Goal: Task Accomplishment & Management: Use online tool/utility

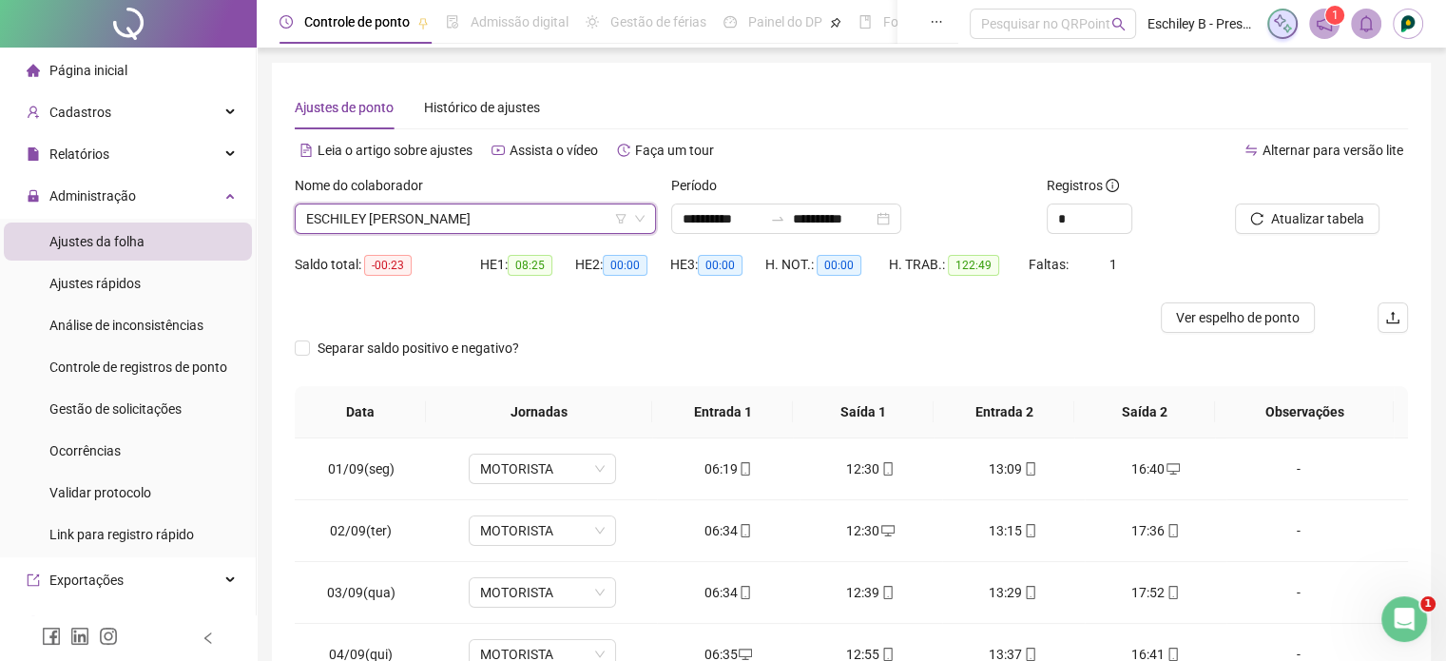
click at [493, 213] on span "ESCHILEY [PERSON_NAME]" at bounding box center [475, 218] width 338 height 29
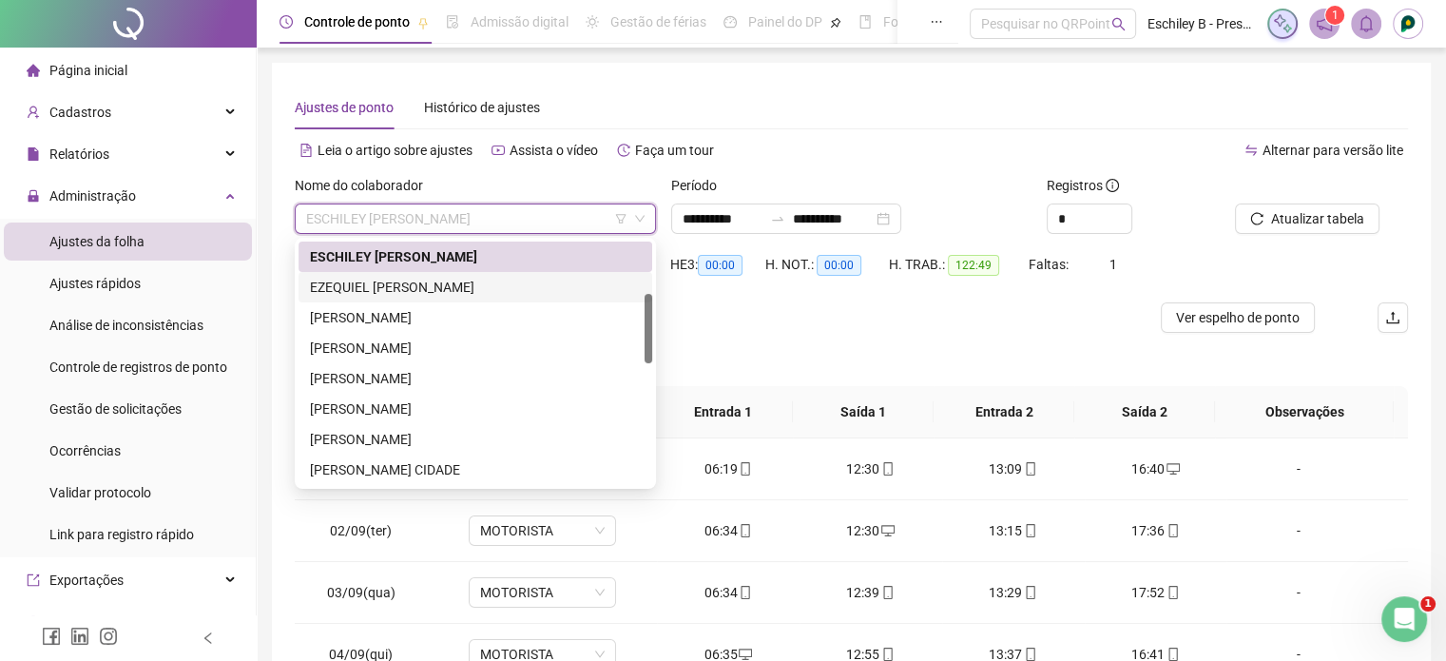
click at [460, 298] on div "EZEQUIEL [PERSON_NAME]" at bounding box center [476, 287] width 354 height 30
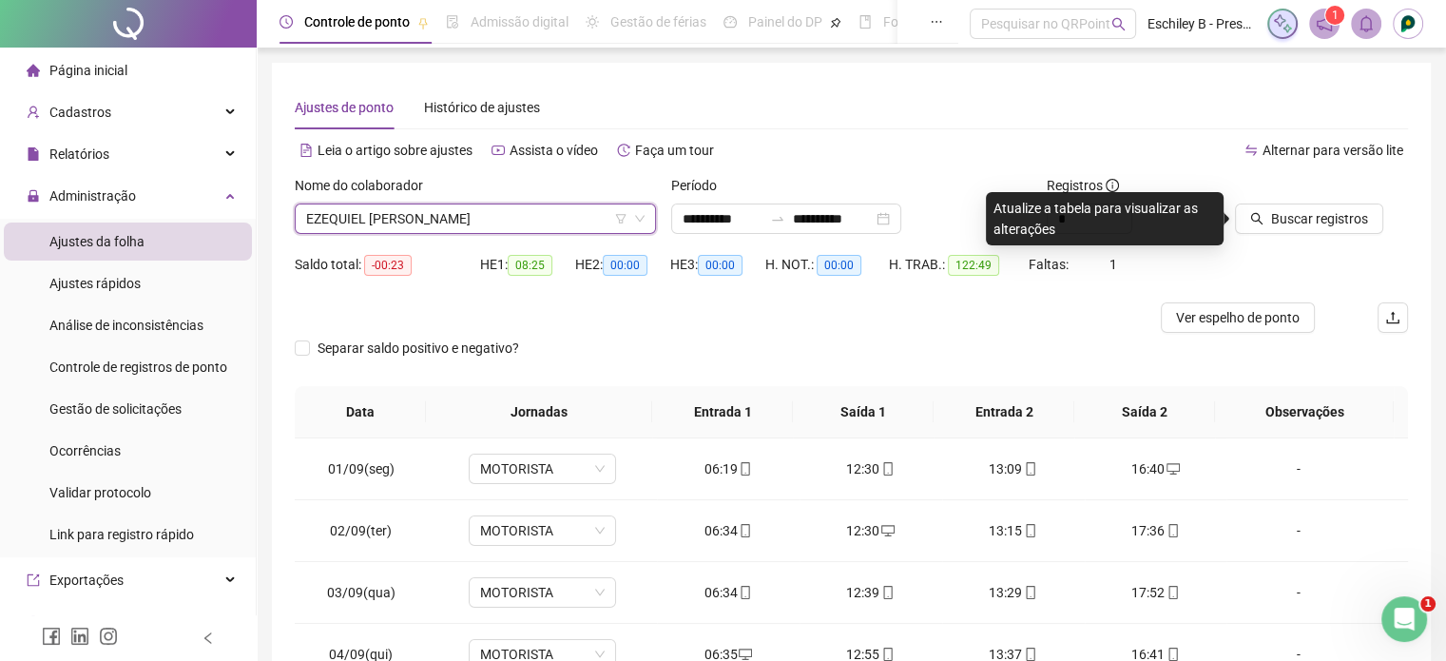
click at [1311, 203] on div "Buscar registros" at bounding box center [1298, 218] width 126 height 30
click at [1311, 208] on span "Buscar registros" at bounding box center [1319, 218] width 97 height 21
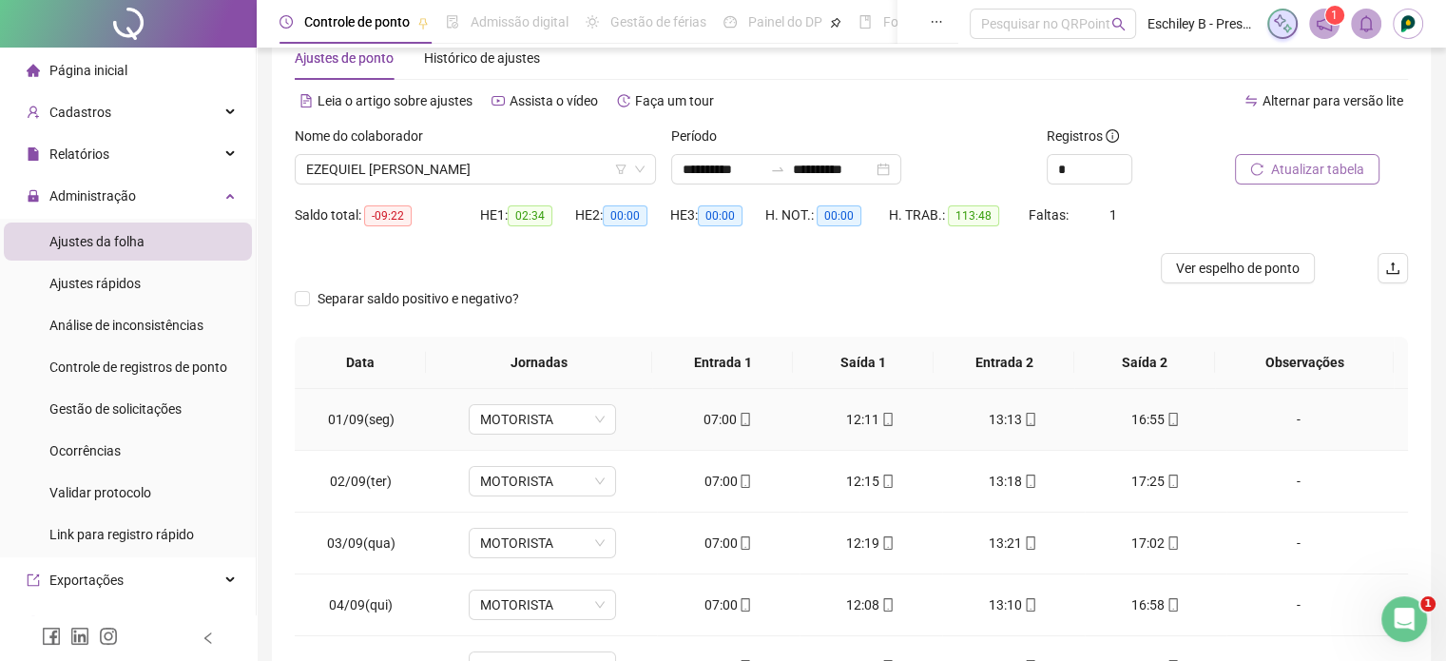
scroll to position [0, 0]
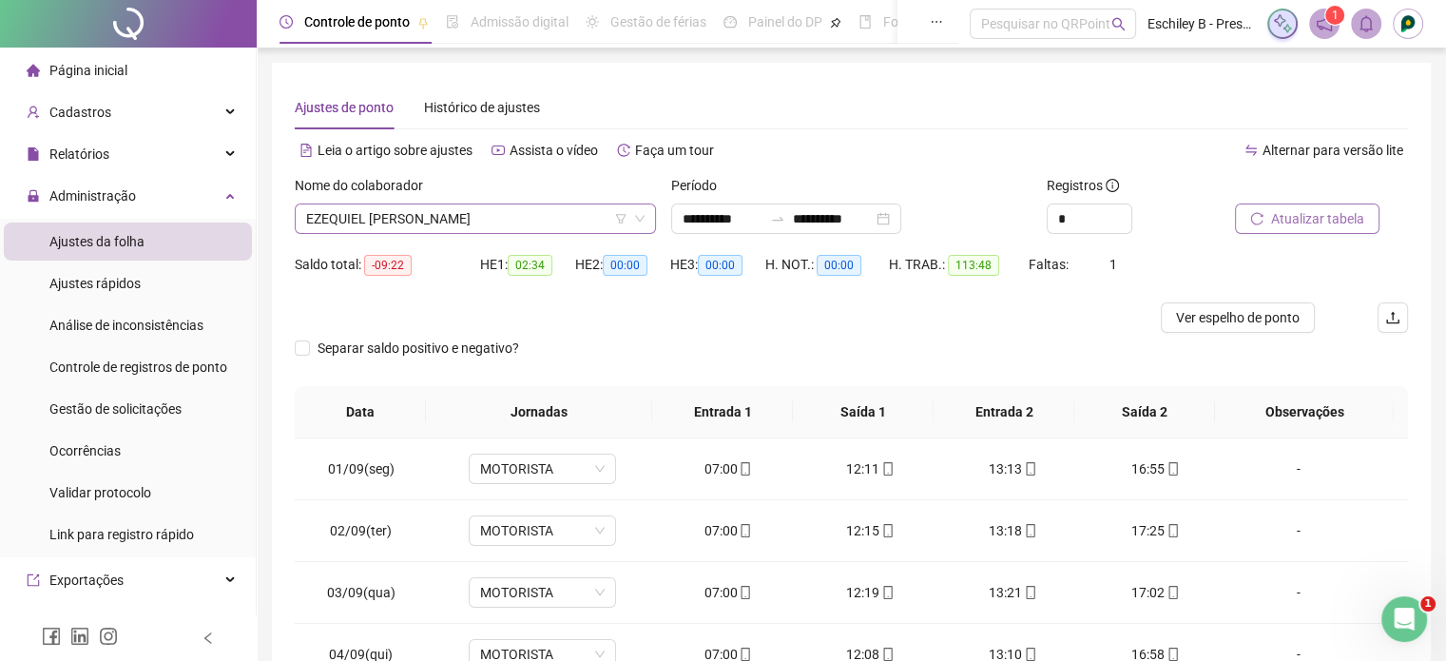
click at [490, 210] on span "EZEQUIEL [PERSON_NAME]" at bounding box center [475, 218] width 338 height 29
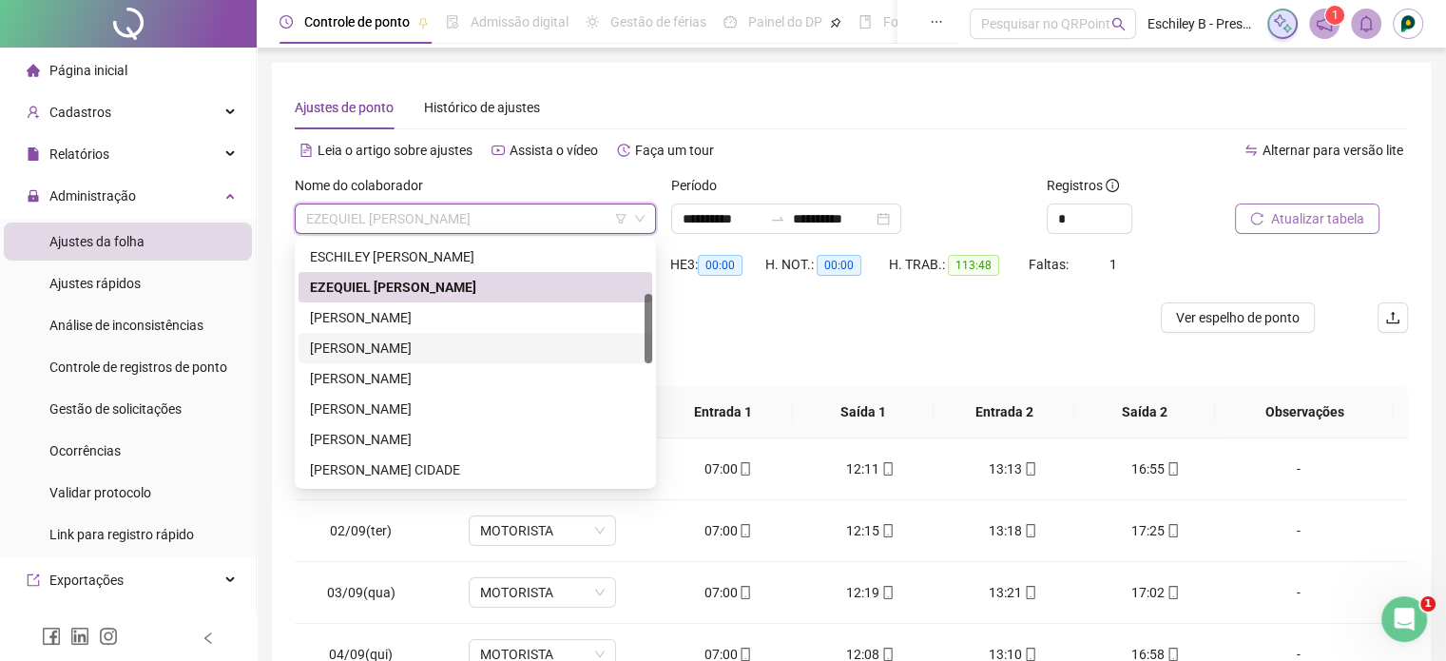
click at [424, 346] on div "[PERSON_NAME]" at bounding box center [475, 348] width 331 height 21
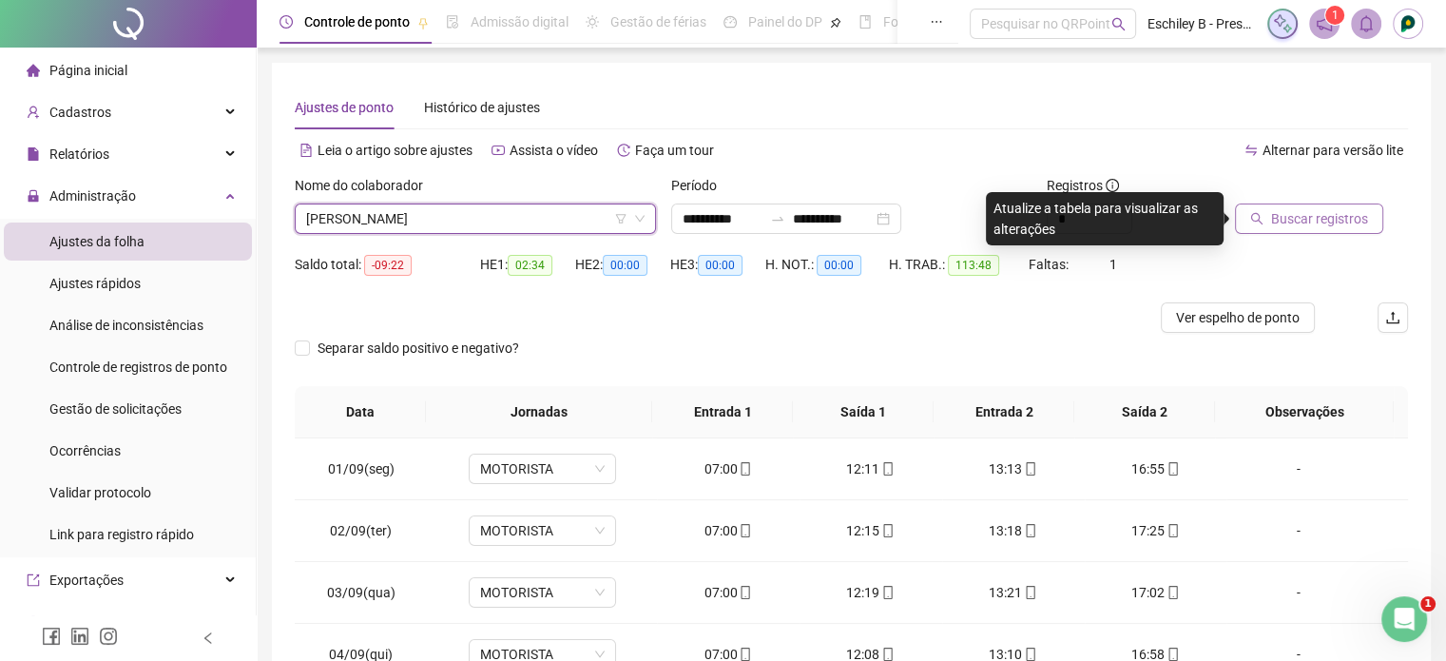
click at [1294, 211] on span "Buscar registros" at bounding box center [1319, 218] width 97 height 21
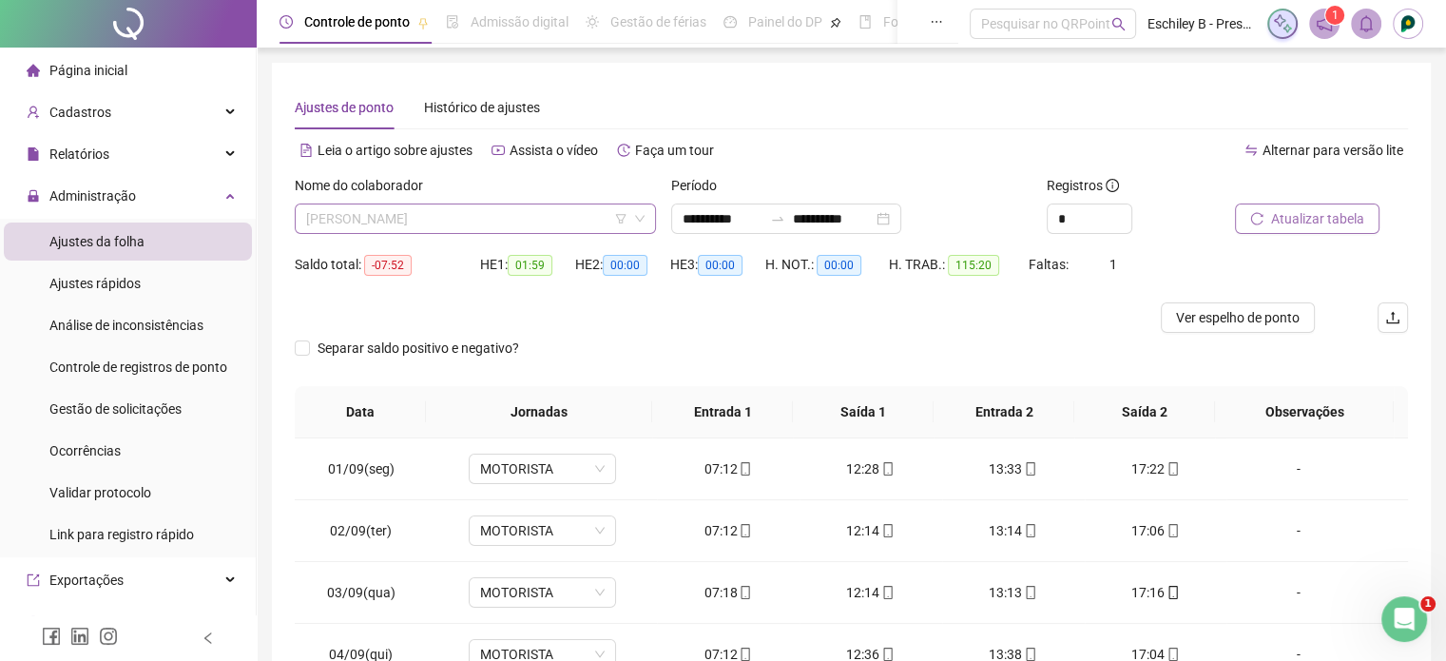
click at [434, 207] on span "[PERSON_NAME]" at bounding box center [475, 218] width 338 height 29
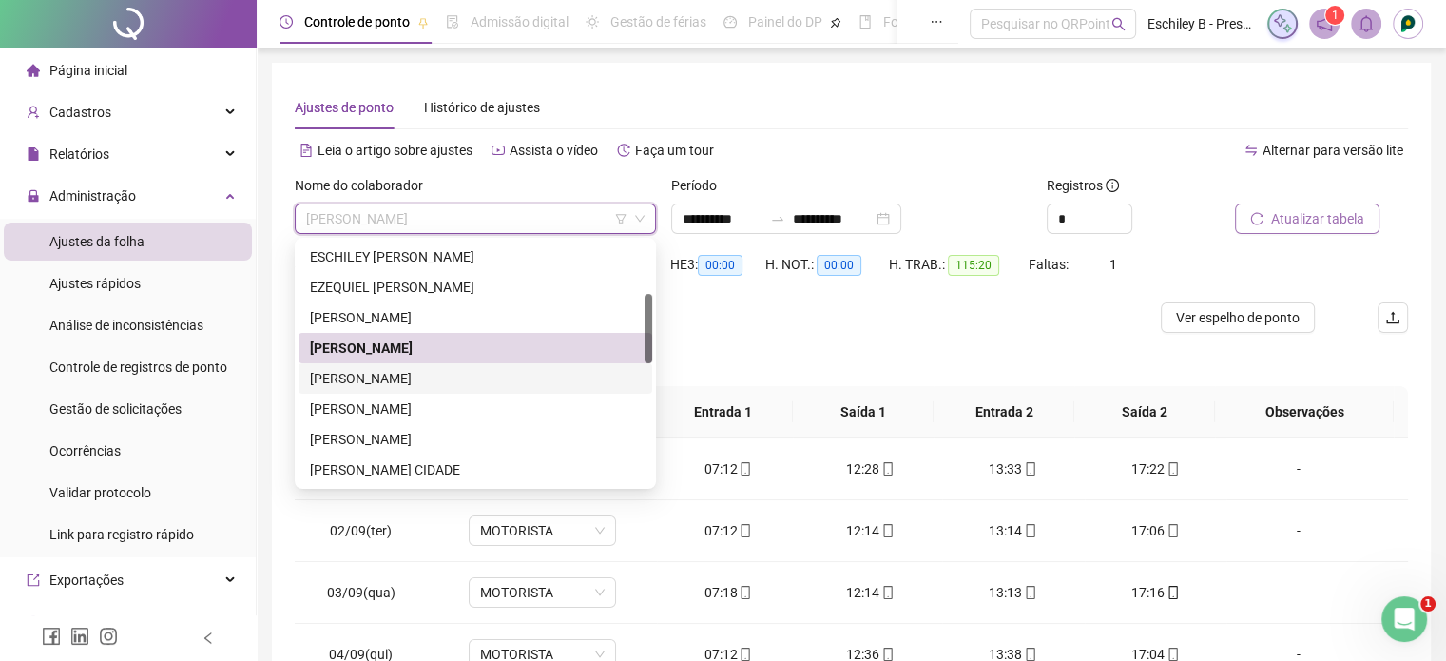
click at [454, 368] on div "[PERSON_NAME]" at bounding box center [475, 378] width 331 height 21
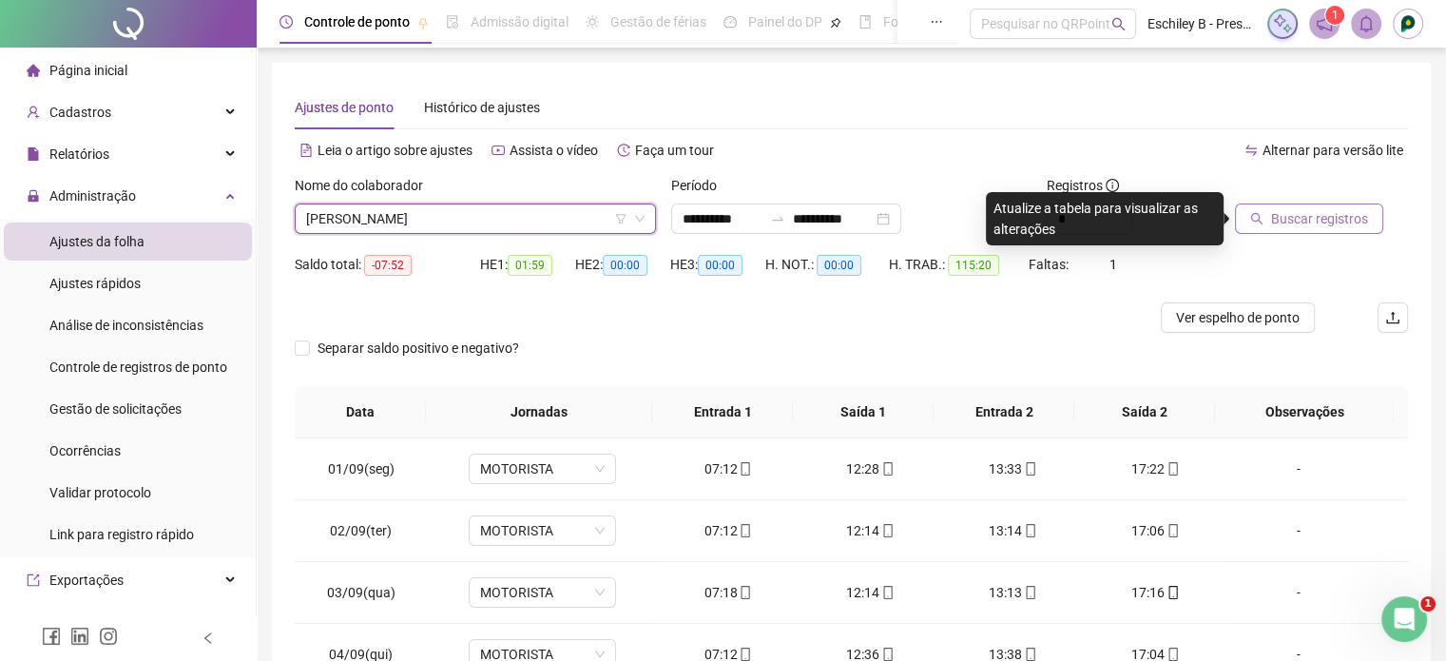
click at [1247, 219] on button "Buscar registros" at bounding box center [1309, 218] width 148 height 30
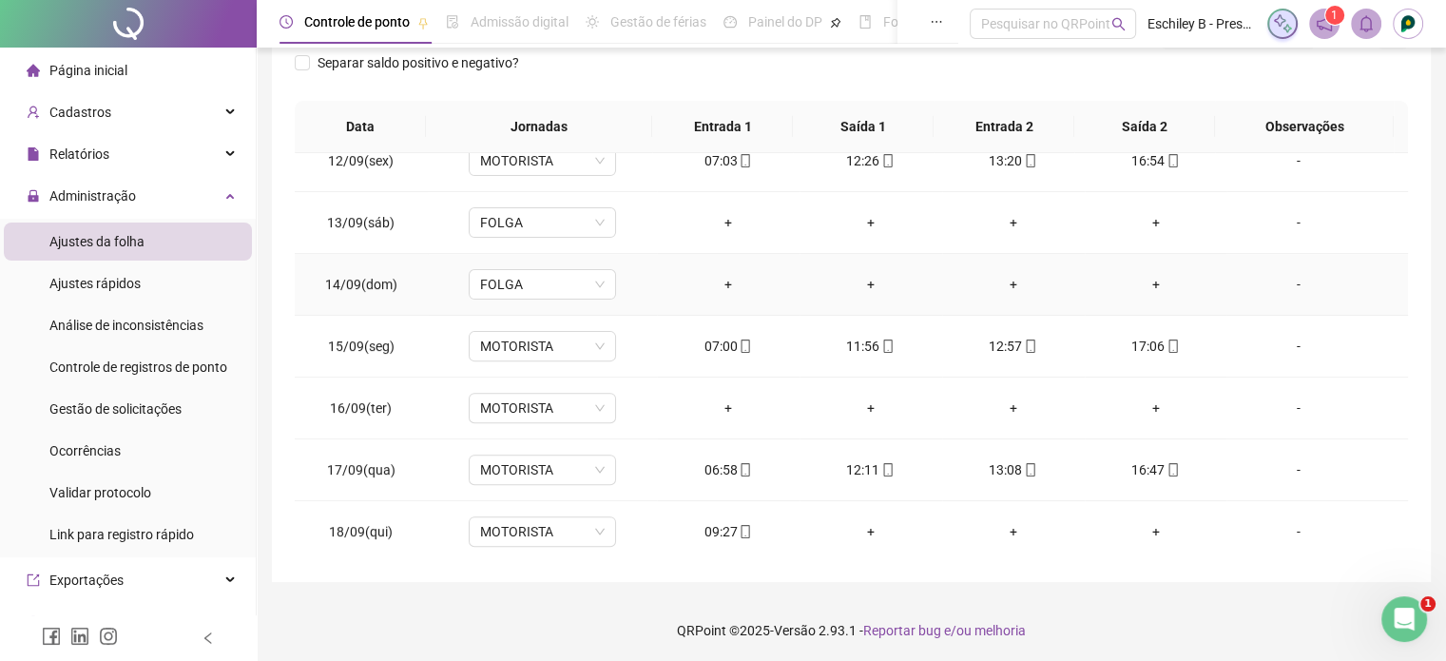
scroll to position [287, 0]
click at [1286, 399] on div "-" at bounding box center [1298, 406] width 112 height 21
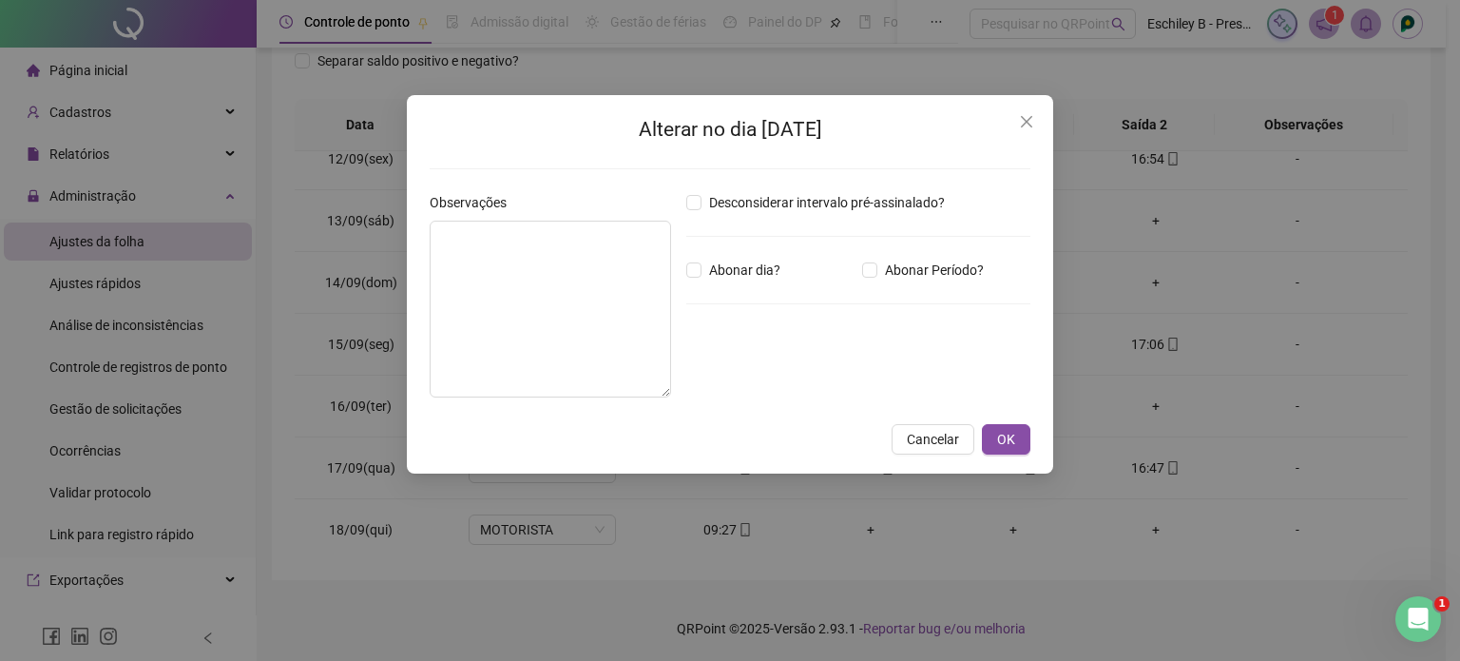
click at [753, 253] on div "Desconsiderar intervalo pré-assinalado? Abonar dia? Abonar Período? Horas a abo…" at bounding box center [858, 302] width 359 height 221
drag, startPoint x: 745, startPoint y: 273, endPoint x: 589, endPoint y: 307, distance: 159.6
click at [744, 273] on span "Abonar dia?" at bounding box center [745, 270] width 87 height 21
click at [520, 319] on textarea at bounding box center [551, 309] width 242 height 177
click at [719, 267] on span "Abonar dia?" at bounding box center [745, 270] width 87 height 21
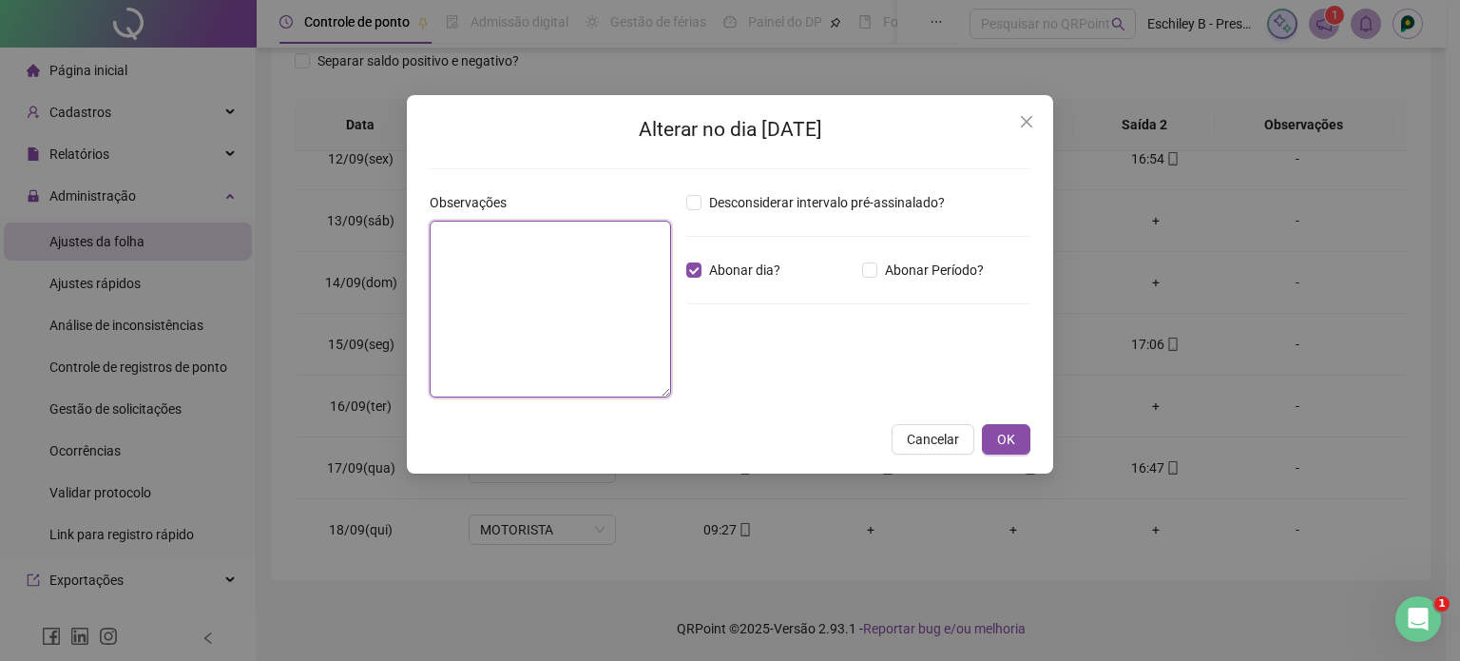
click at [522, 310] on textarea at bounding box center [551, 309] width 242 height 177
type textarea "********"
click at [1004, 427] on button "OK" at bounding box center [1006, 439] width 48 height 30
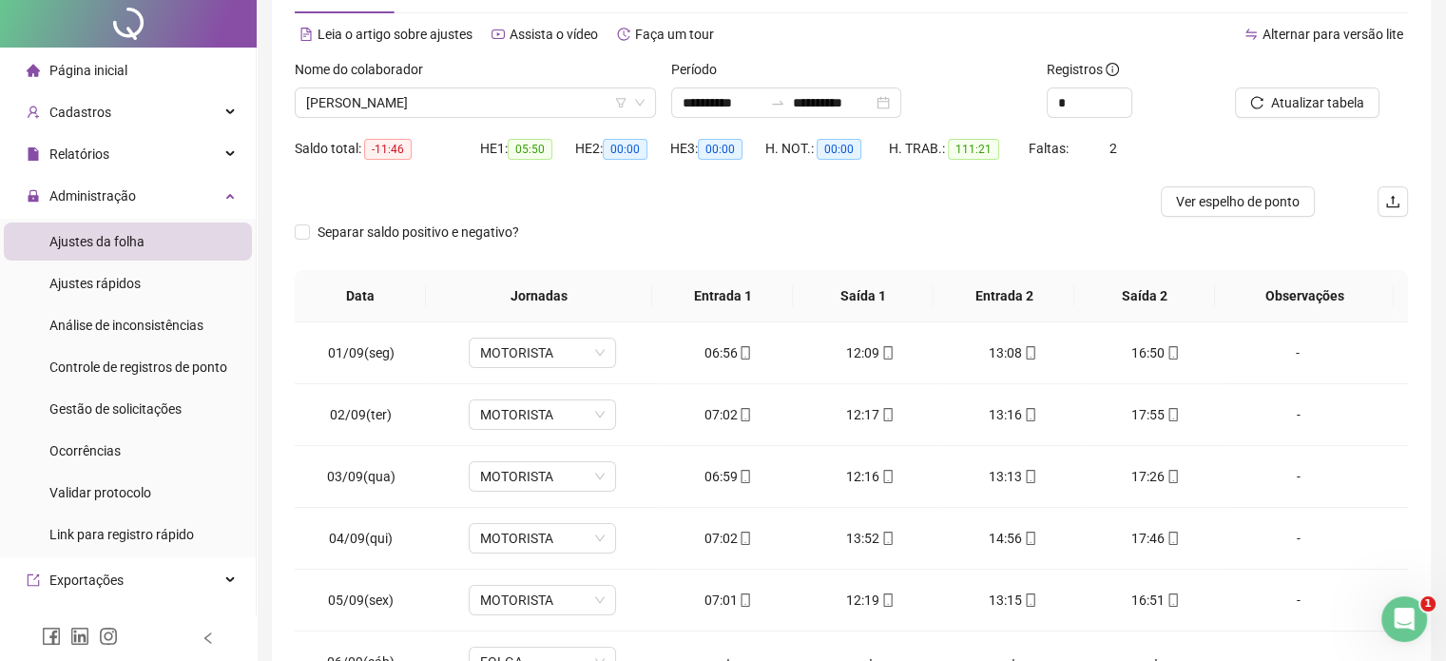
scroll to position [0, 0]
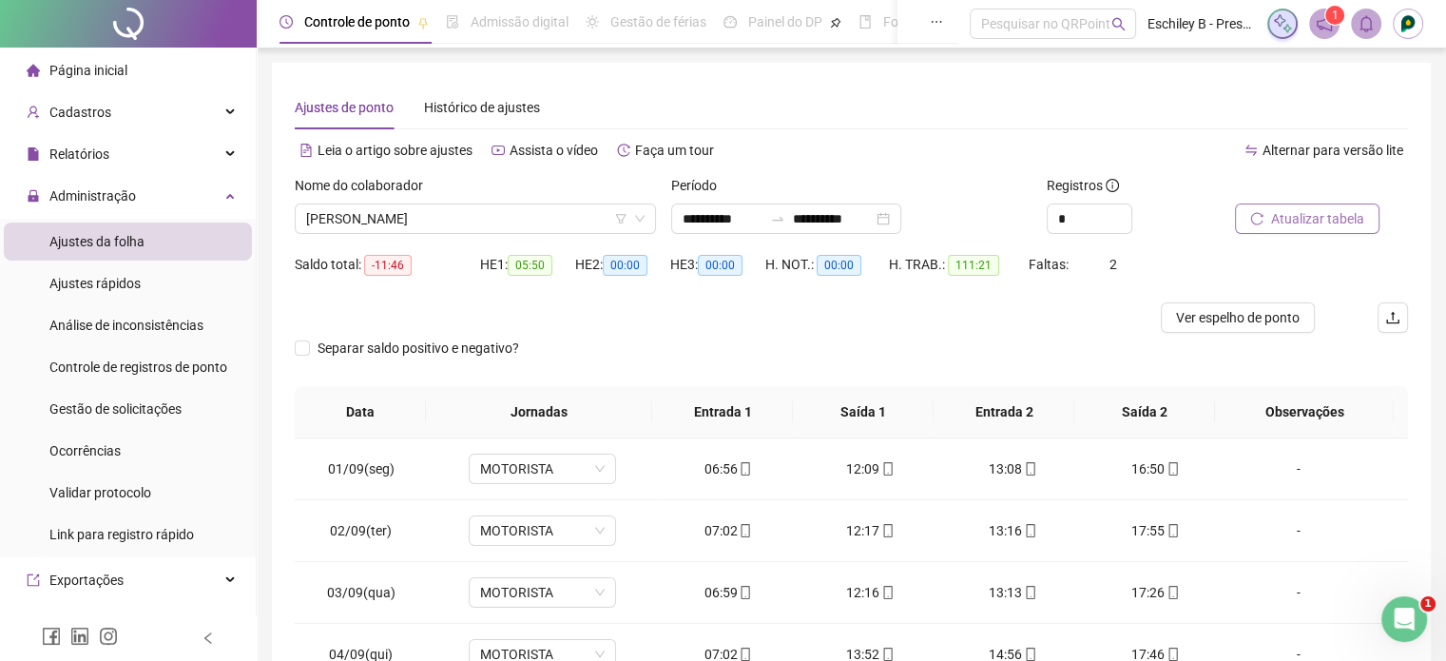
click at [1349, 224] on span "Atualizar tabela" at bounding box center [1317, 218] width 93 height 21
click at [477, 216] on span "[PERSON_NAME]" at bounding box center [475, 218] width 338 height 29
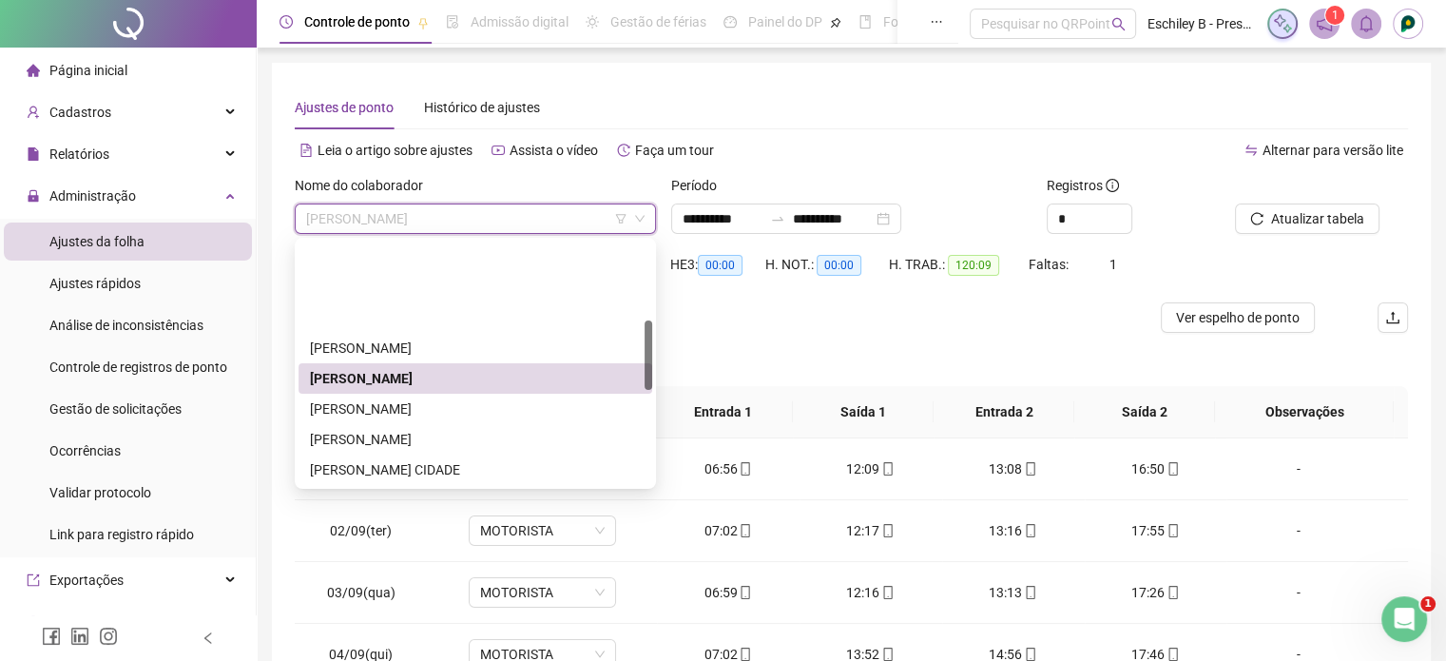
scroll to position [278, 0]
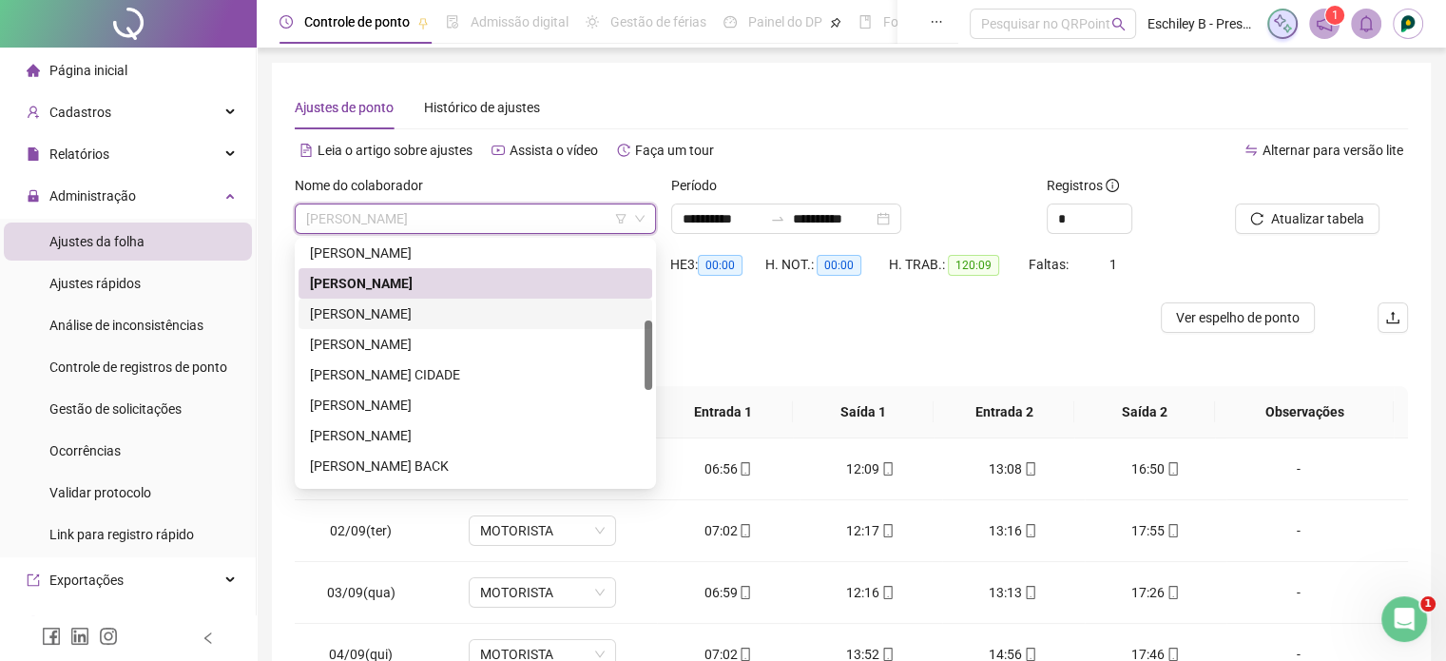
click at [506, 317] on div "[PERSON_NAME]" at bounding box center [475, 313] width 331 height 21
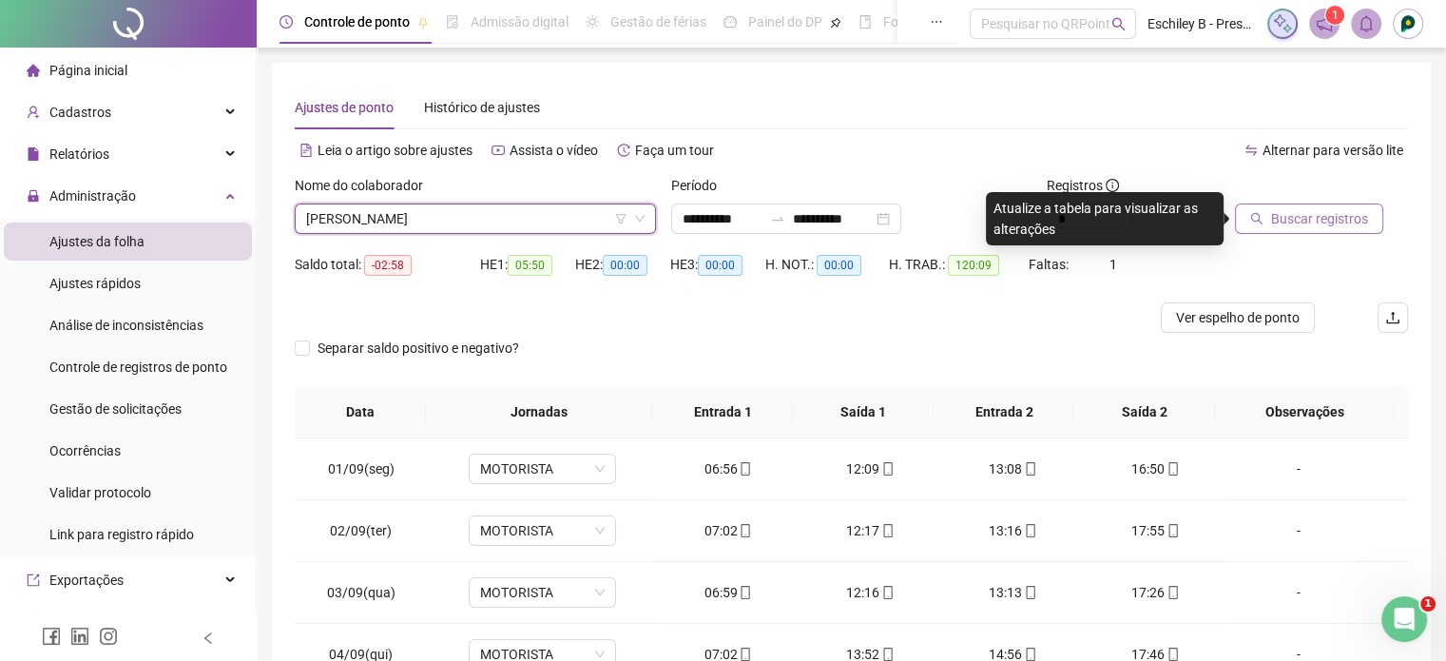
click at [1338, 219] on span "Buscar registros" at bounding box center [1319, 218] width 97 height 21
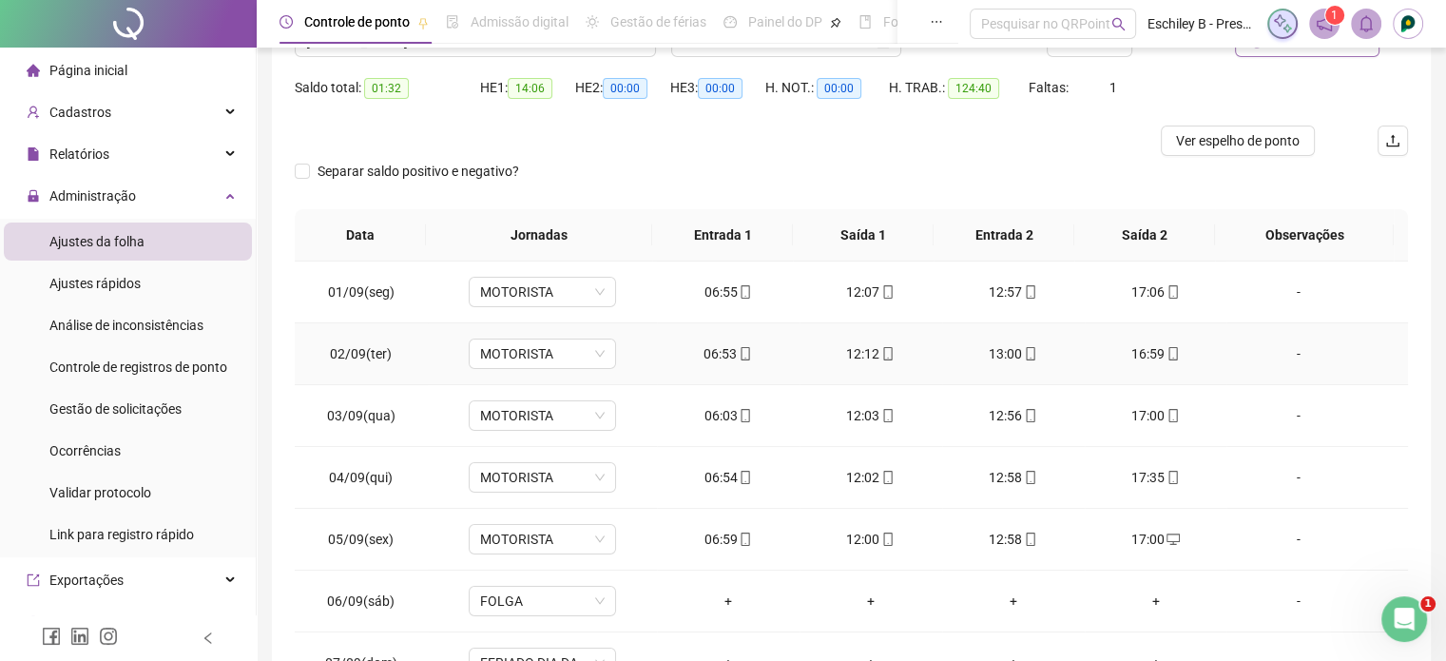
scroll to position [0, 0]
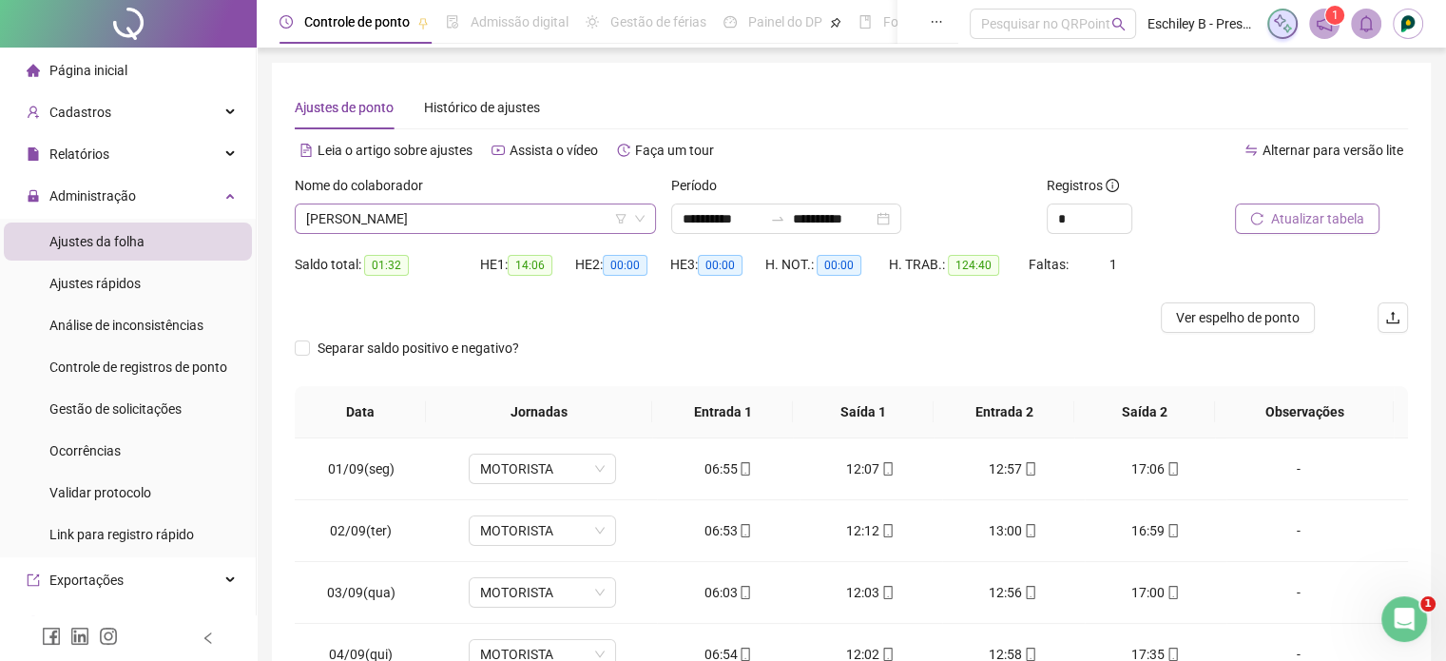
click at [525, 229] on span "[PERSON_NAME]" at bounding box center [475, 218] width 338 height 29
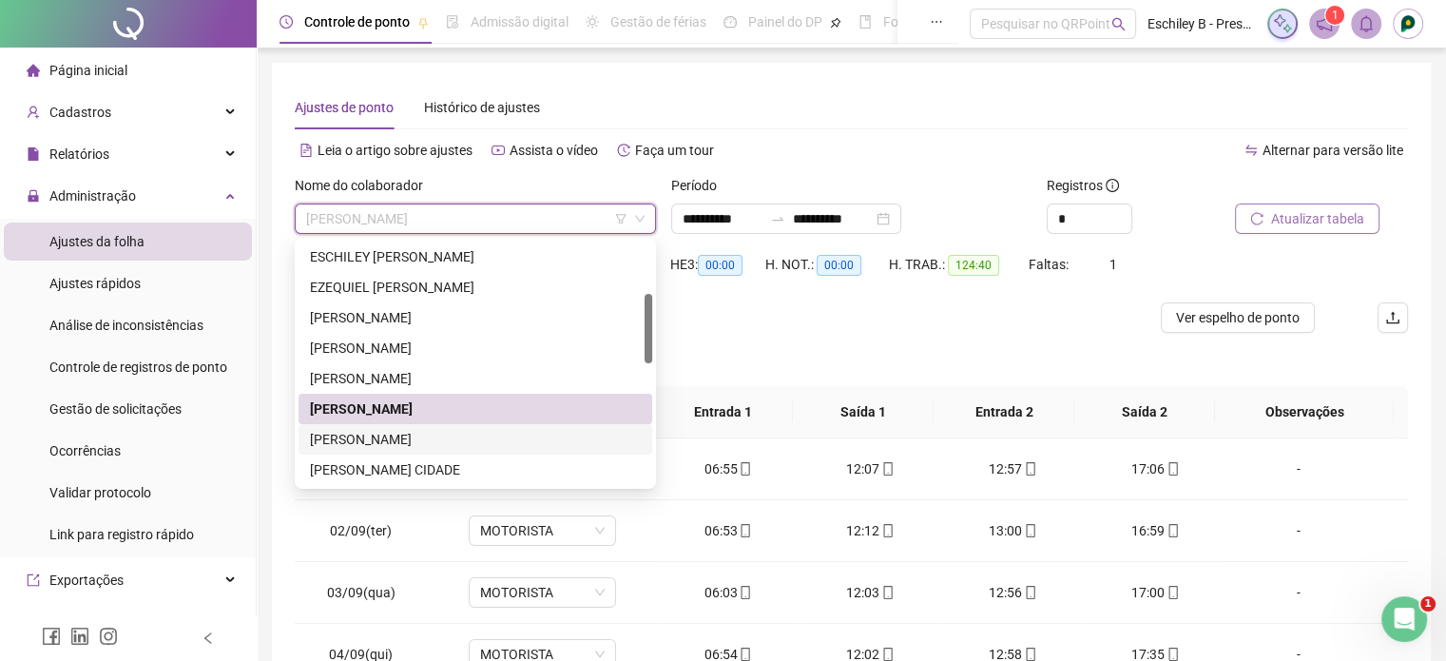
click at [449, 437] on div "[PERSON_NAME]" at bounding box center [475, 439] width 331 height 21
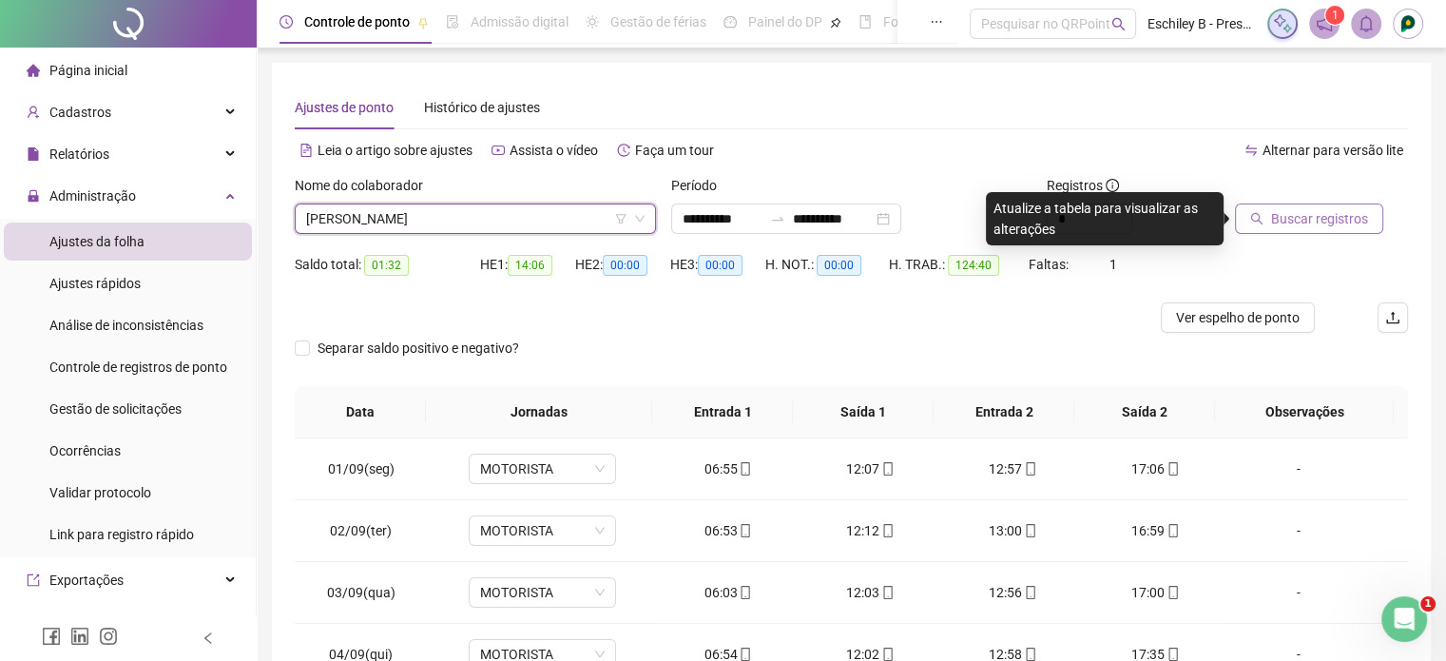
click at [1344, 217] on span "Buscar registros" at bounding box center [1319, 218] width 97 height 21
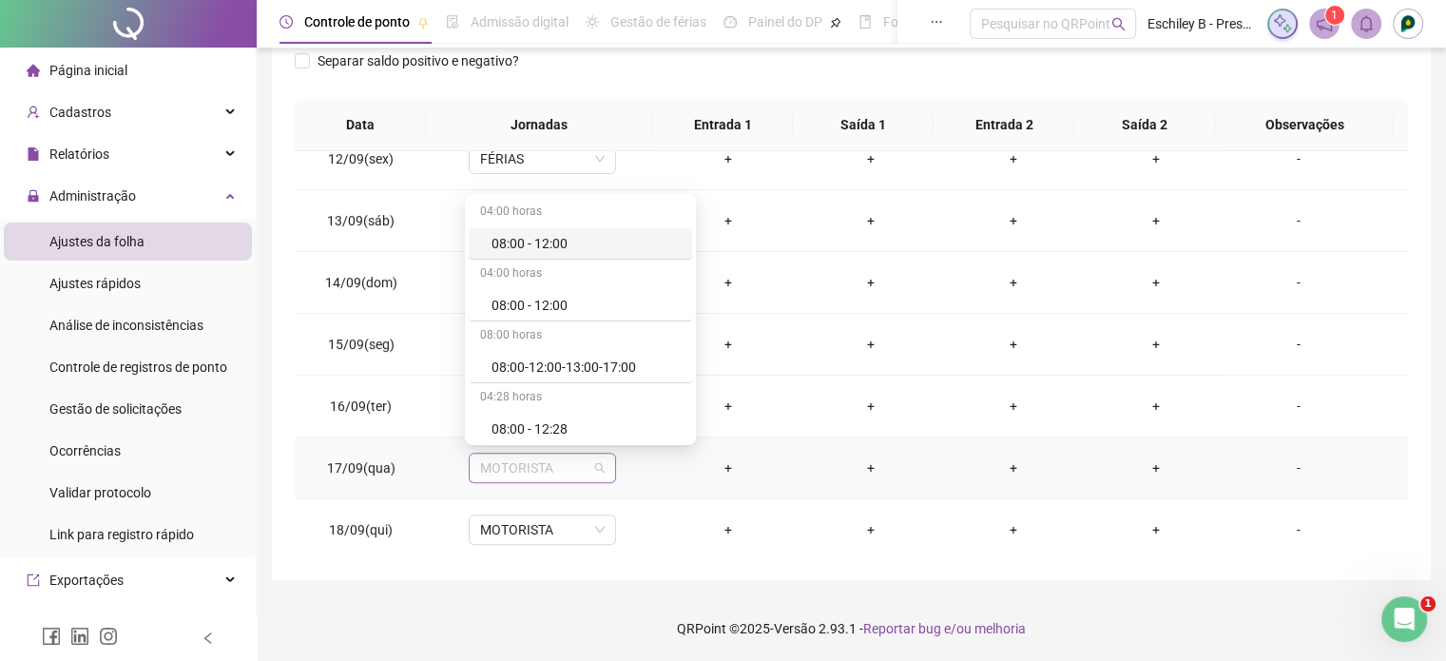
click at [554, 465] on span "MOTORISTA" at bounding box center [542, 468] width 125 height 29
click at [523, 376] on div "Férias" at bounding box center [586, 370] width 189 height 21
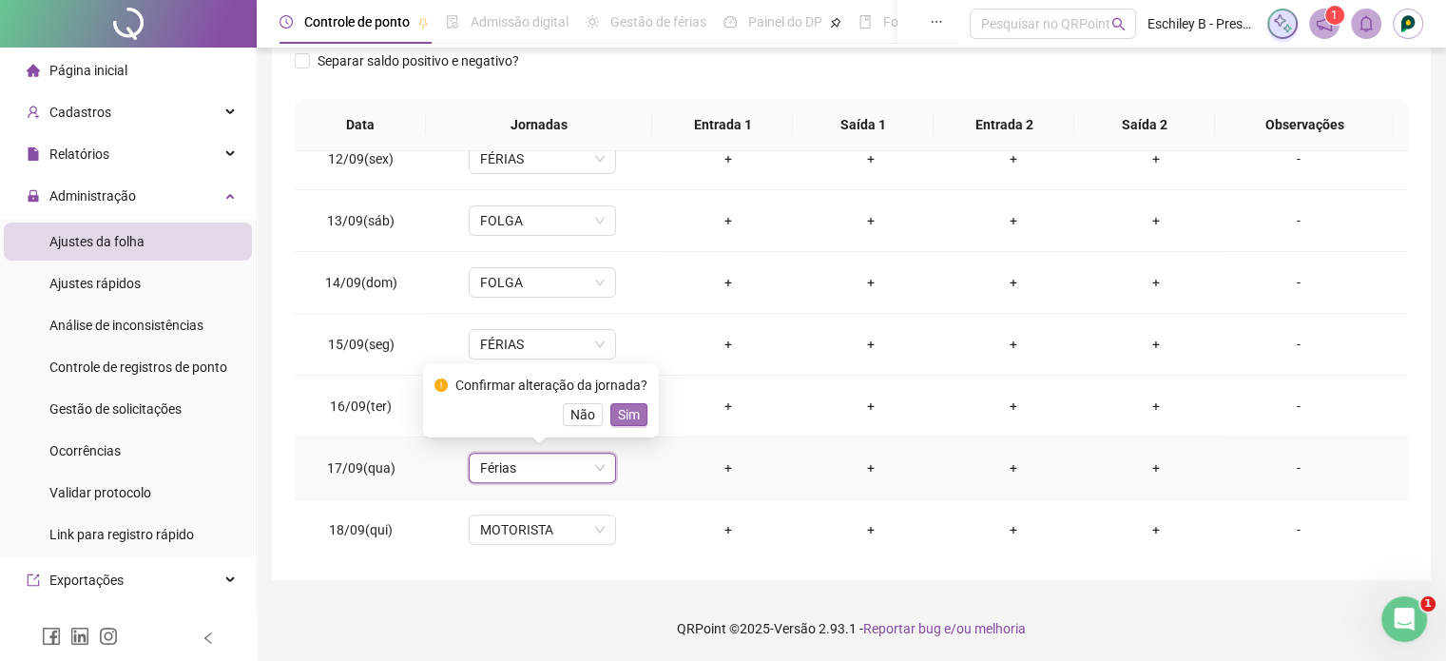
click at [626, 423] on span "Sim" at bounding box center [629, 414] width 22 height 21
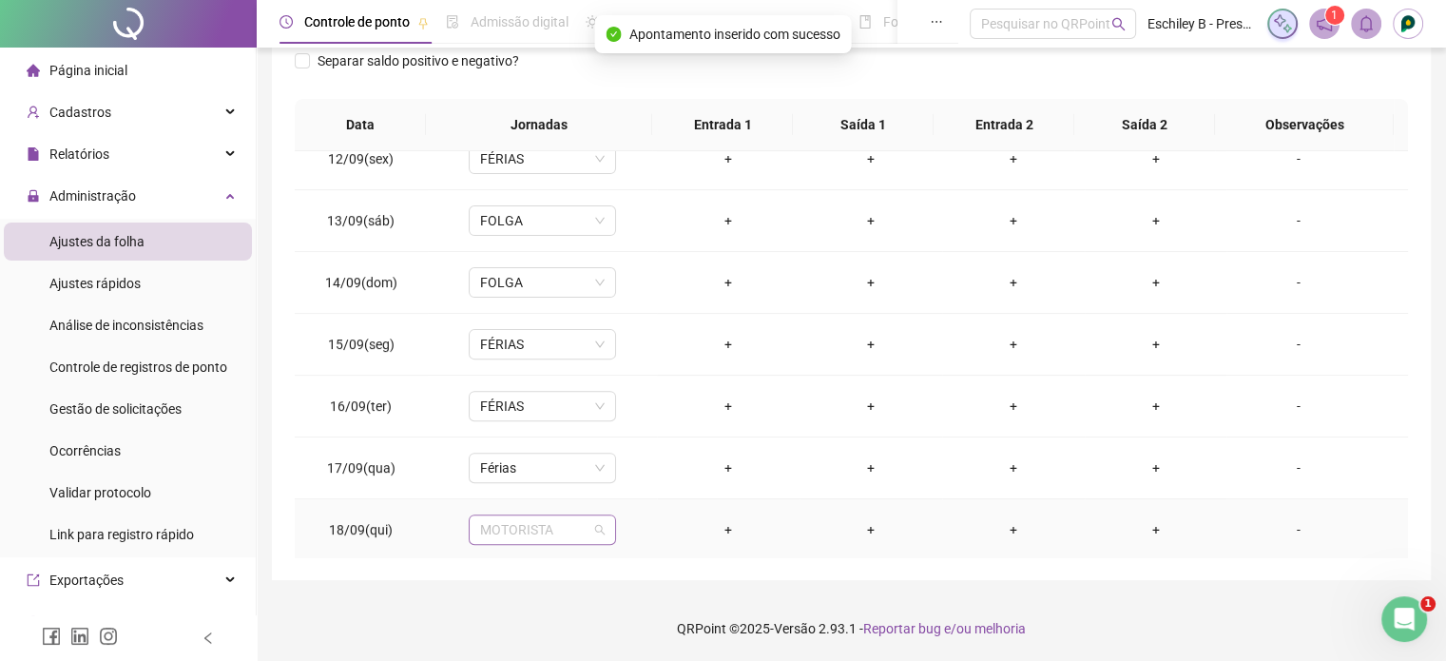
click at [539, 537] on span "MOTORISTA" at bounding box center [542, 529] width 125 height 29
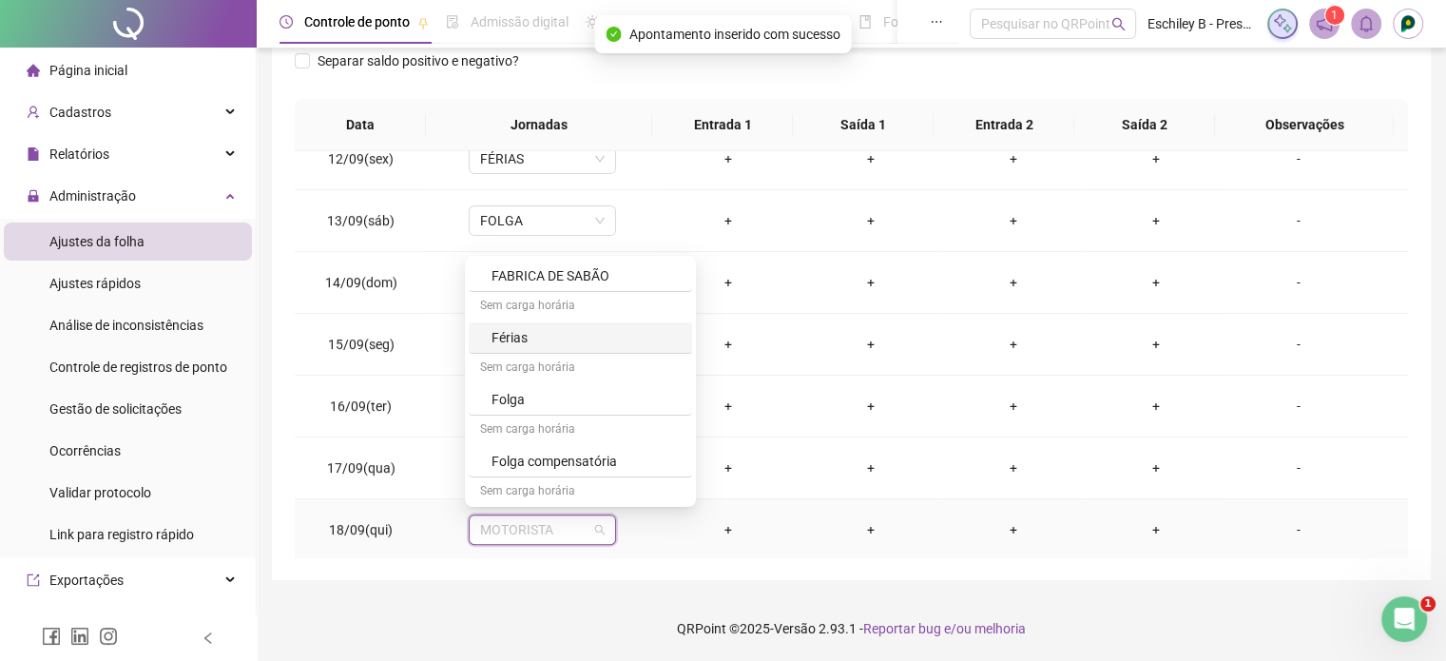
click at [544, 345] on div "Férias" at bounding box center [586, 337] width 189 height 21
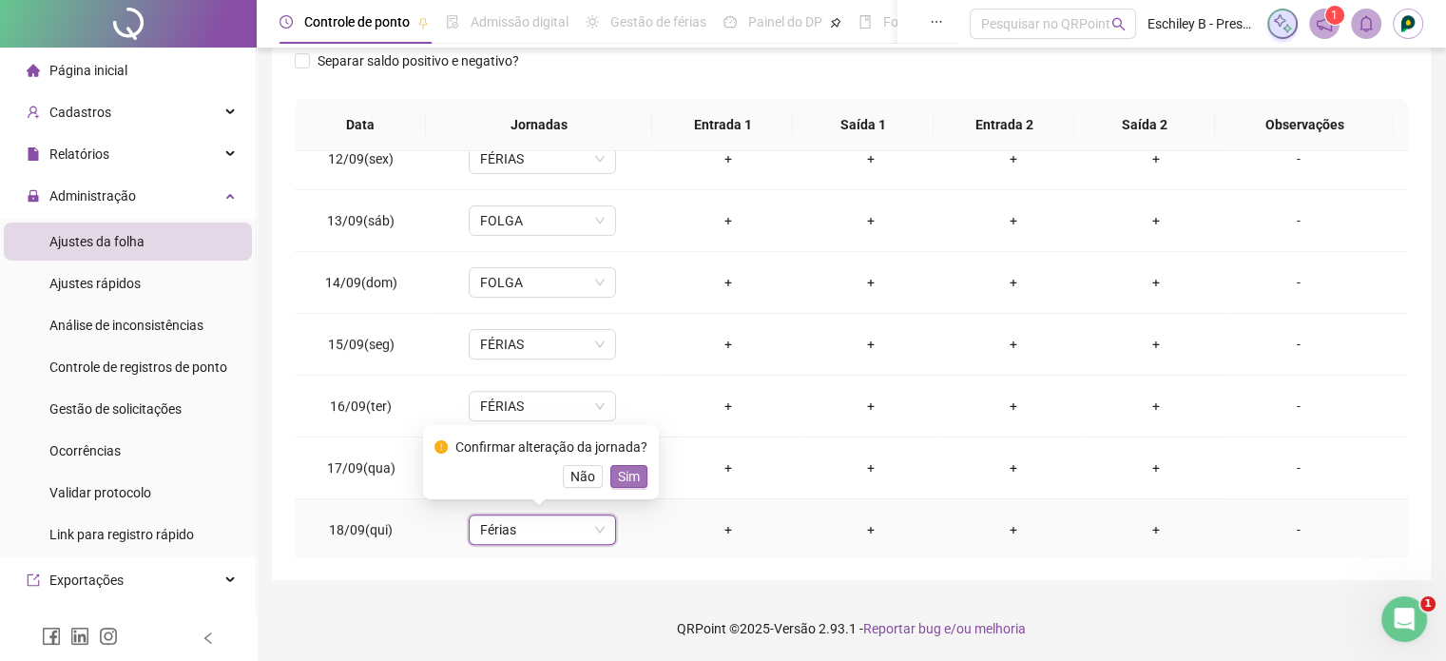
click at [622, 471] on span "Sim" at bounding box center [629, 476] width 22 height 21
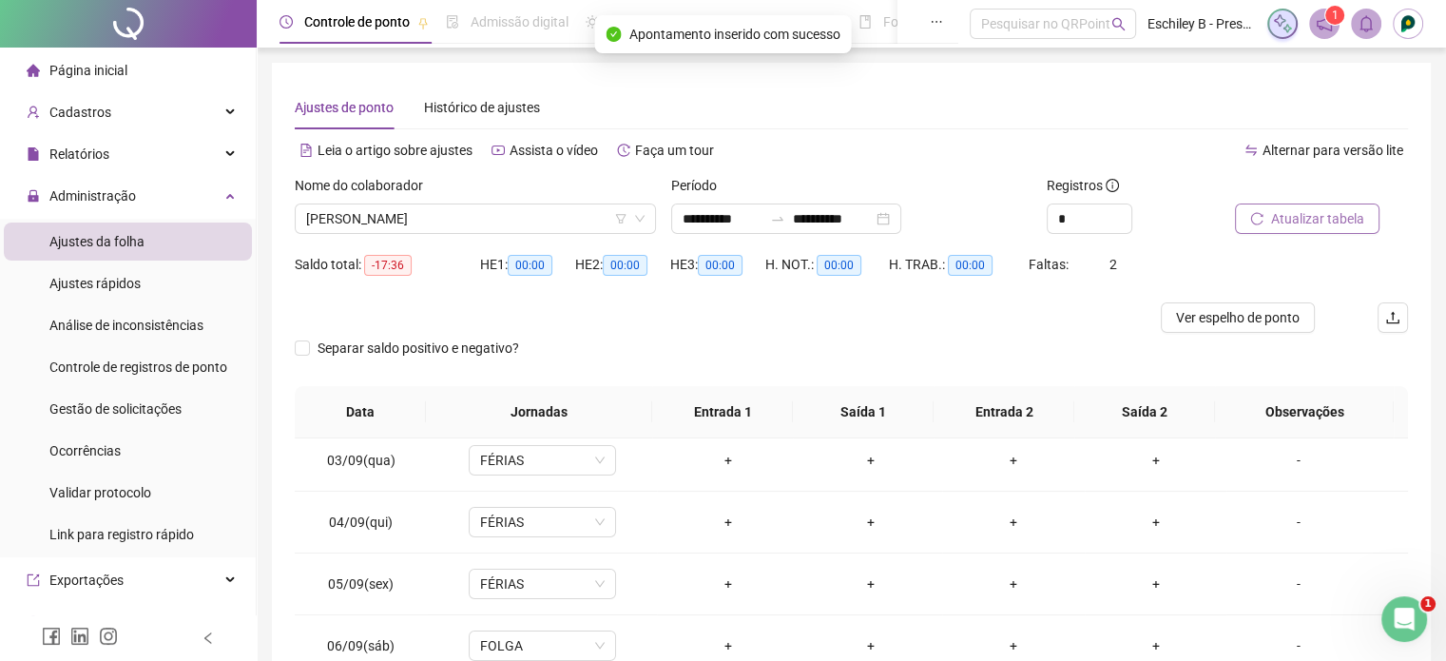
click at [1348, 218] on span "Atualizar tabela" at bounding box center [1317, 218] width 93 height 21
click at [396, 212] on span "[PERSON_NAME]" at bounding box center [475, 218] width 338 height 29
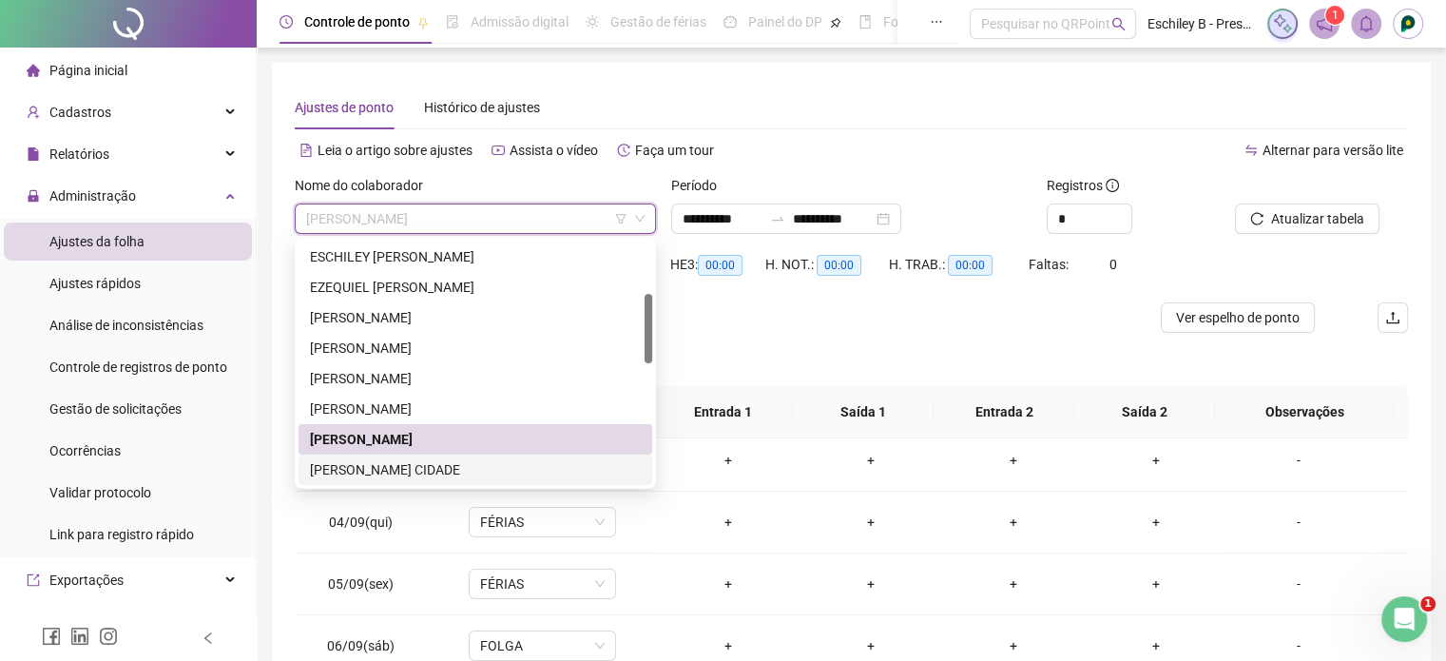
click at [423, 468] on div "[PERSON_NAME] CIDADE" at bounding box center [475, 469] width 331 height 21
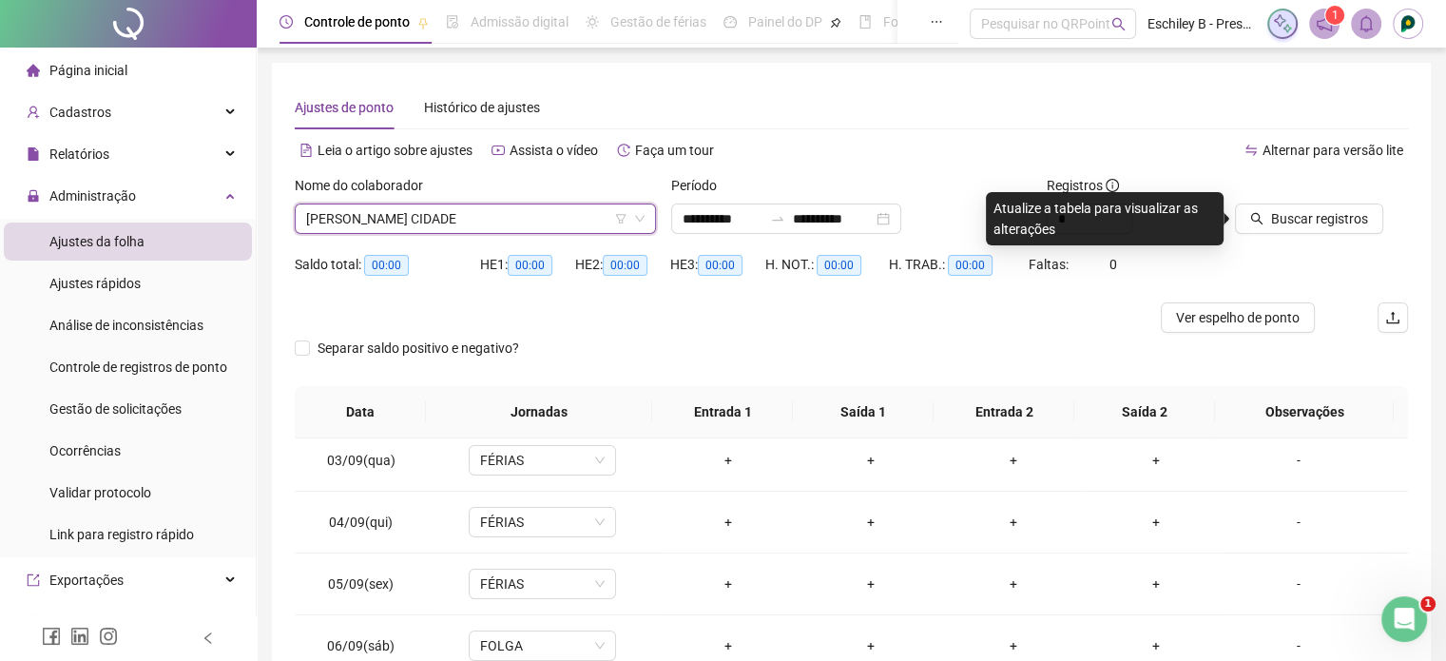
click at [1333, 200] on div at bounding box center [1298, 189] width 126 height 29
click at [1316, 234] on div "Buscar registros" at bounding box center [1322, 212] width 188 height 74
click at [1320, 216] on span "Buscar registros" at bounding box center [1319, 218] width 97 height 21
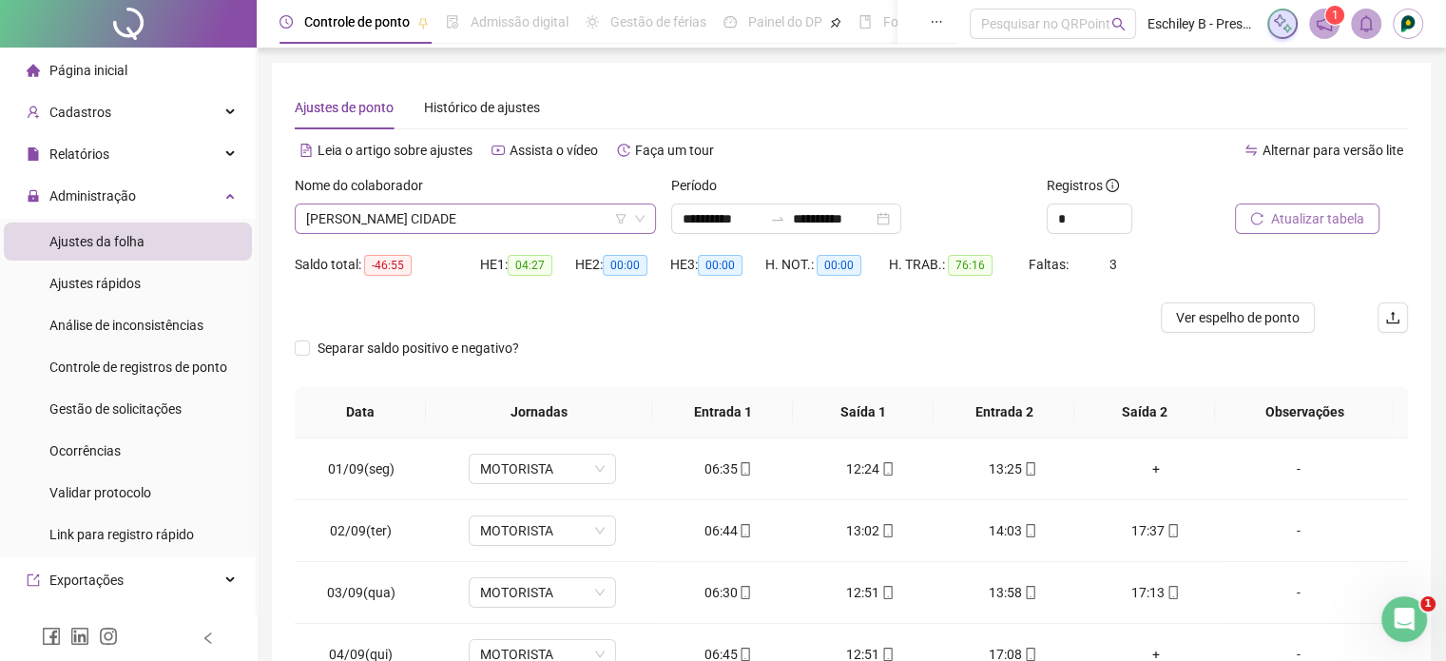
click at [515, 227] on span "[PERSON_NAME] CIDADE" at bounding box center [475, 218] width 338 height 29
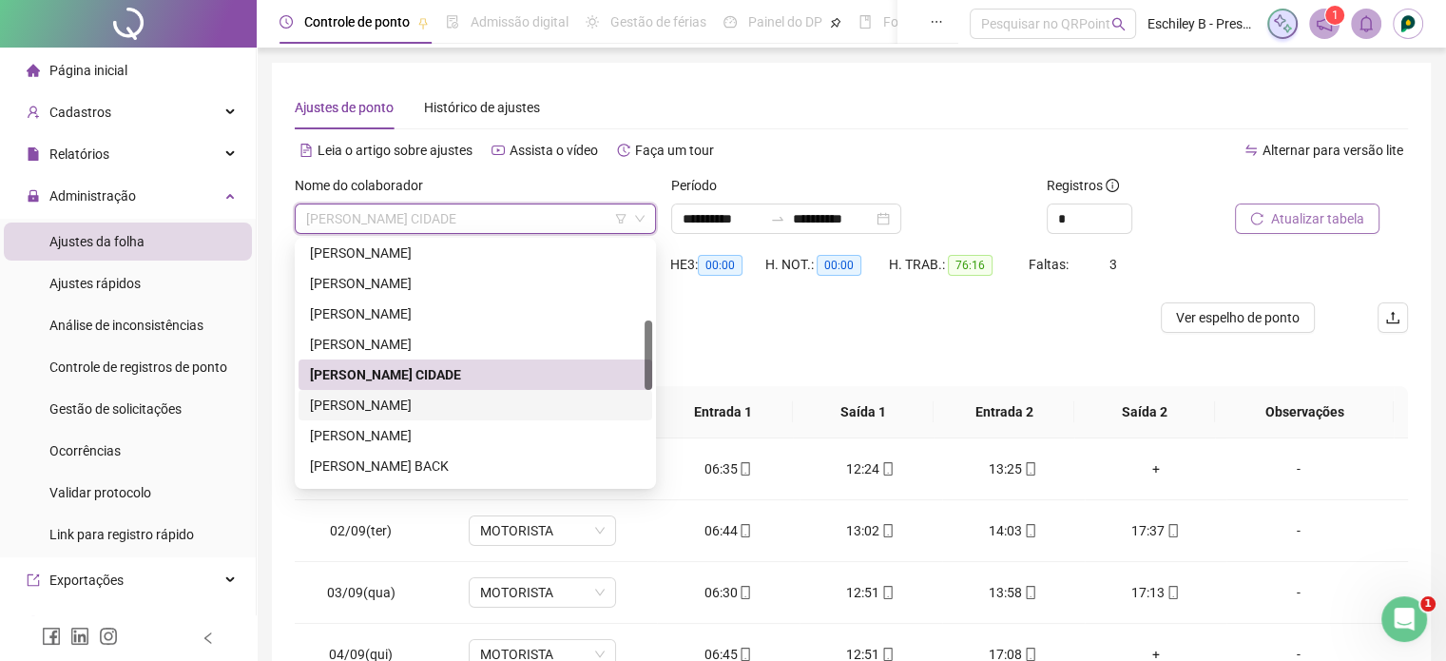
click at [431, 397] on div "[PERSON_NAME]" at bounding box center [475, 405] width 331 height 21
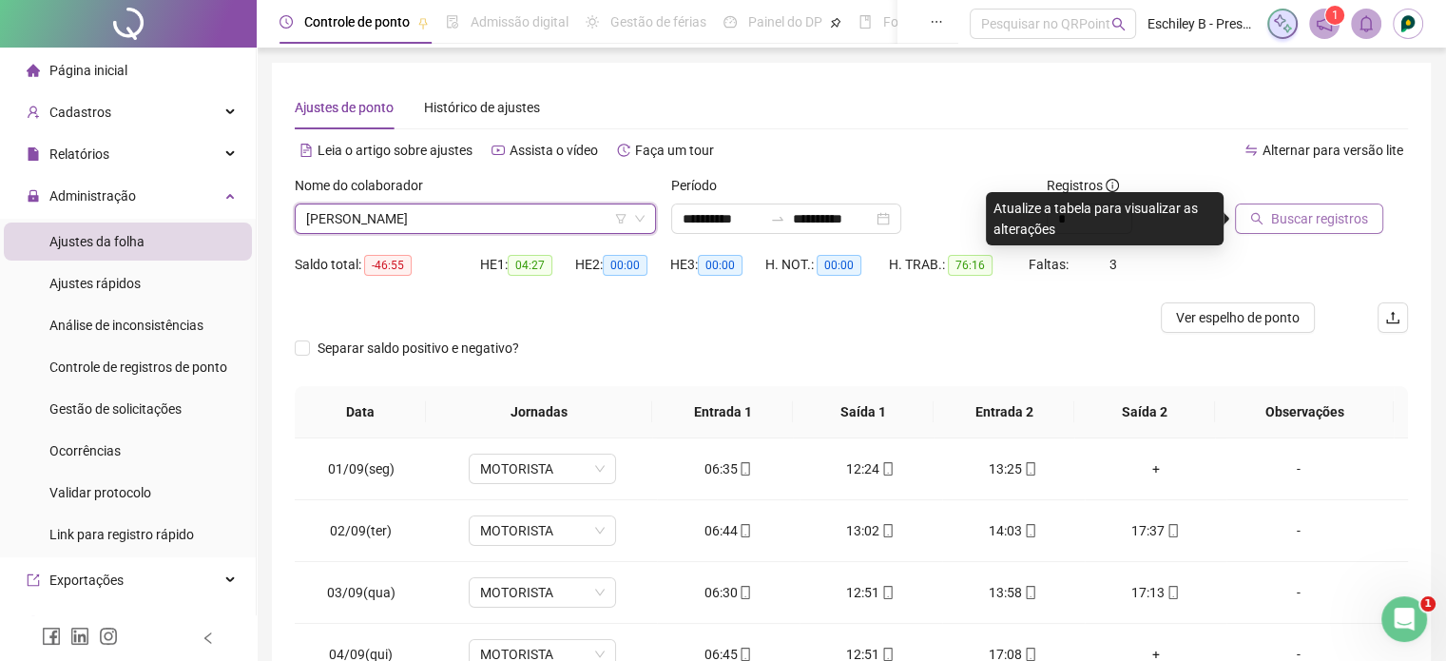
click at [1316, 203] on div "Buscar registros" at bounding box center [1298, 218] width 126 height 30
click at [1309, 213] on span "Buscar registros" at bounding box center [1319, 218] width 97 height 21
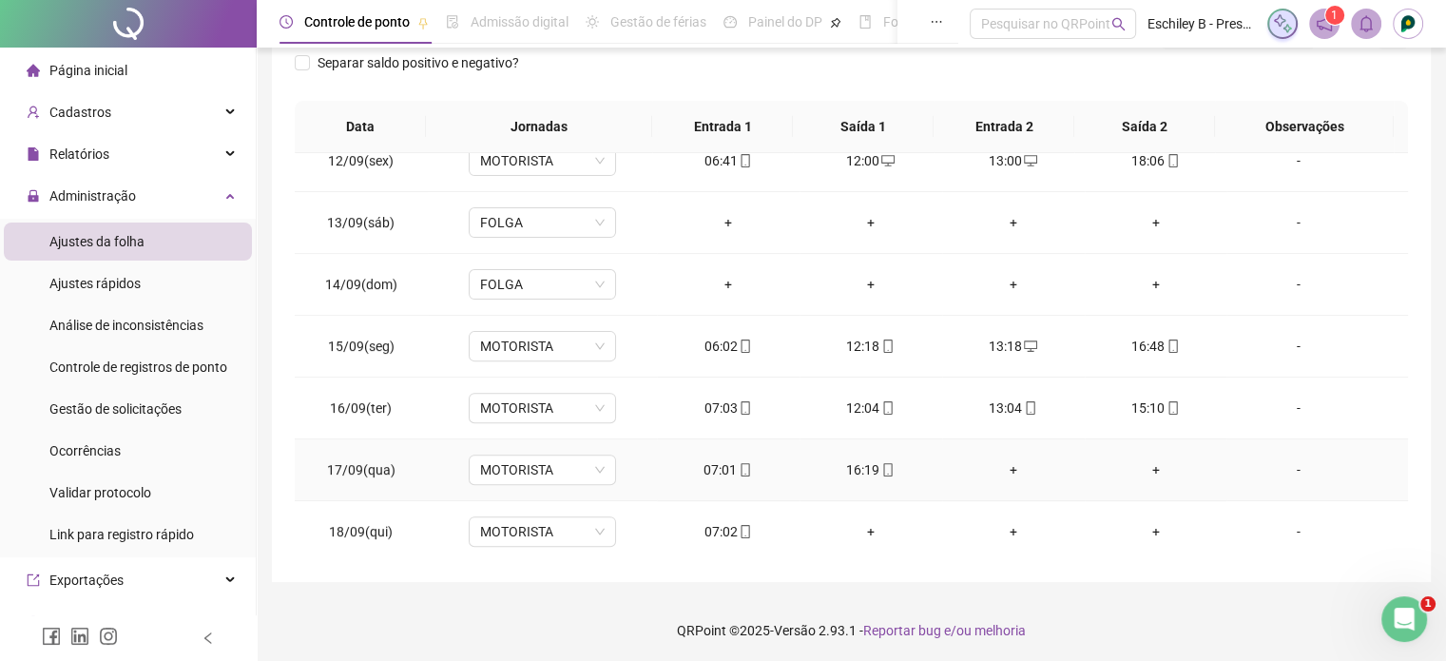
click at [1008, 461] on div "+" at bounding box center [1013, 469] width 112 height 21
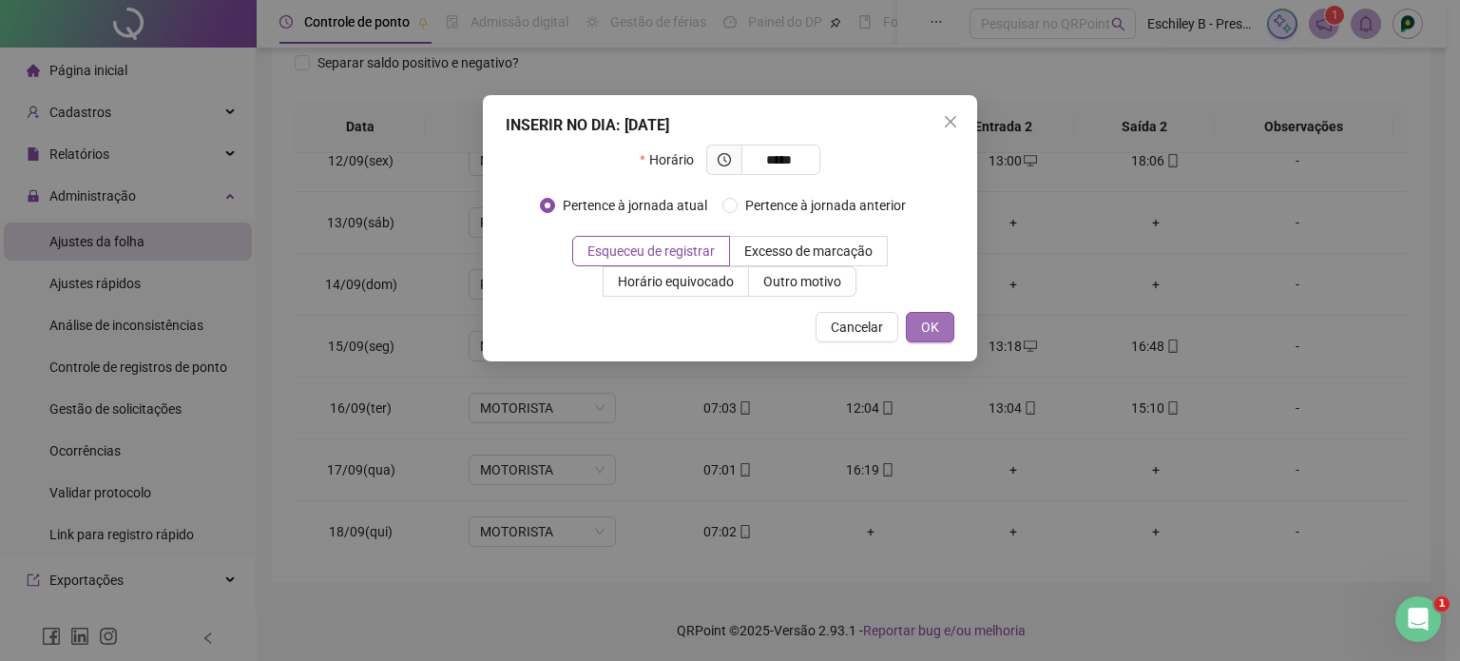
type input "*****"
click at [932, 334] on span "OK" at bounding box center [930, 327] width 18 height 21
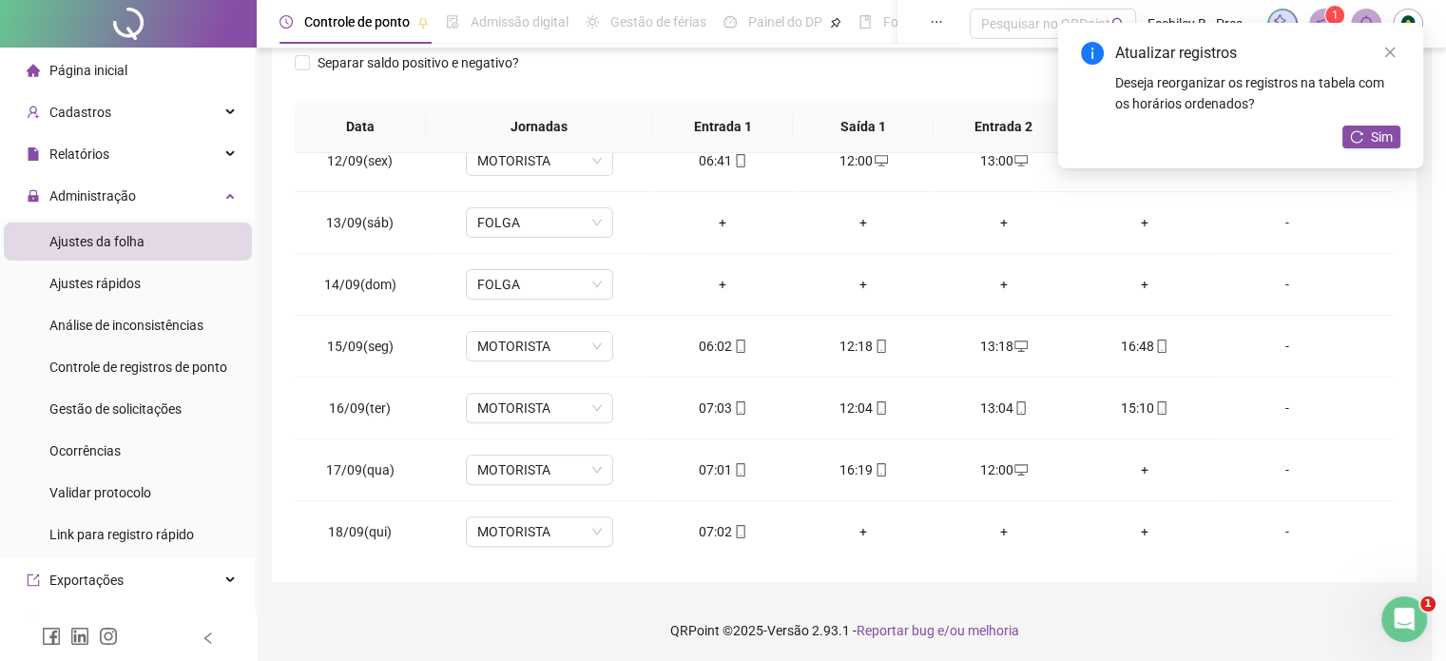
click at [1142, 471] on div "+" at bounding box center [1145, 469] width 110 height 21
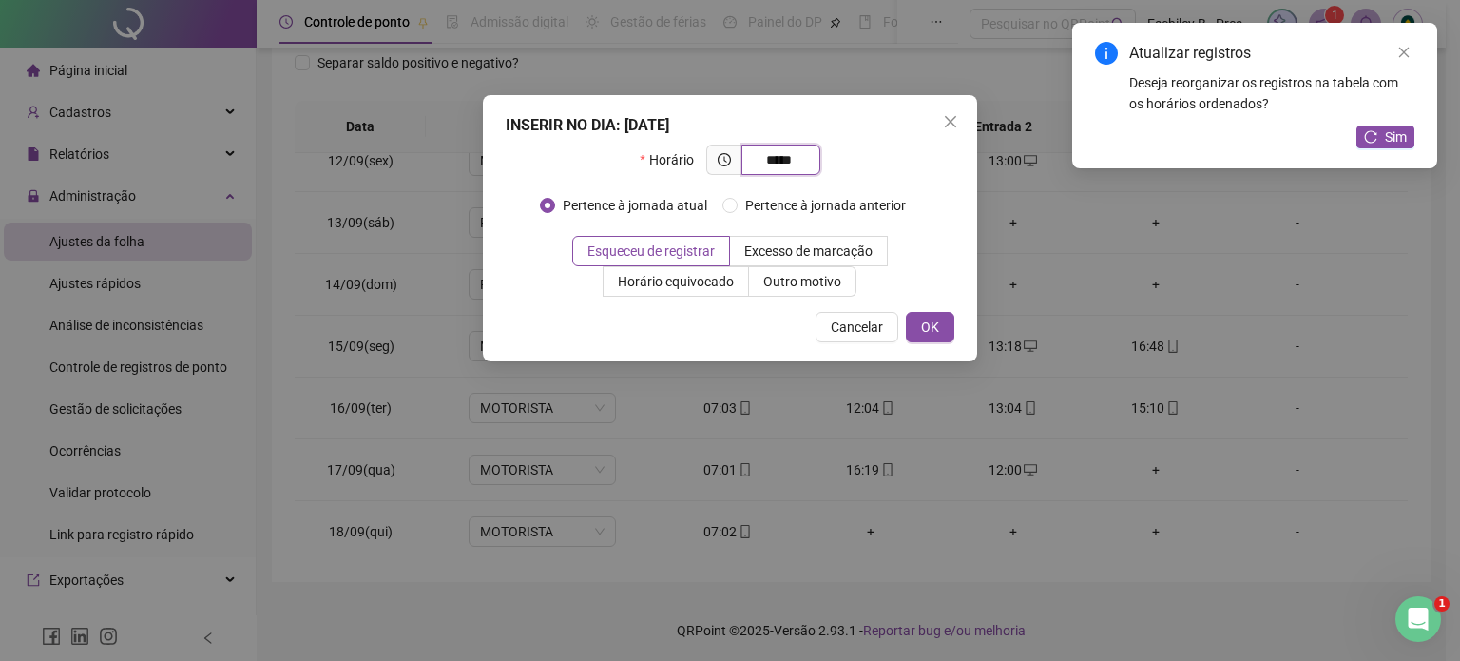
type input "*****"
click at [941, 310] on div "INSERIR NO DIA : [DATE] Horário ***** Pertence à jornada atual Pertence à jorna…" at bounding box center [730, 228] width 494 height 266
click at [939, 331] on span "OK" at bounding box center [930, 327] width 18 height 21
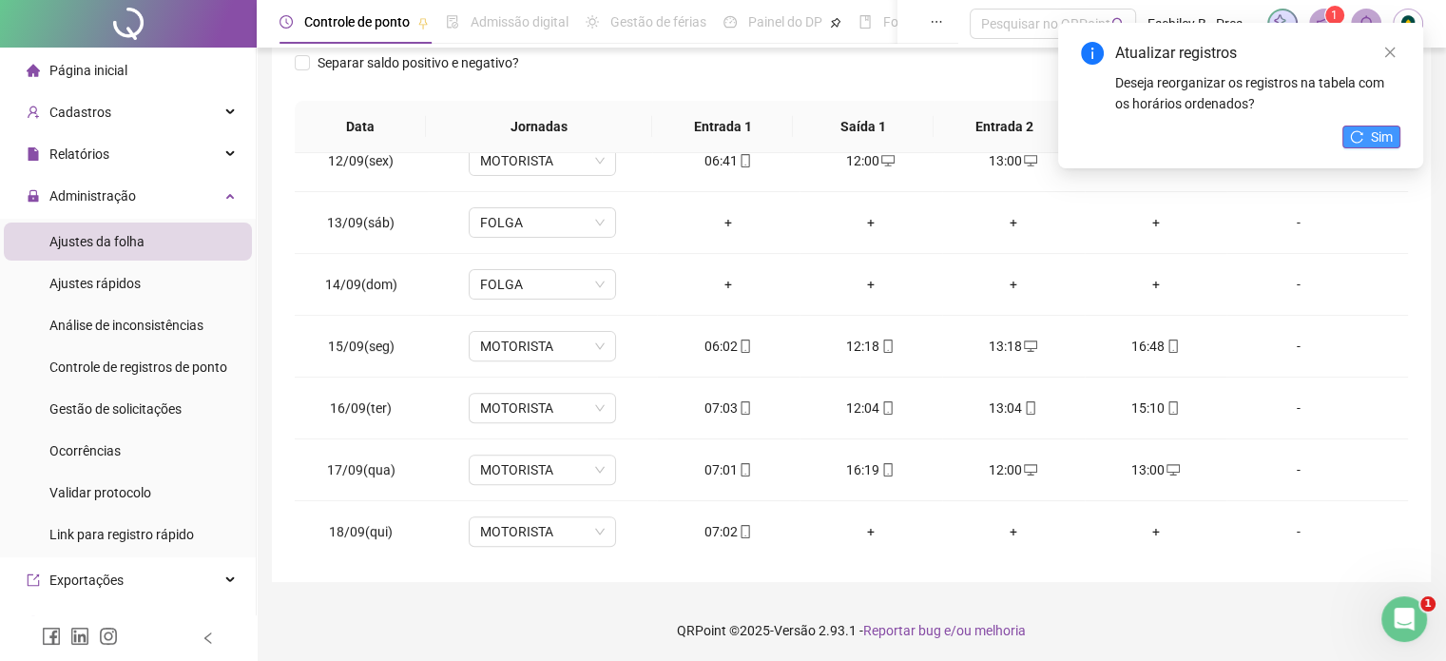
click at [1368, 147] on button "Sim" at bounding box center [1372, 137] width 58 height 23
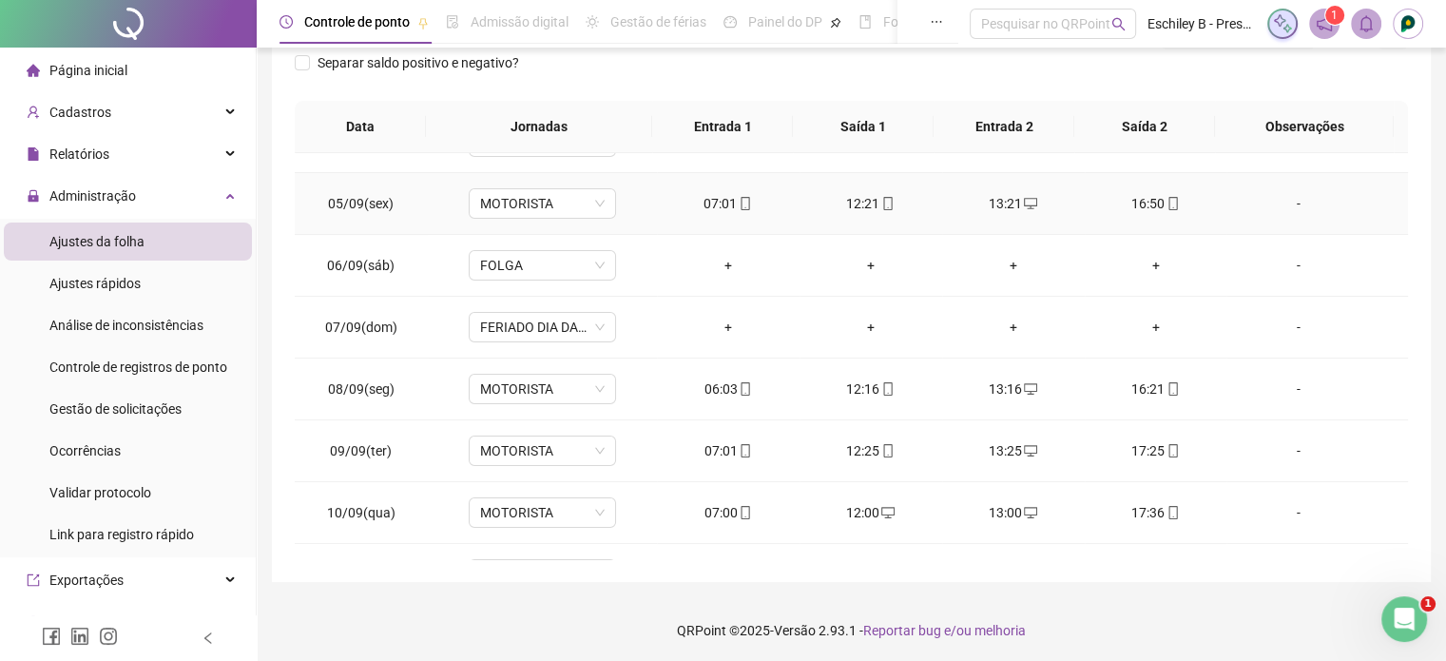
scroll to position [103, 0]
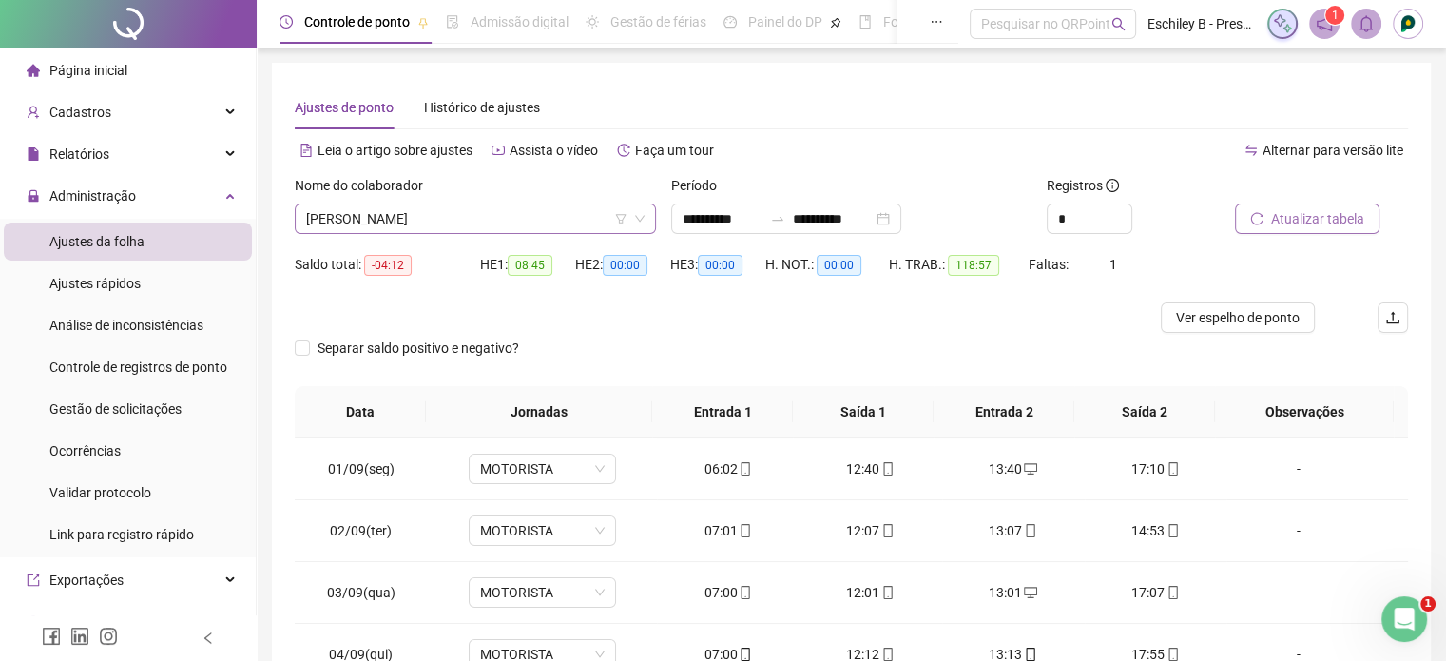
click at [599, 209] on span "[PERSON_NAME]" at bounding box center [475, 218] width 338 height 29
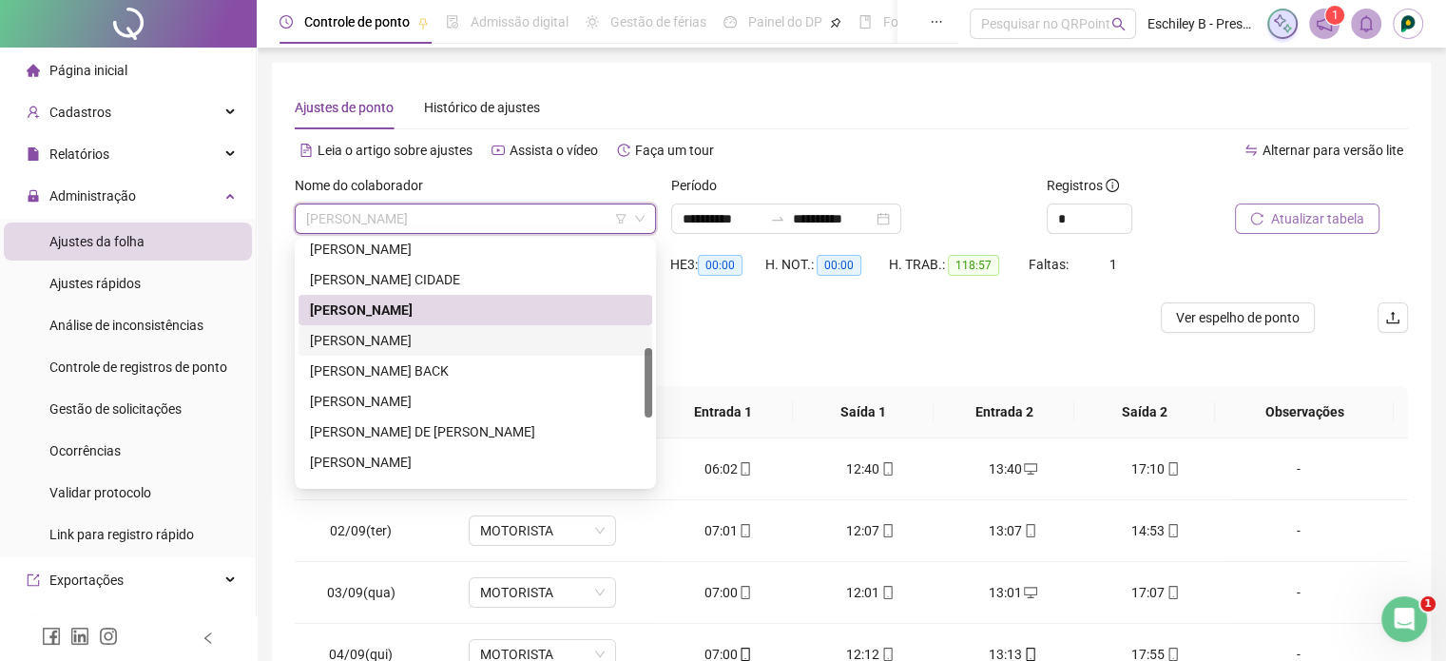
click at [491, 345] on div "[PERSON_NAME]" at bounding box center [475, 340] width 331 height 21
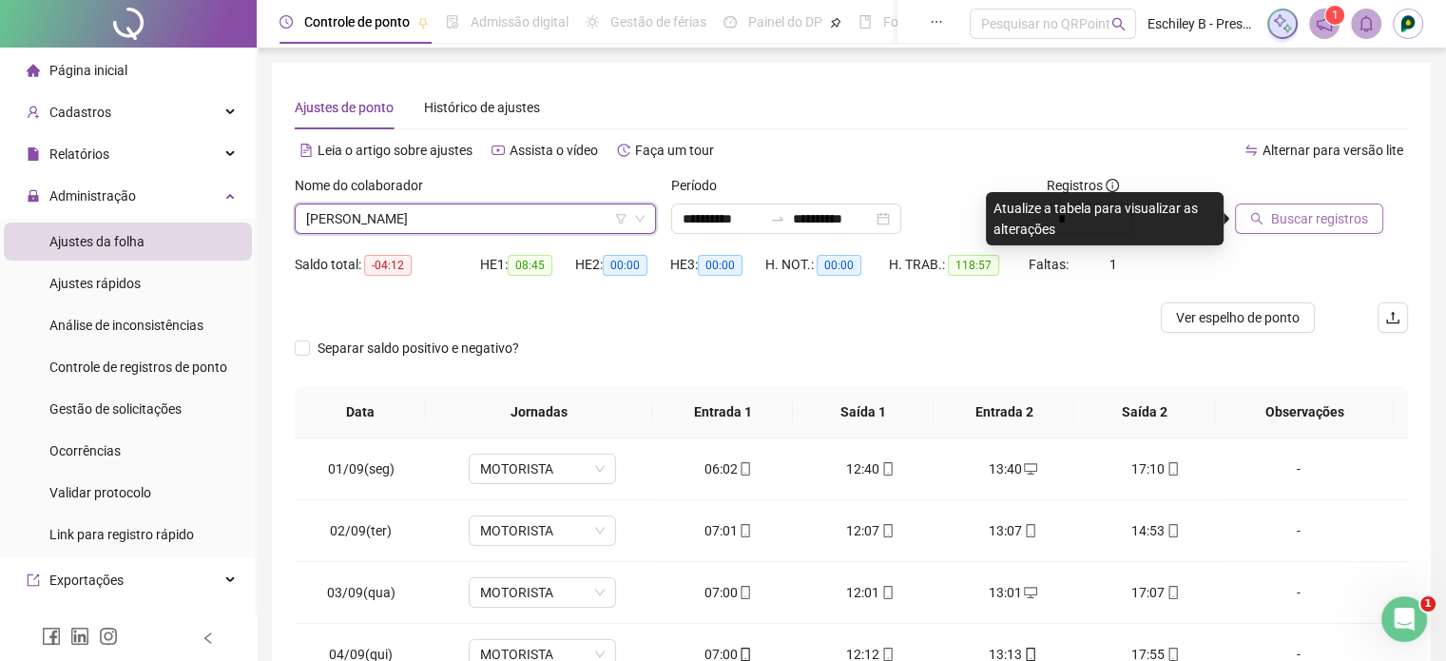
click at [1348, 210] on span "Buscar registros" at bounding box center [1319, 218] width 97 height 21
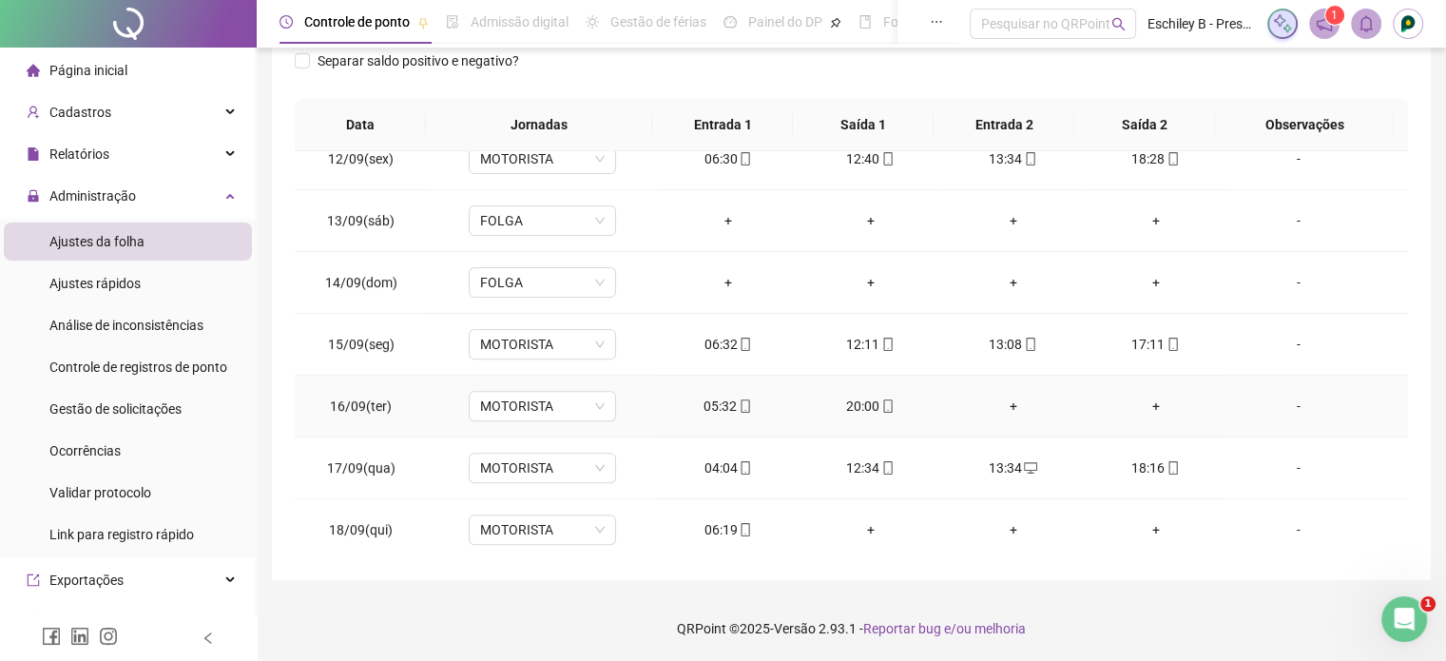
click at [1001, 404] on div "+" at bounding box center [1013, 406] width 112 height 21
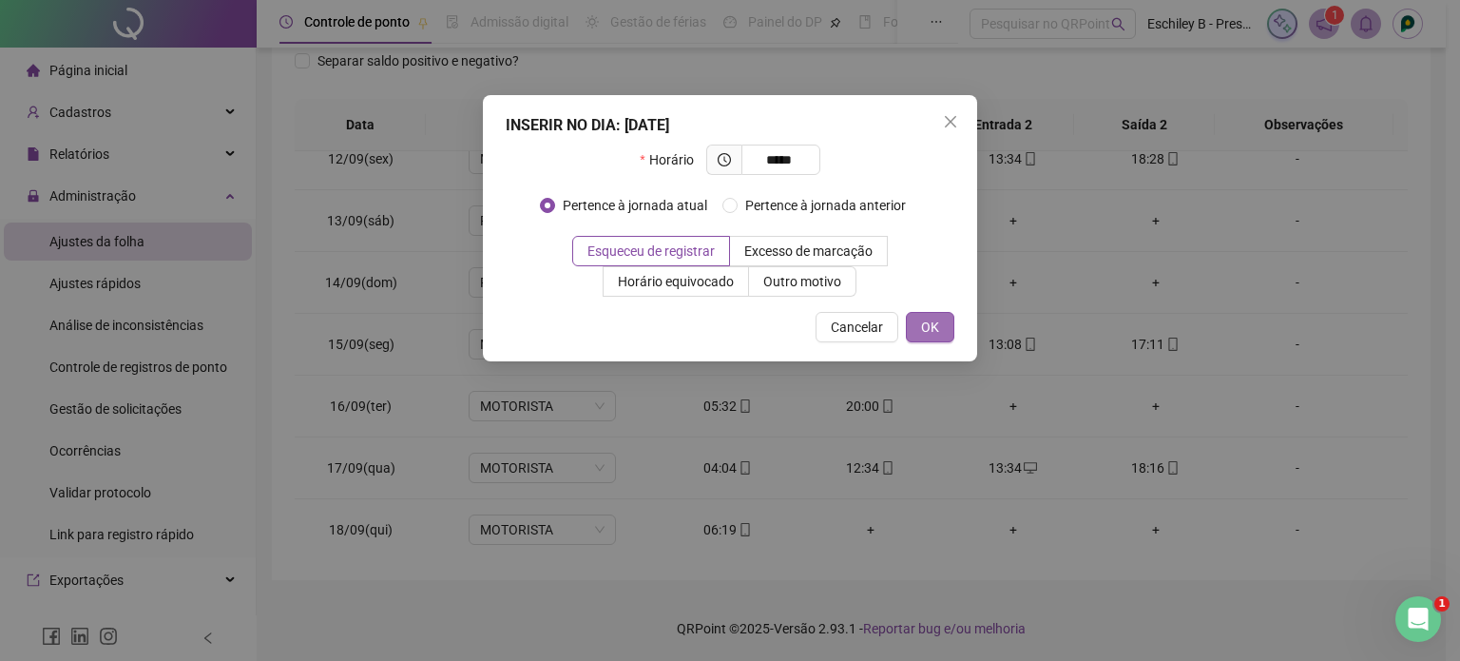
type input "*****"
click at [936, 331] on span "OK" at bounding box center [930, 327] width 18 height 21
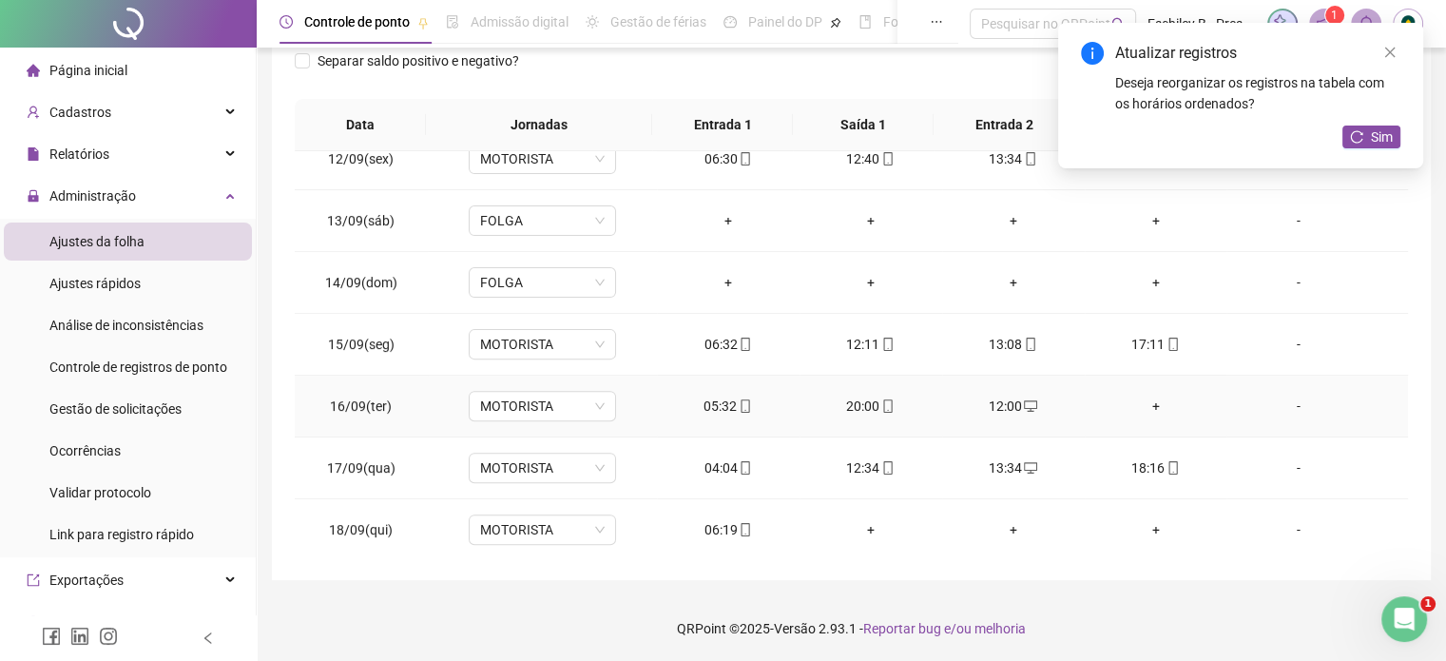
click at [1146, 404] on div "+" at bounding box center [1156, 406] width 112 height 21
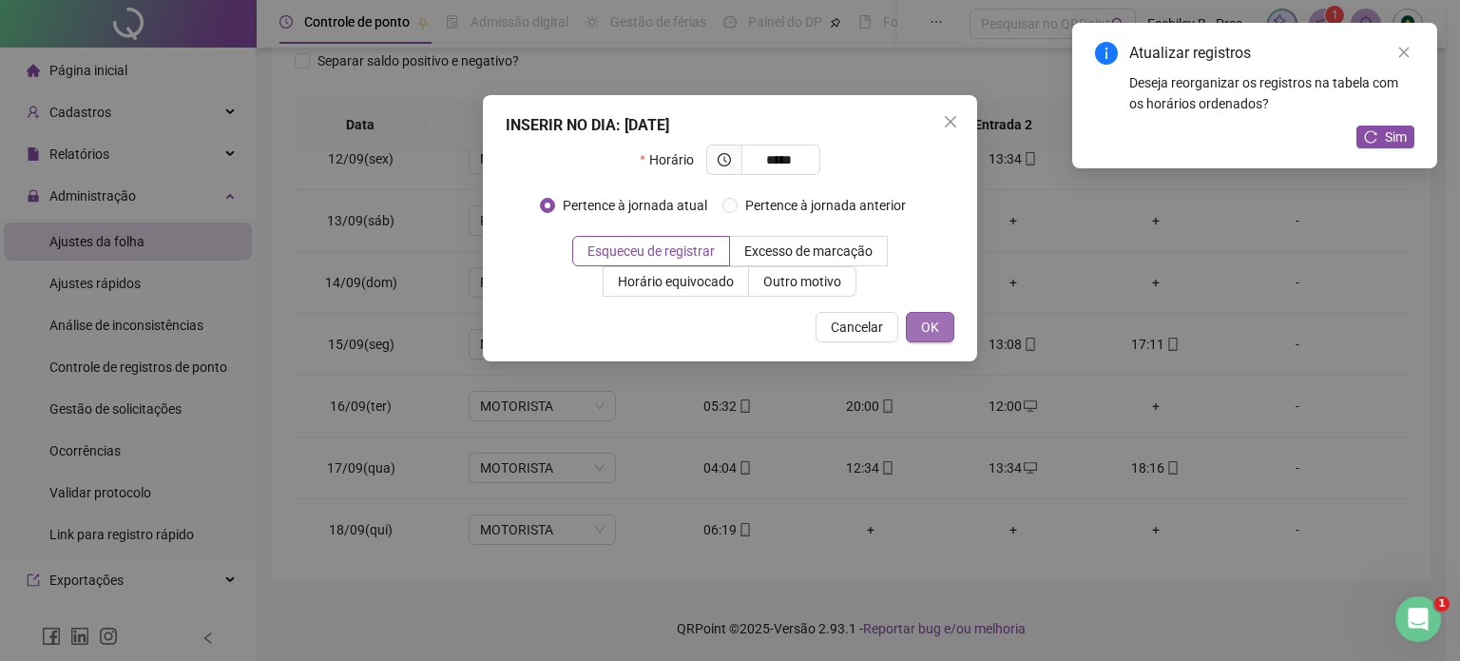
type input "*****"
click at [921, 319] on span "OK" at bounding box center [930, 327] width 18 height 21
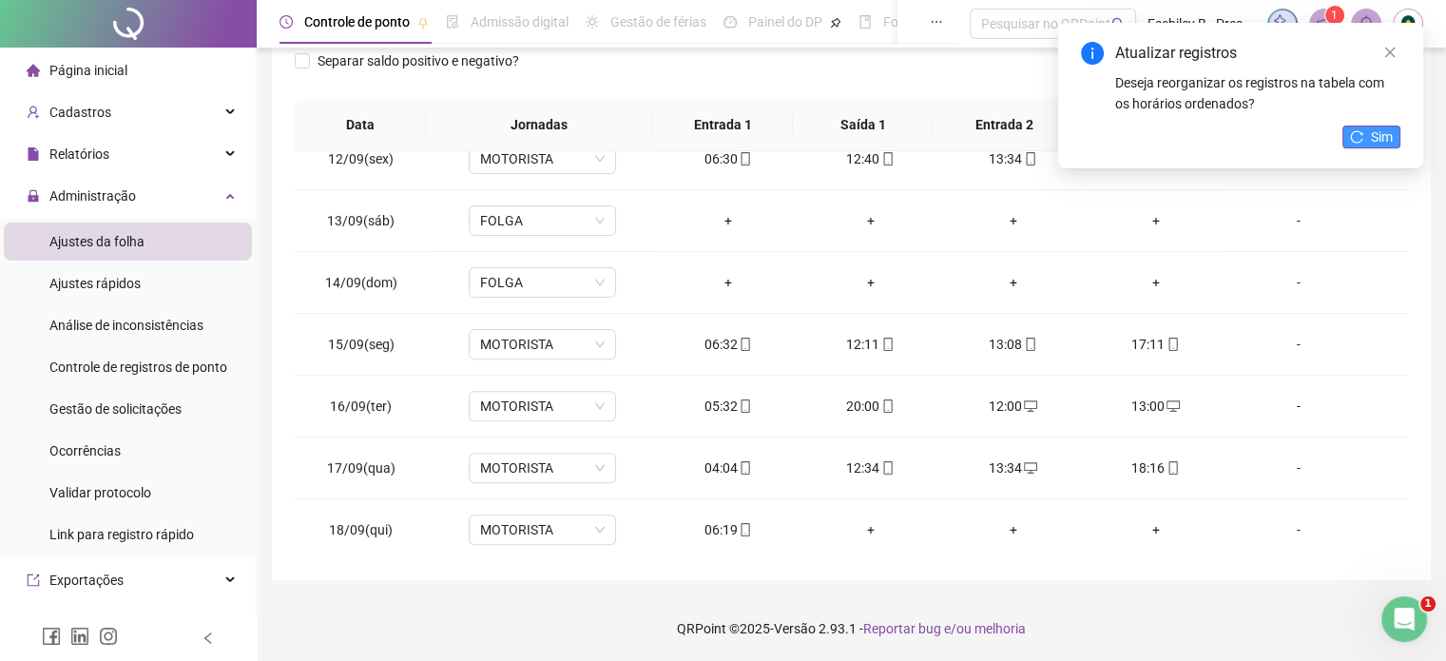
click at [1363, 145] on button "Sim" at bounding box center [1372, 137] width 58 height 23
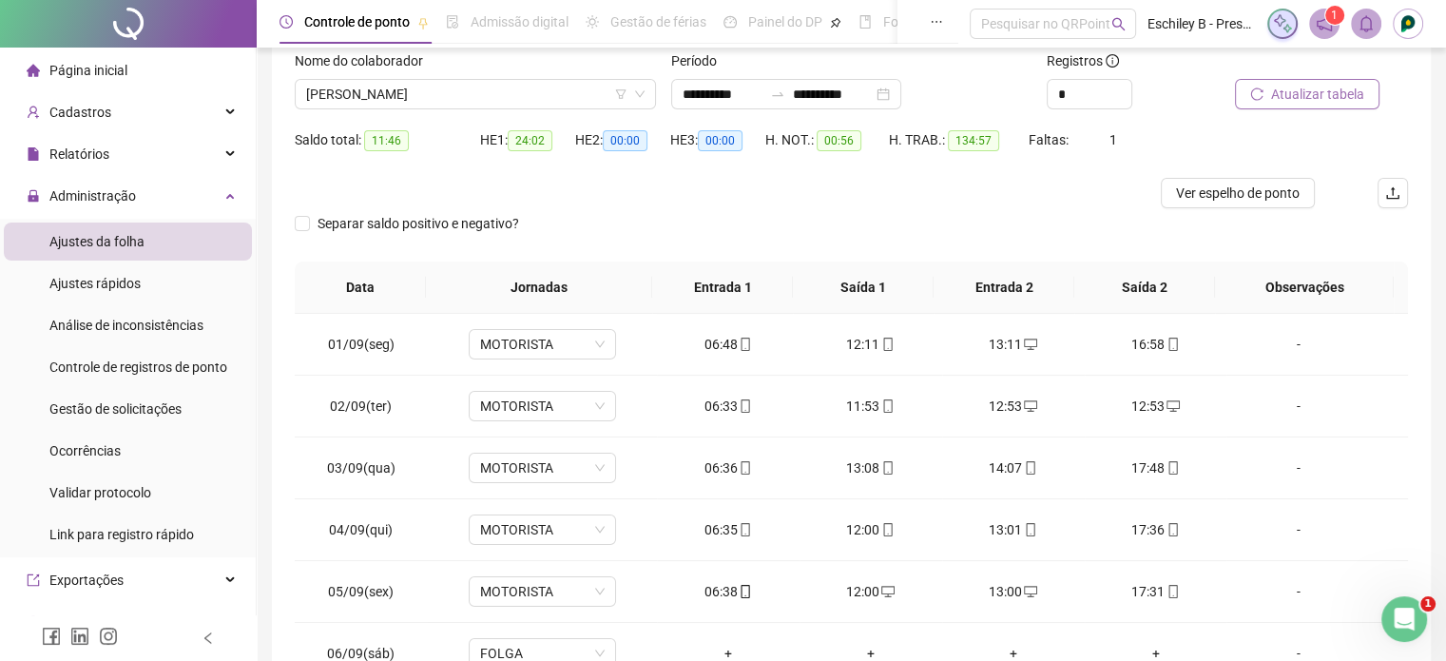
scroll to position [0, 0]
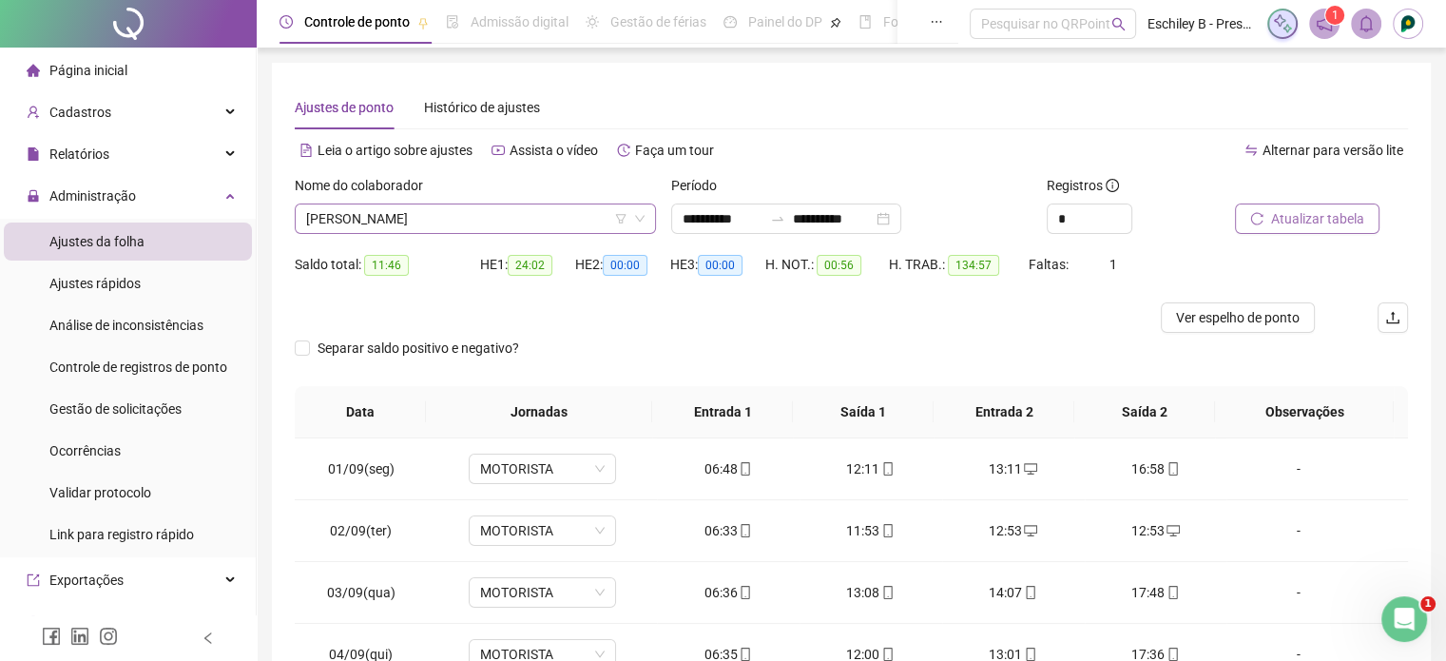
click at [494, 208] on span "[PERSON_NAME]" at bounding box center [475, 218] width 338 height 29
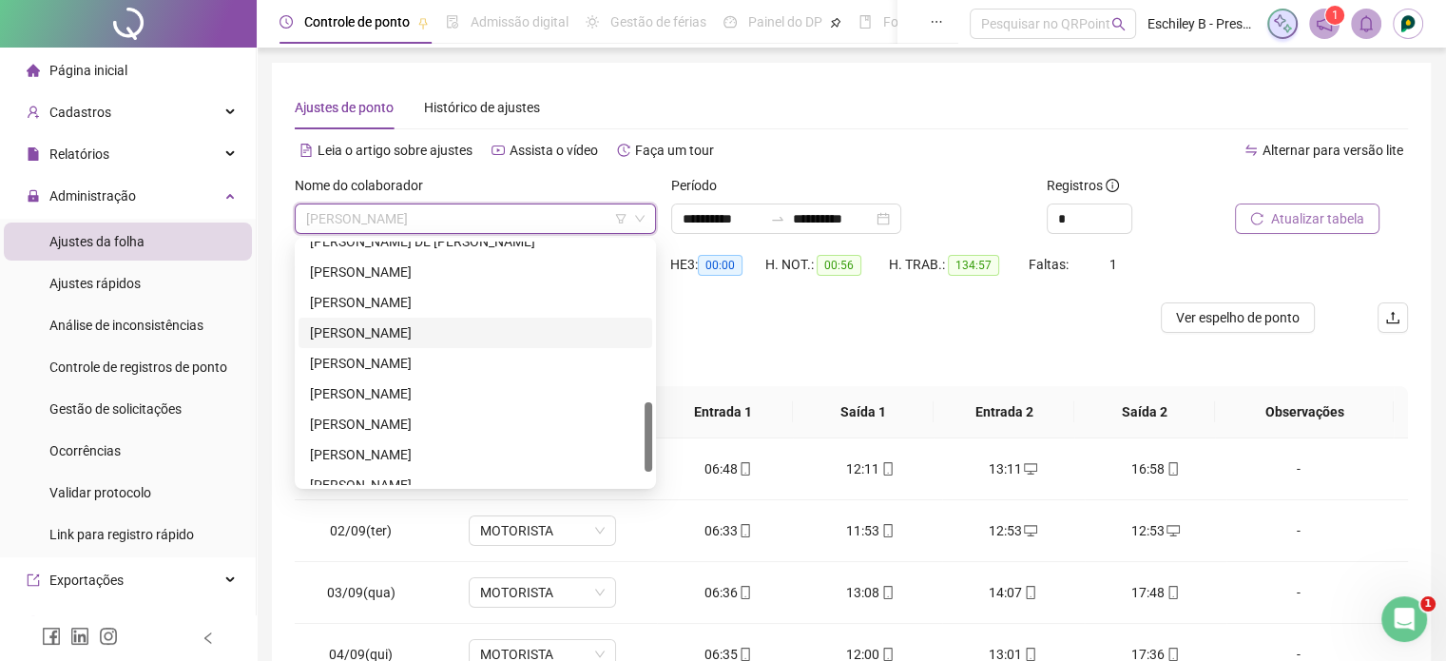
scroll to position [468, 0]
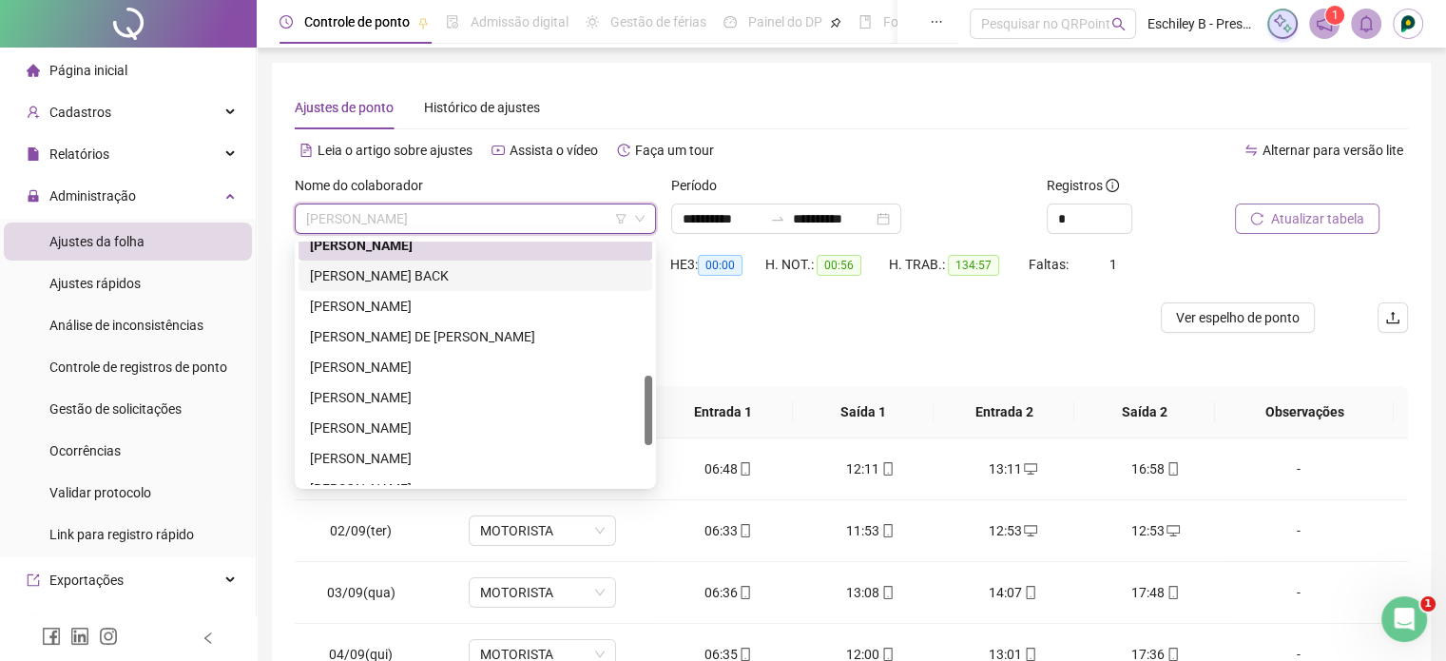
click at [458, 294] on div "[PERSON_NAME]" at bounding box center [476, 306] width 354 height 30
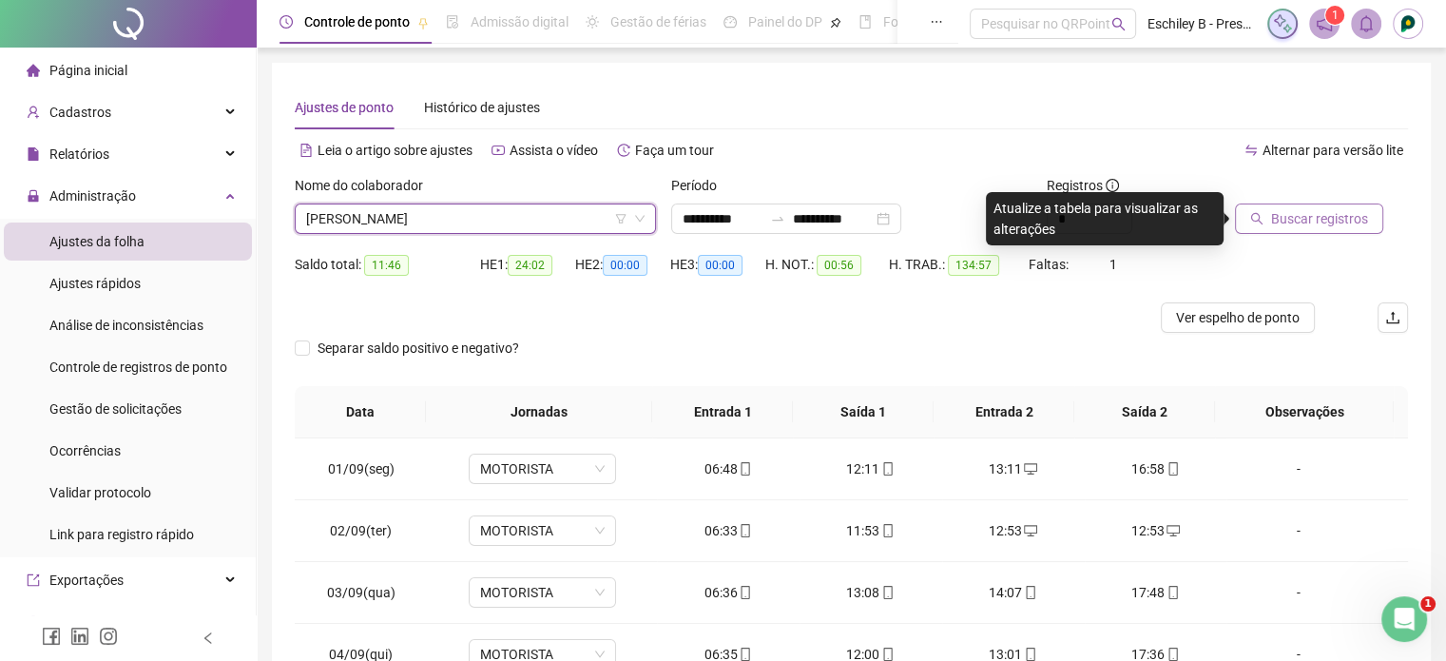
click at [1286, 222] on span "Buscar registros" at bounding box center [1319, 218] width 97 height 21
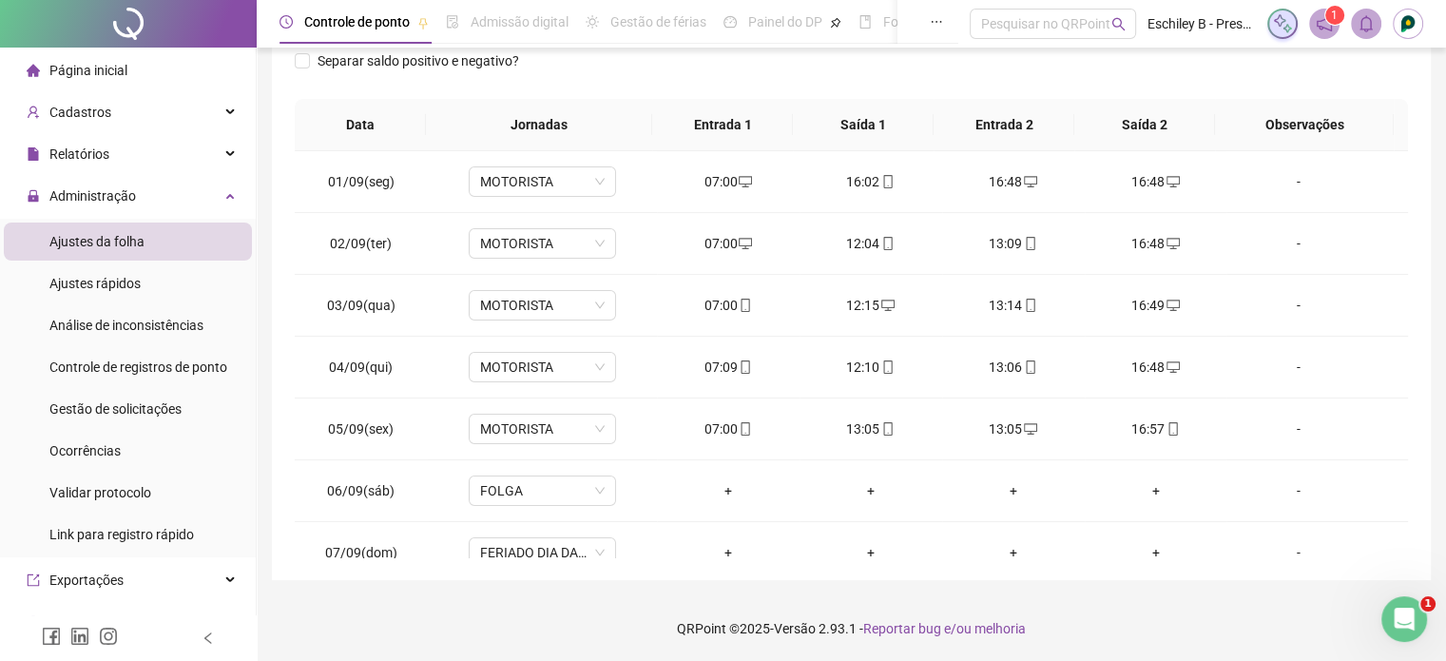
scroll to position [0, 0]
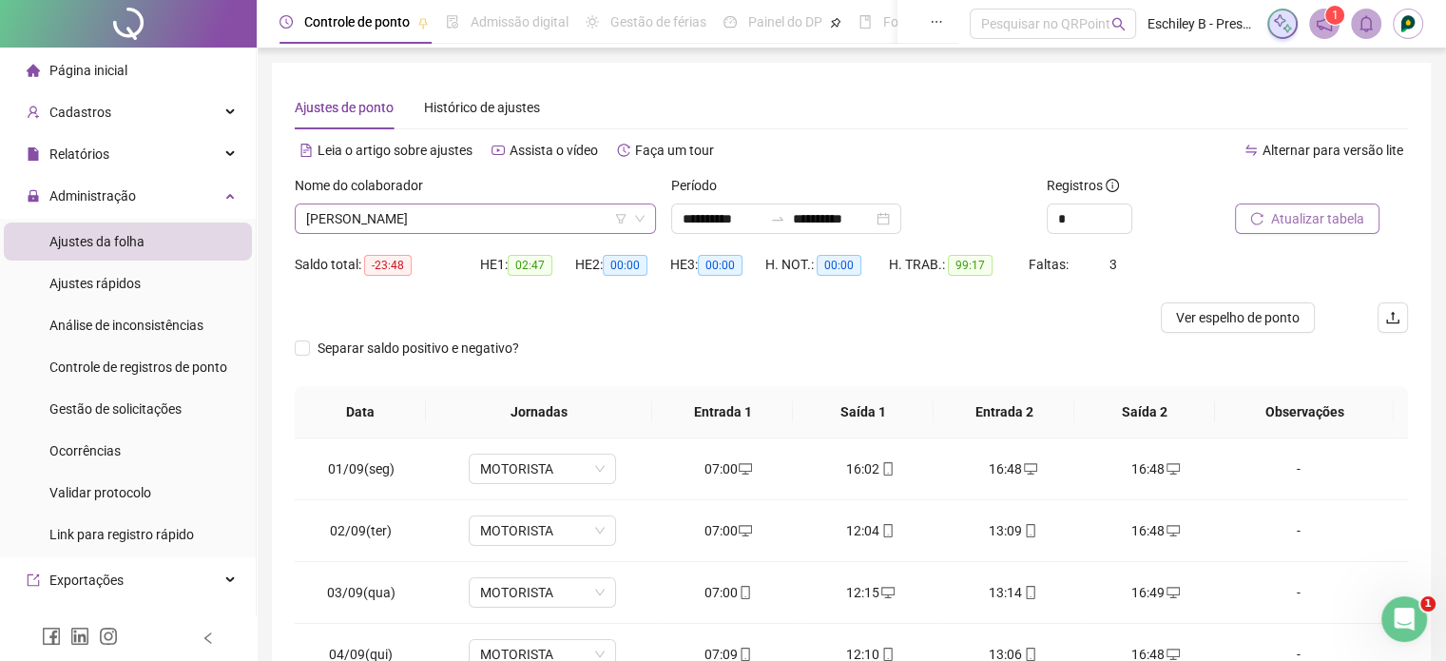
click at [485, 216] on span "[PERSON_NAME]" at bounding box center [475, 218] width 338 height 29
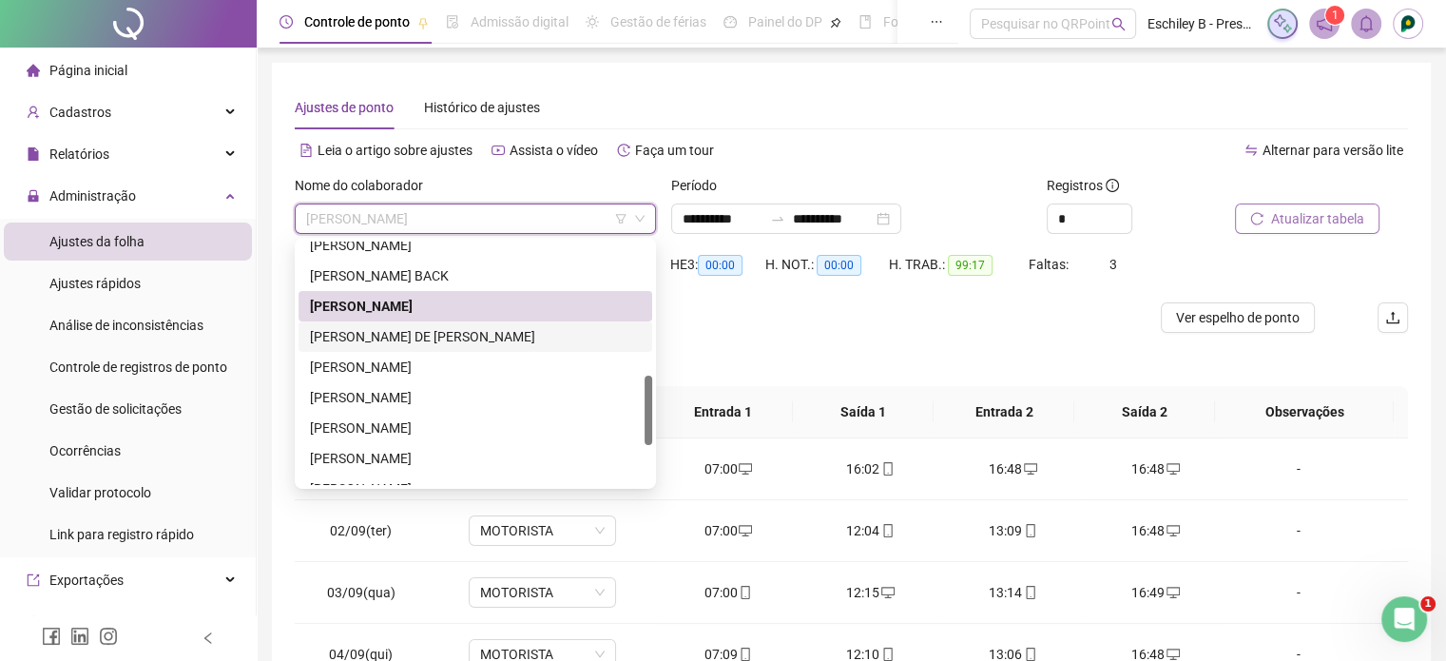
click at [438, 335] on div "[PERSON_NAME] DE [PERSON_NAME]" at bounding box center [475, 336] width 331 height 21
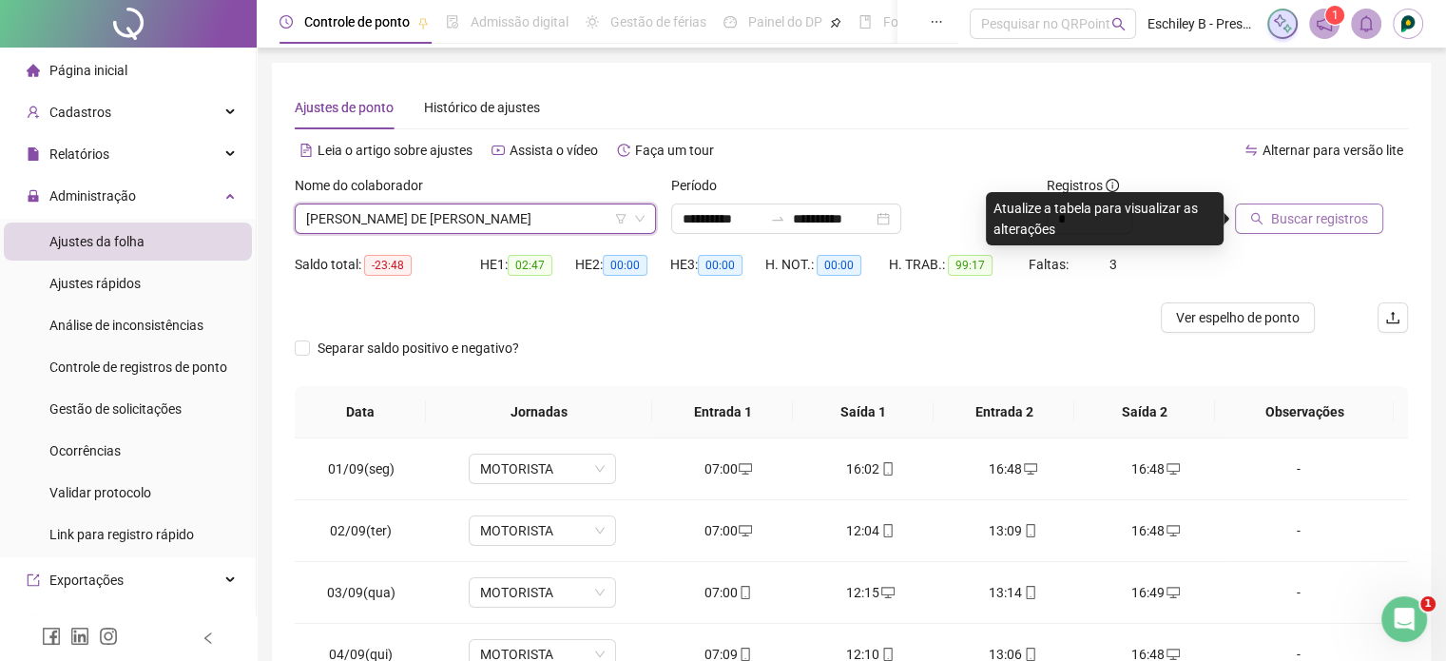
click at [1265, 210] on button "Buscar registros" at bounding box center [1309, 218] width 148 height 30
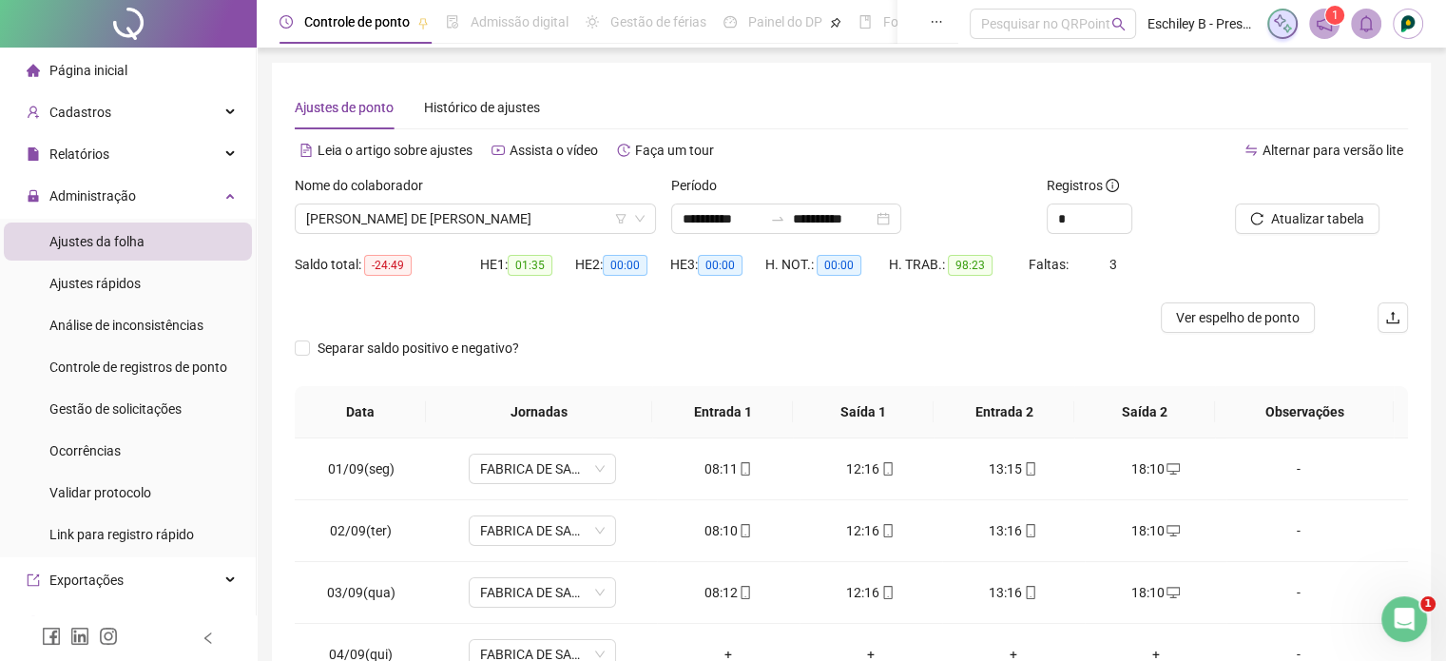
click at [460, 199] on div "Nome do colaborador" at bounding box center [475, 189] width 361 height 29
click at [464, 214] on span "[PERSON_NAME] DE [PERSON_NAME]" at bounding box center [475, 218] width 338 height 29
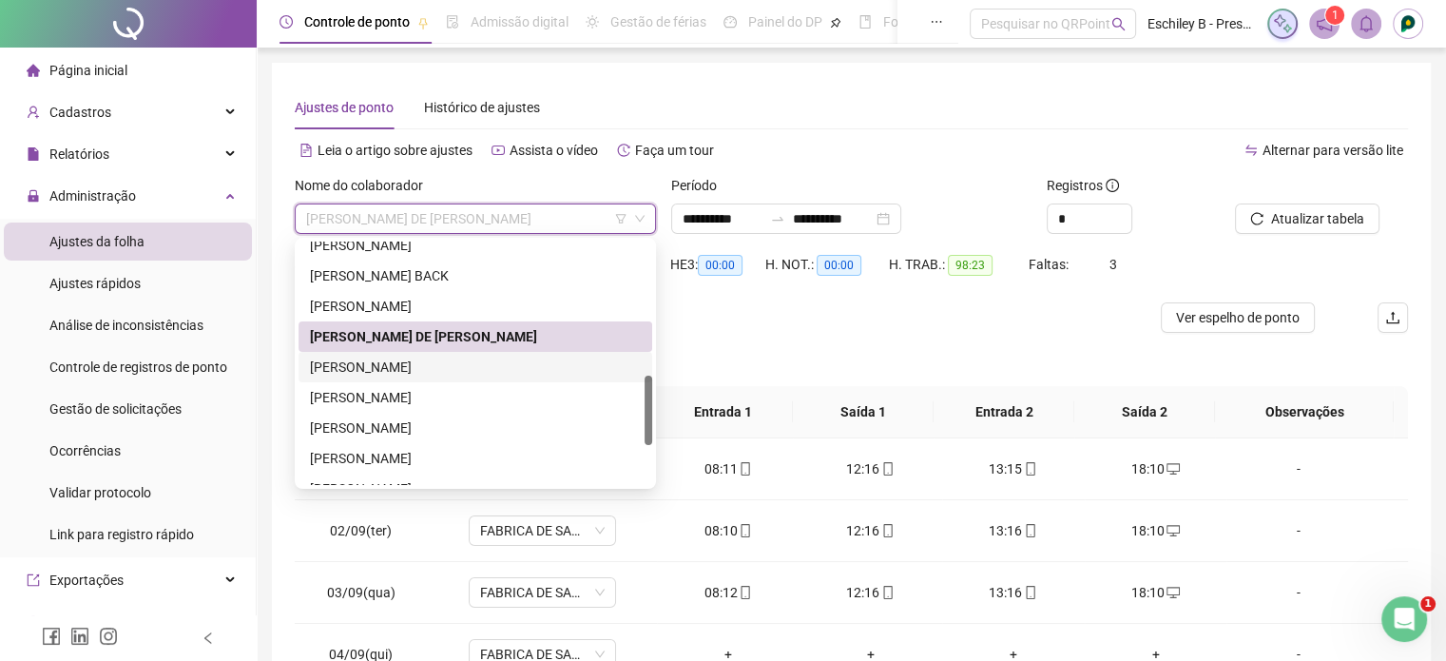
click at [443, 356] on div "[PERSON_NAME]" at bounding box center [476, 367] width 354 height 30
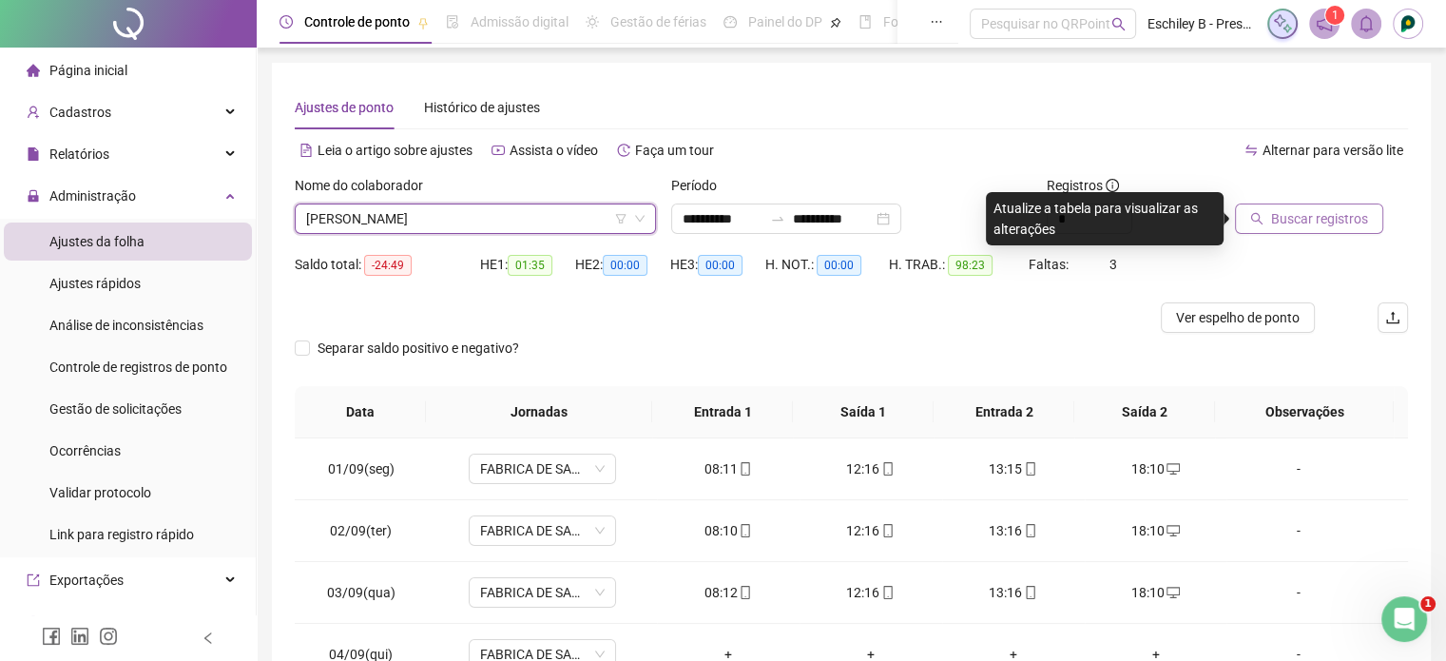
click at [1335, 216] on span "Buscar registros" at bounding box center [1319, 218] width 97 height 21
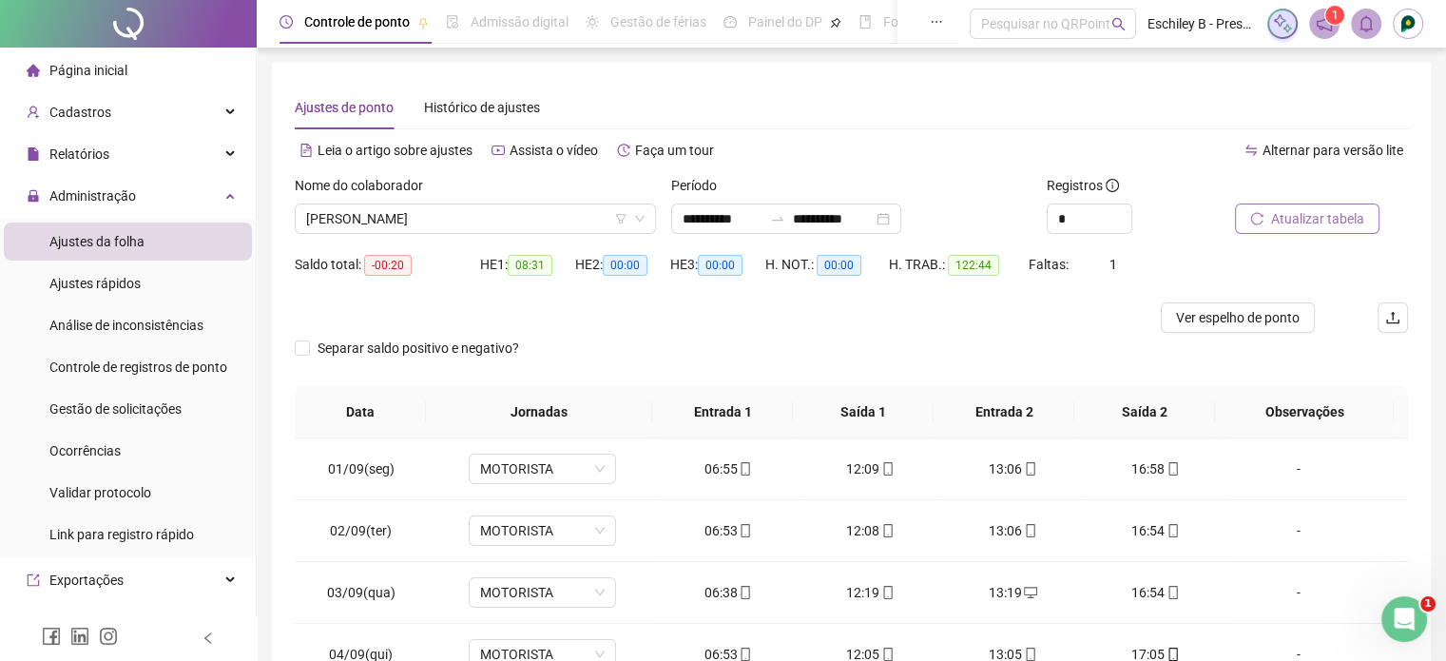
click at [426, 235] on div "Nome do colaborador [PERSON_NAME]" at bounding box center [475, 212] width 377 height 74
click at [448, 217] on span "[PERSON_NAME]" at bounding box center [475, 218] width 338 height 29
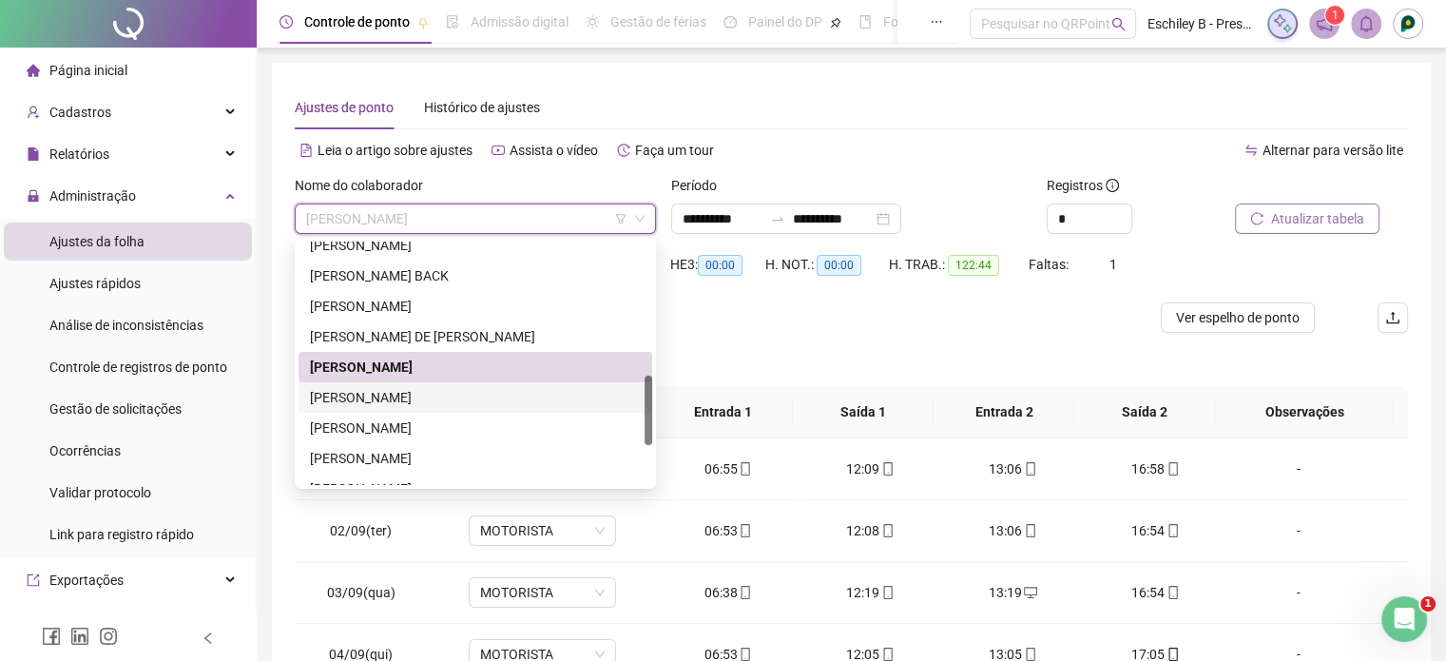
click at [435, 389] on div "[PERSON_NAME]" at bounding box center [475, 397] width 331 height 21
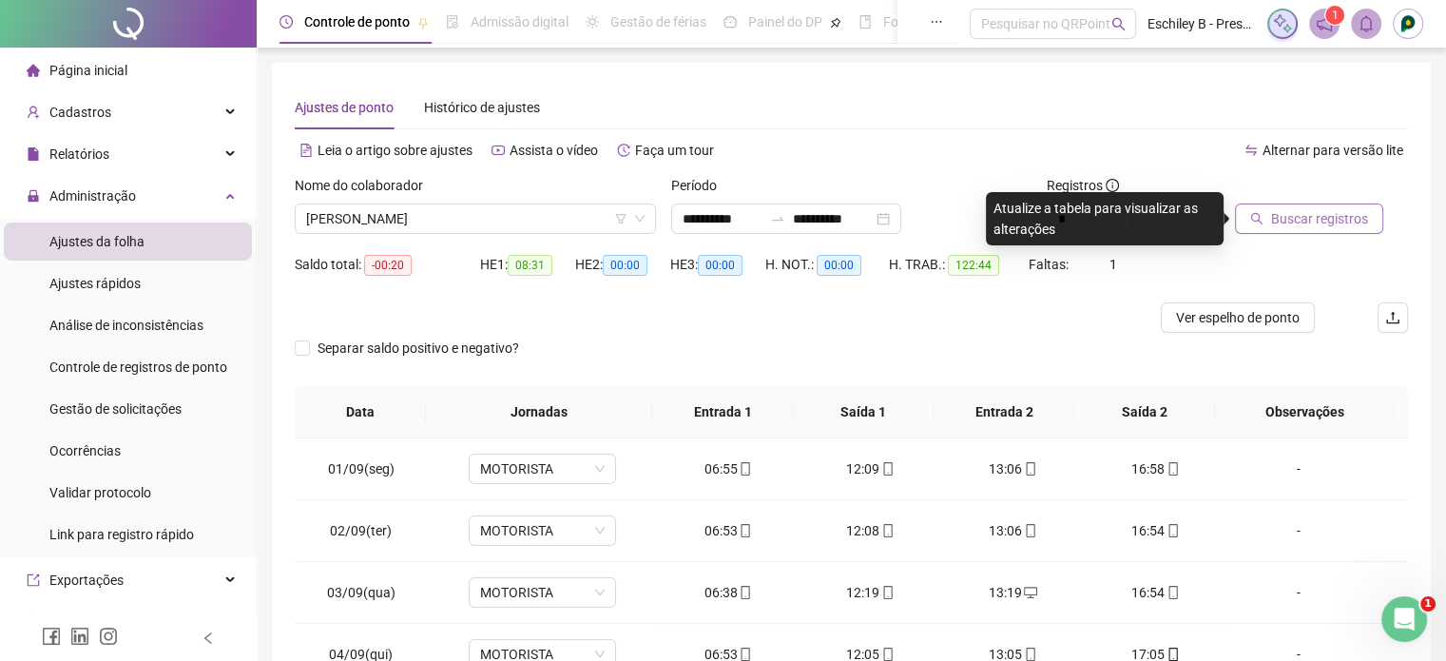
click at [1309, 219] on span "Buscar registros" at bounding box center [1319, 218] width 97 height 21
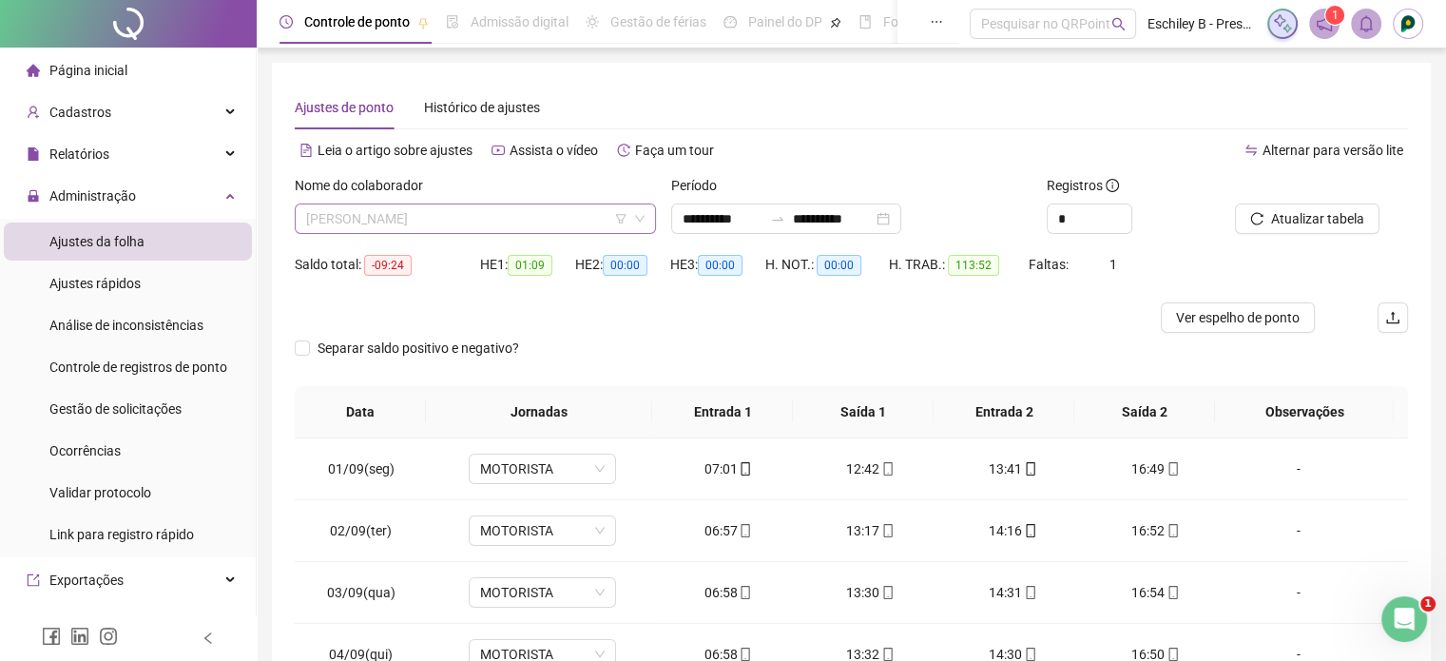
click at [503, 208] on span "[PERSON_NAME]" at bounding box center [475, 218] width 338 height 29
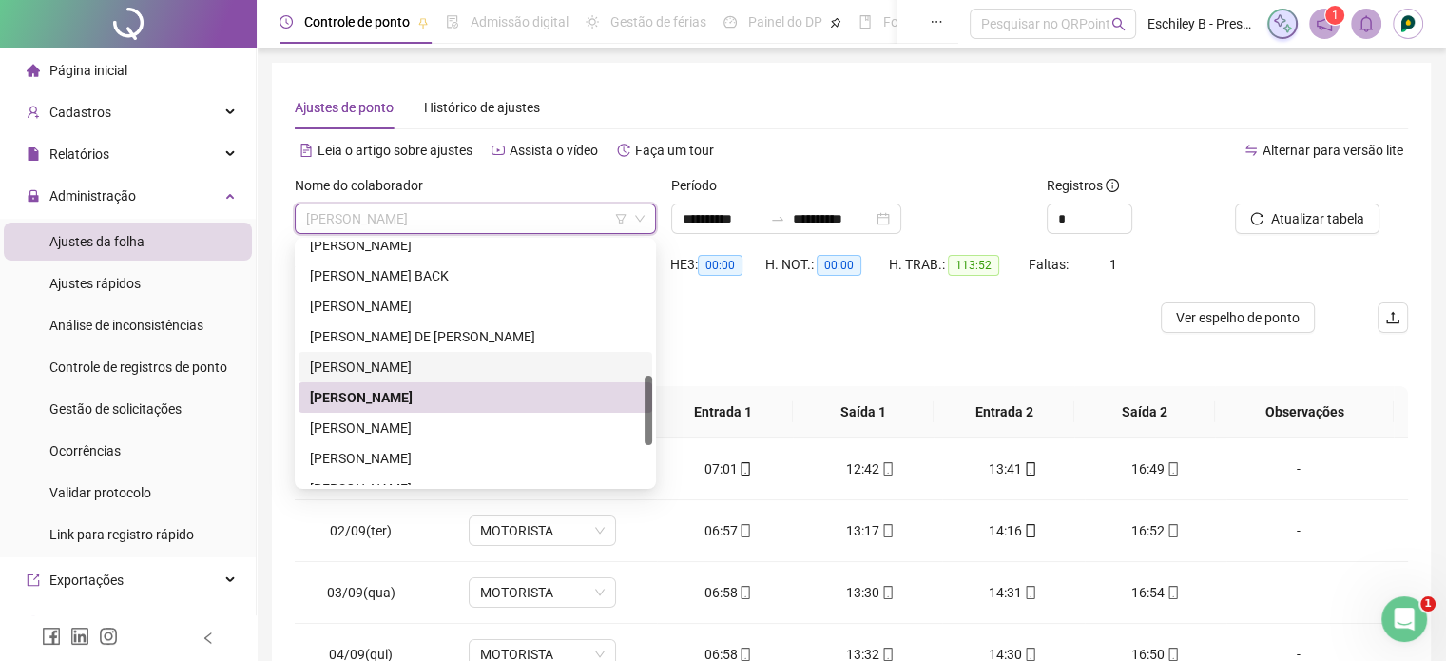
scroll to position [609, 0]
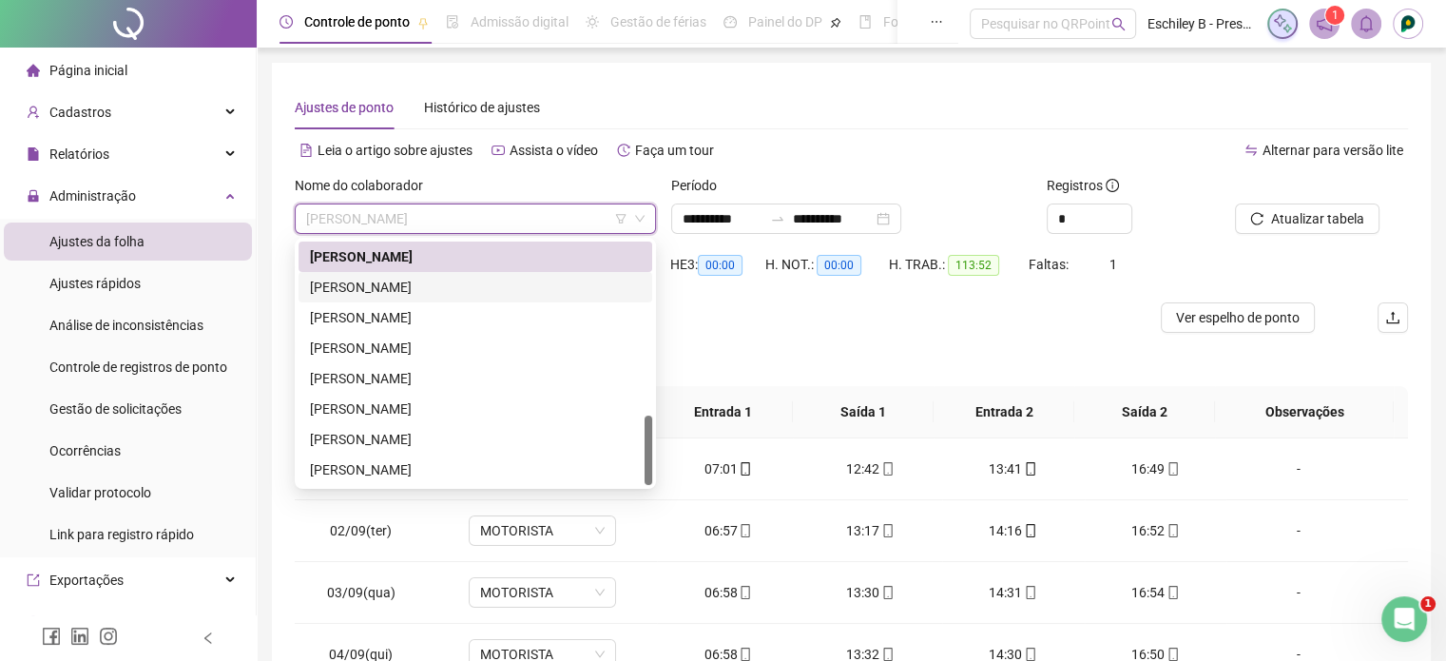
click at [529, 282] on div "[PERSON_NAME]" at bounding box center [475, 287] width 331 height 21
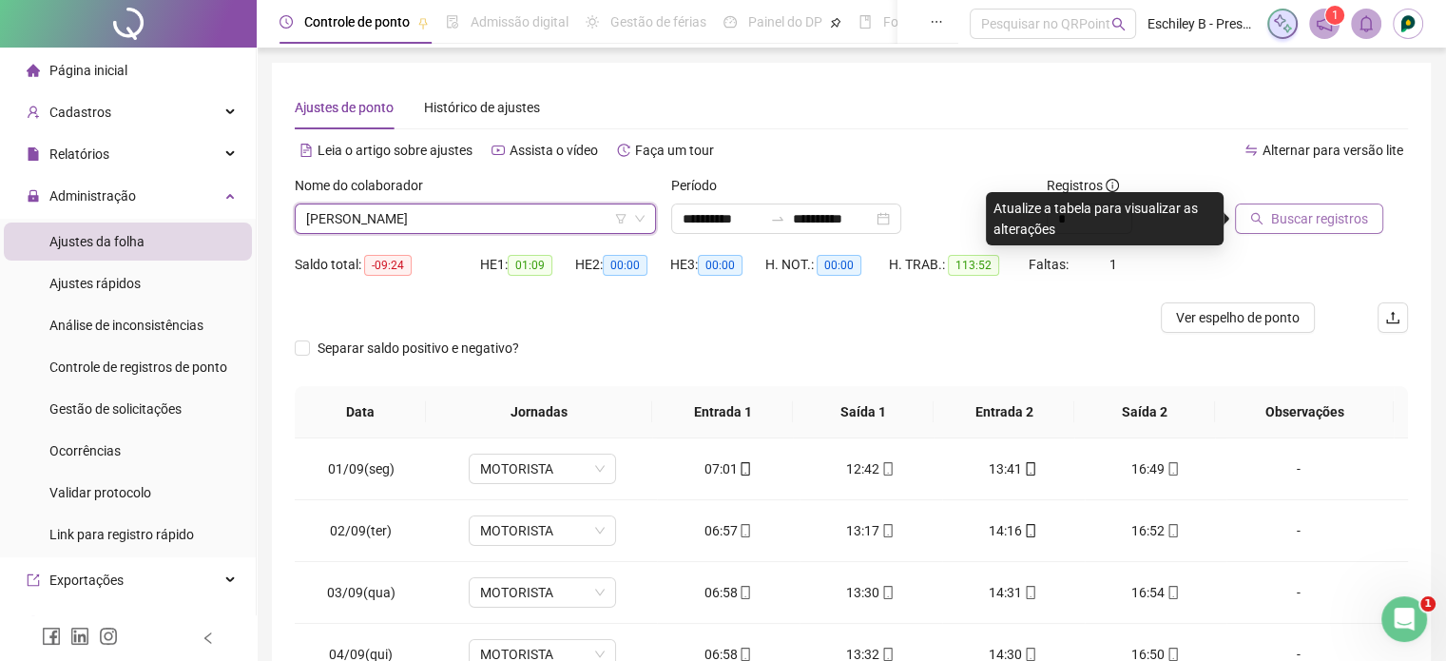
click at [1316, 216] on span "Buscar registros" at bounding box center [1319, 218] width 97 height 21
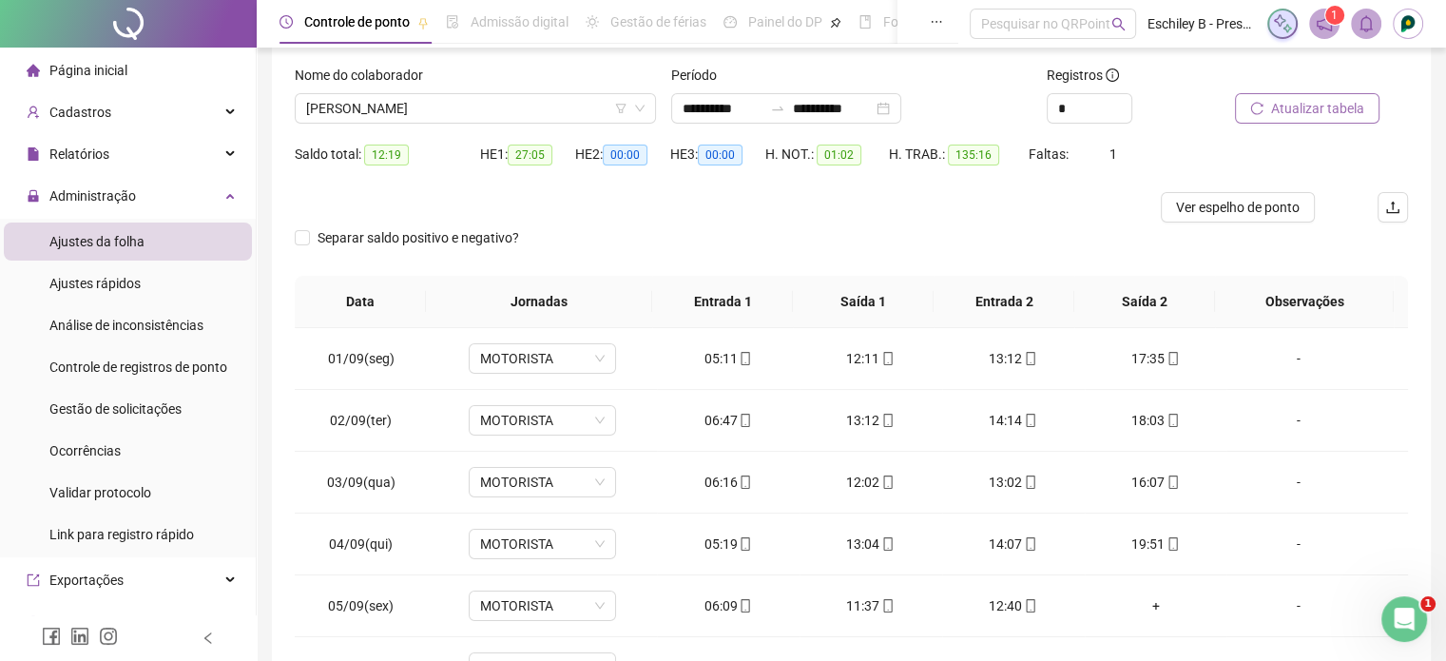
scroll to position [0, 0]
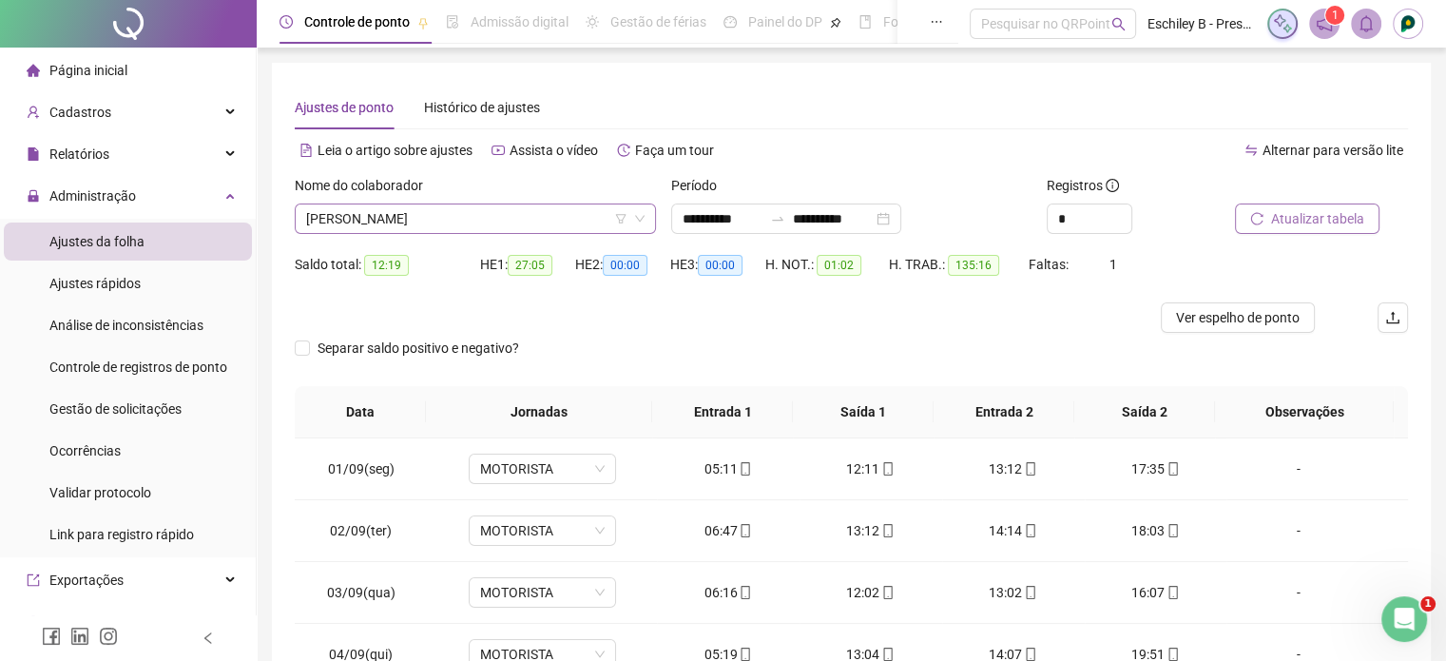
click at [479, 229] on span "[PERSON_NAME]" at bounding box center [475, 218] width 338 height 29
click at [456, 216] on span "[PERSON_NAME]" at bounding box center [475, 218] width 338 height 29
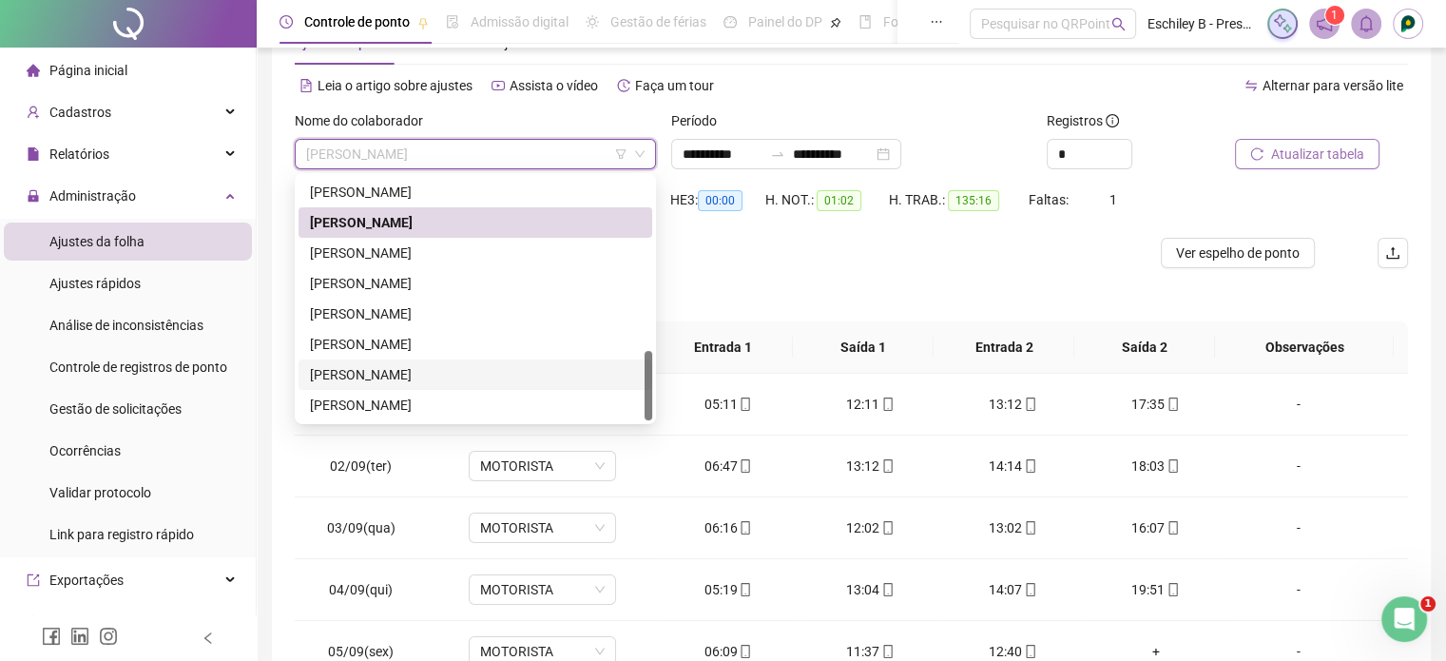
scroll to position [95, 0]
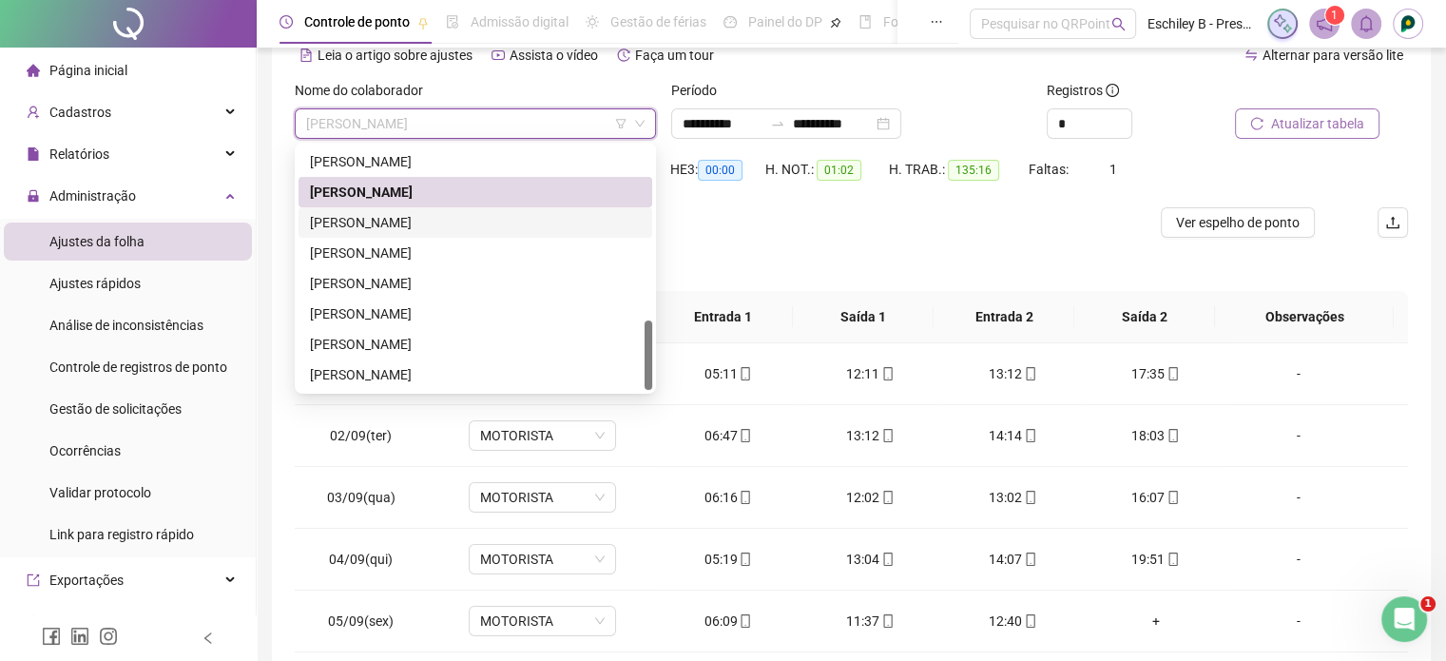
click at [422, 222] on div "[PERSON_NAME]" at bounding box center [475, 222] width 331 height 21
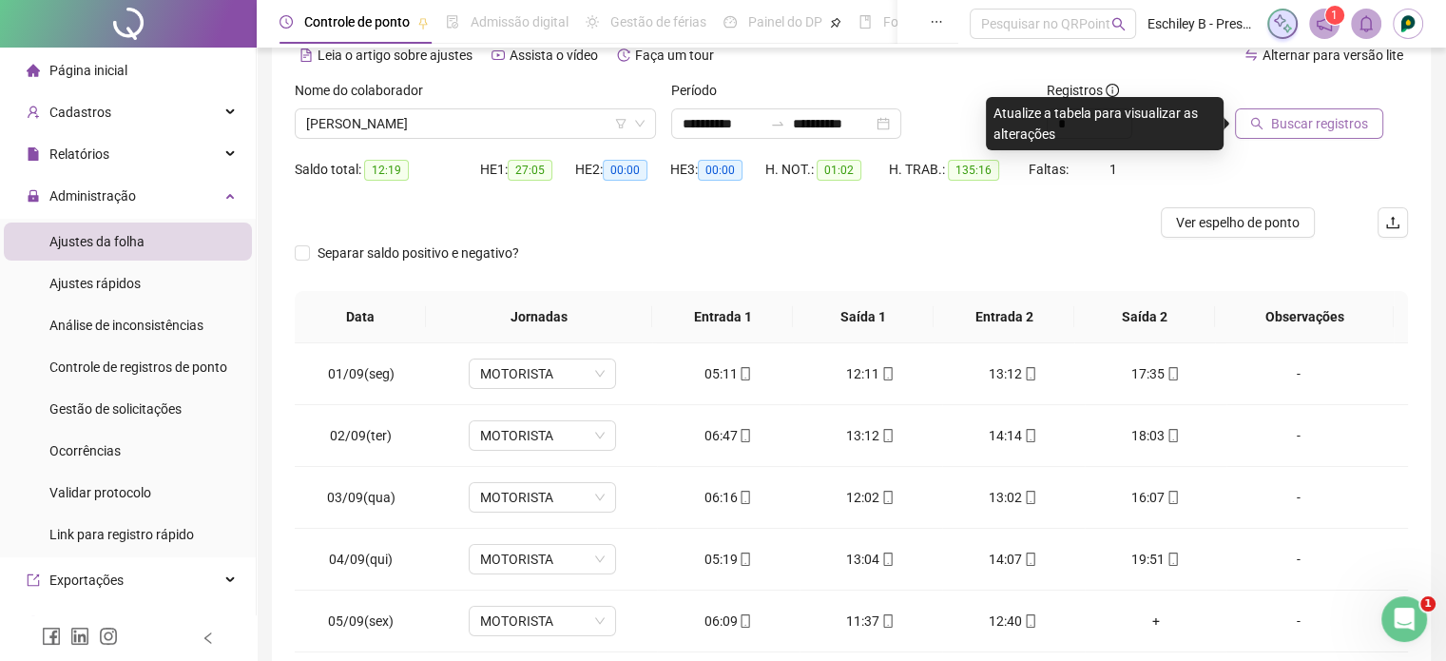
click at [1284, 131] on span "Buscar registros" at bounding box center [1319, 123] width 97 height 21
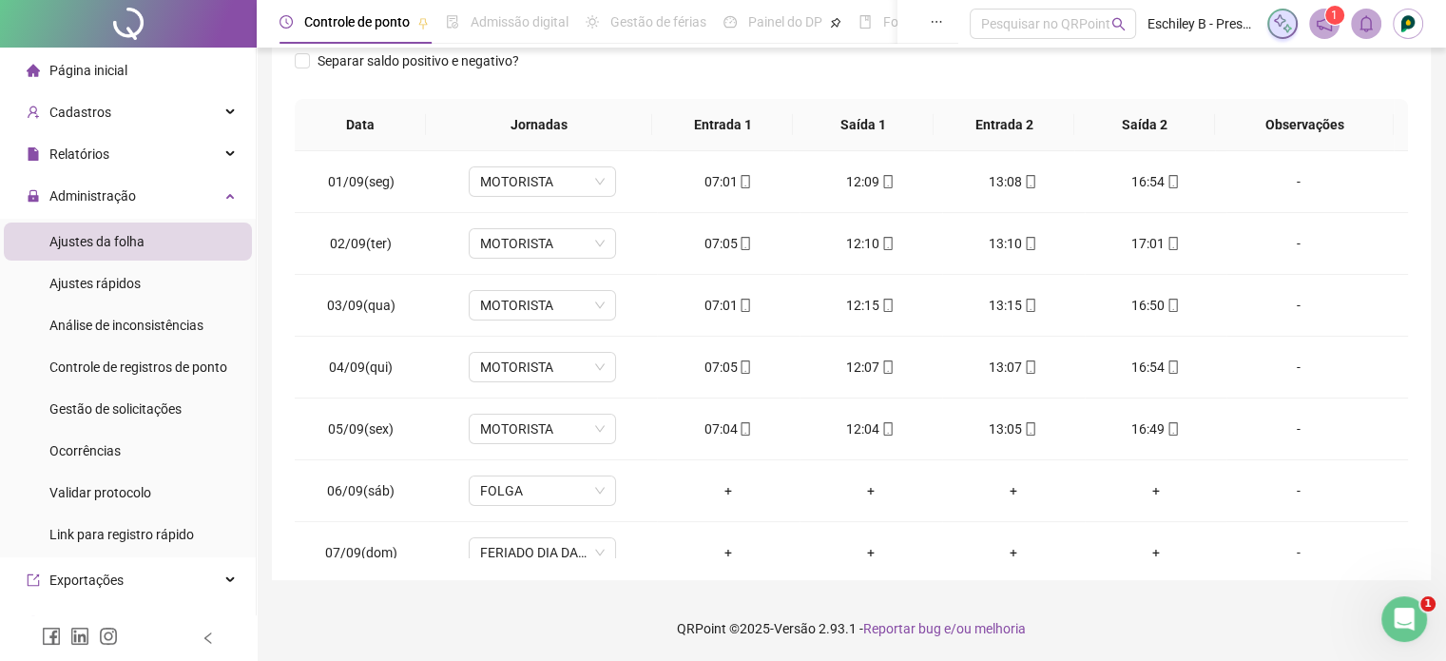
scroll to position [115, 0]
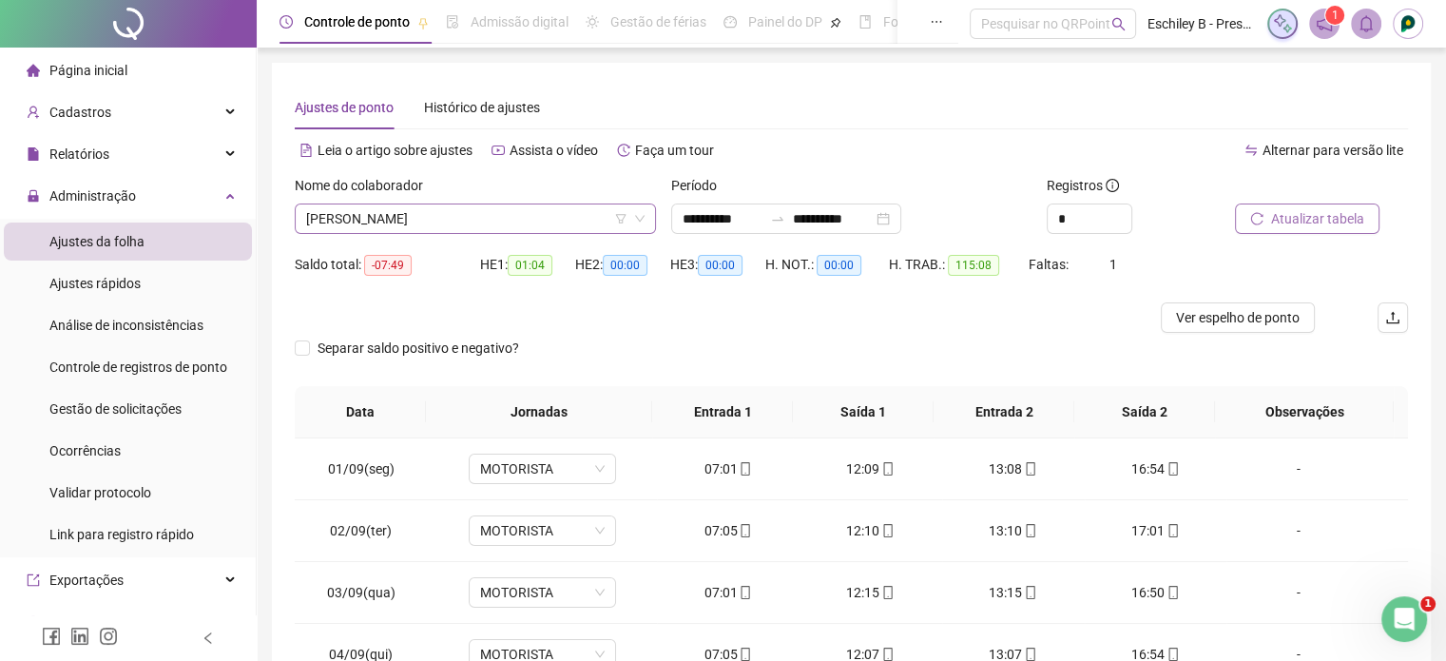
click at [522, 218] on span "[PERSON_NAME]" at bounding box center [475, 218] width 338 height 29
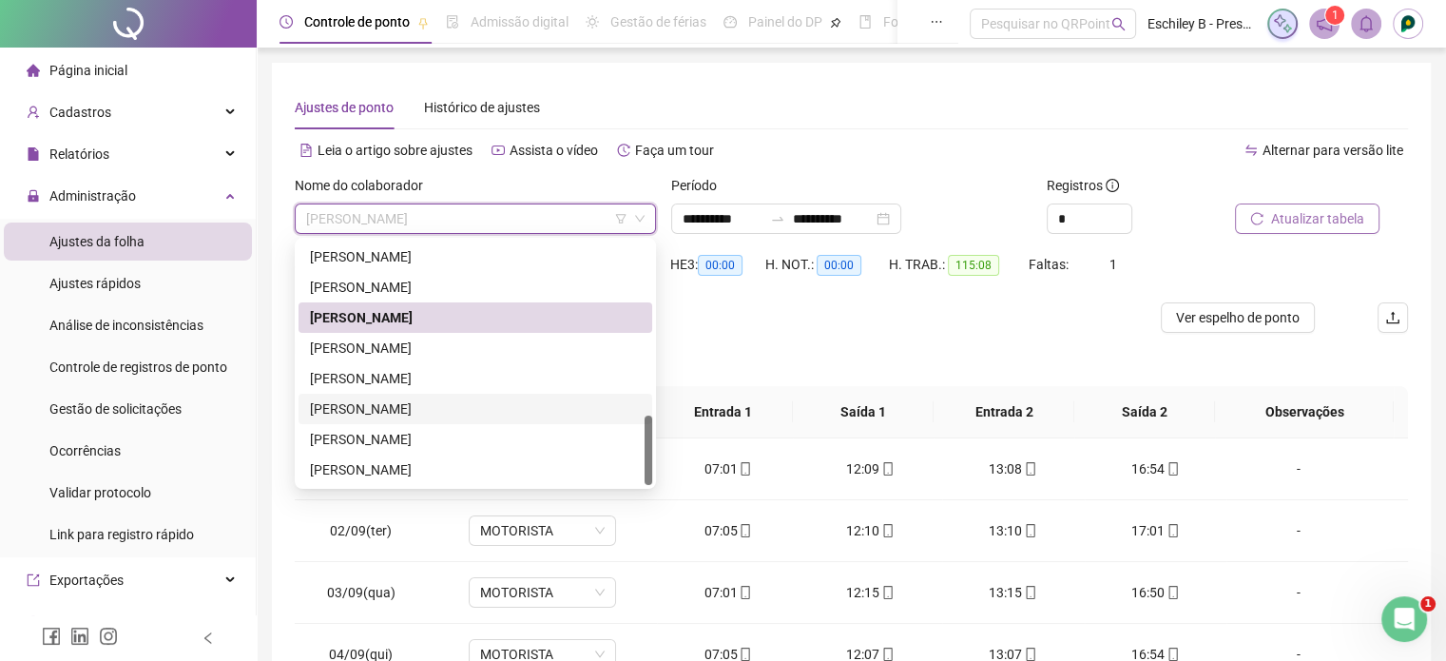
drag, startPoint x: 399, startPoint y: 411, endPoint x: 457, endPoint y: 403, distance: 58.5
click at [403, 411] on div "[PERSON_NAME]" at bounding box center [475, 408] width 331 height 21
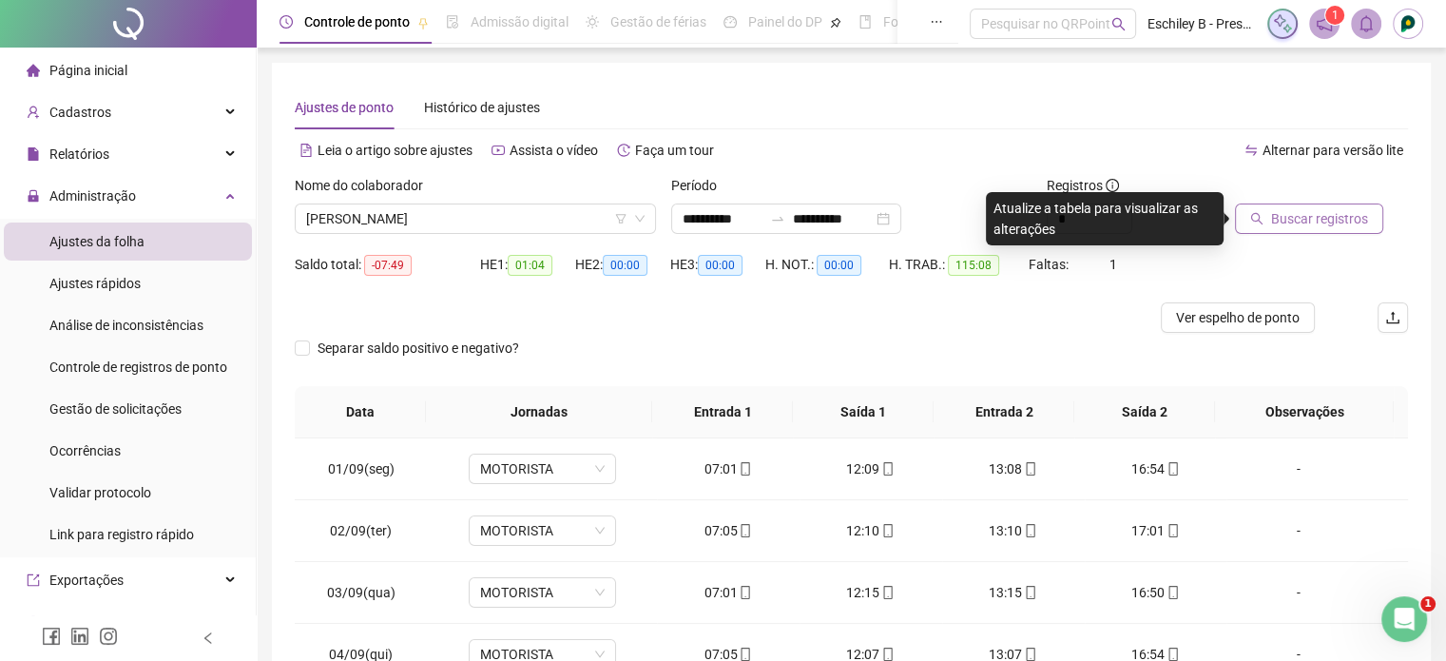
click at [1305, 228] on span "Buscar registros" at bounding box center [1319, 218] width 97 height 21
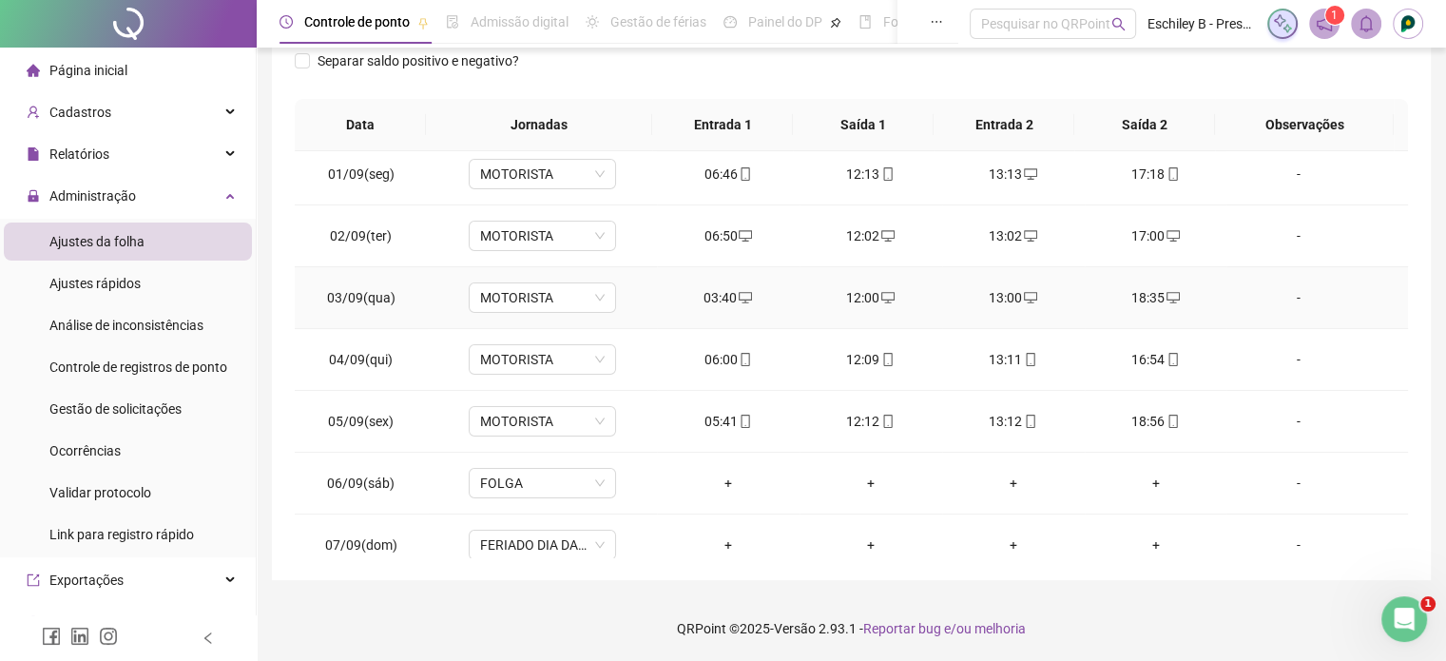
scroll to position [0, 0]
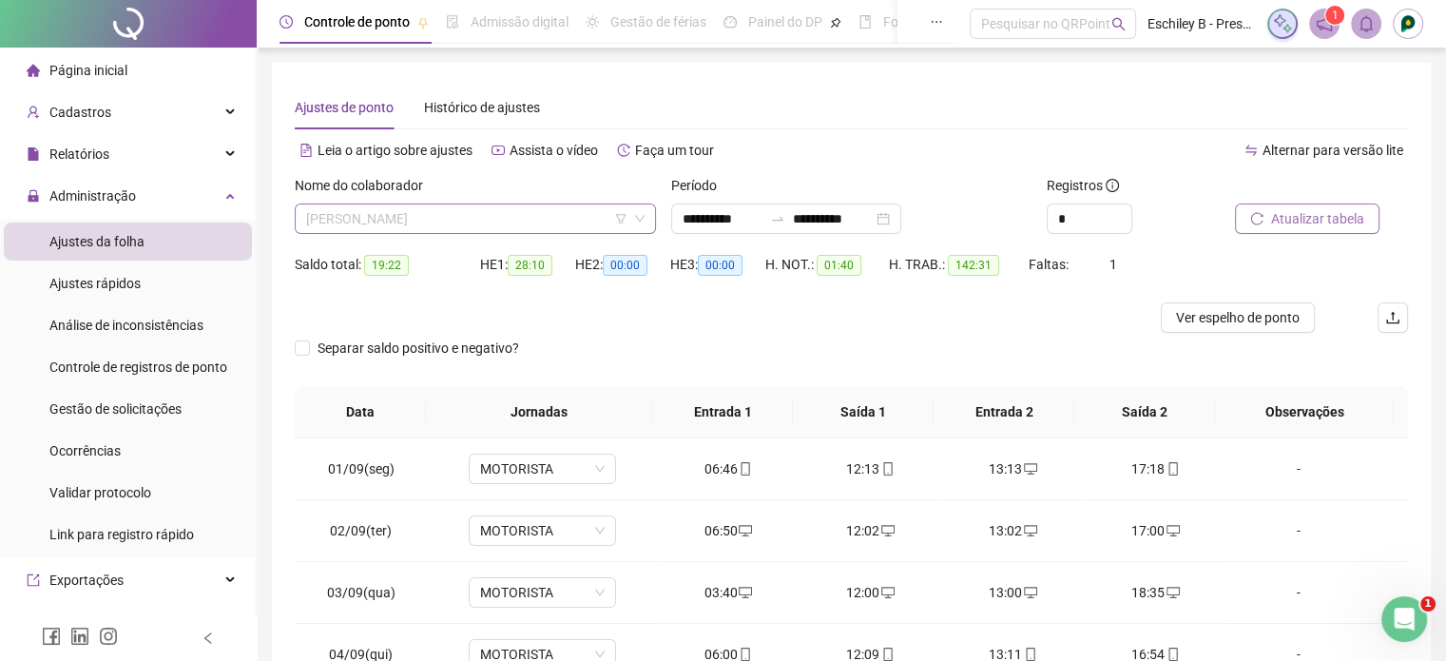
click at [454, 222] on span "[PERSON_NAME]" at bounding box center [475, 218] width 338 height 29
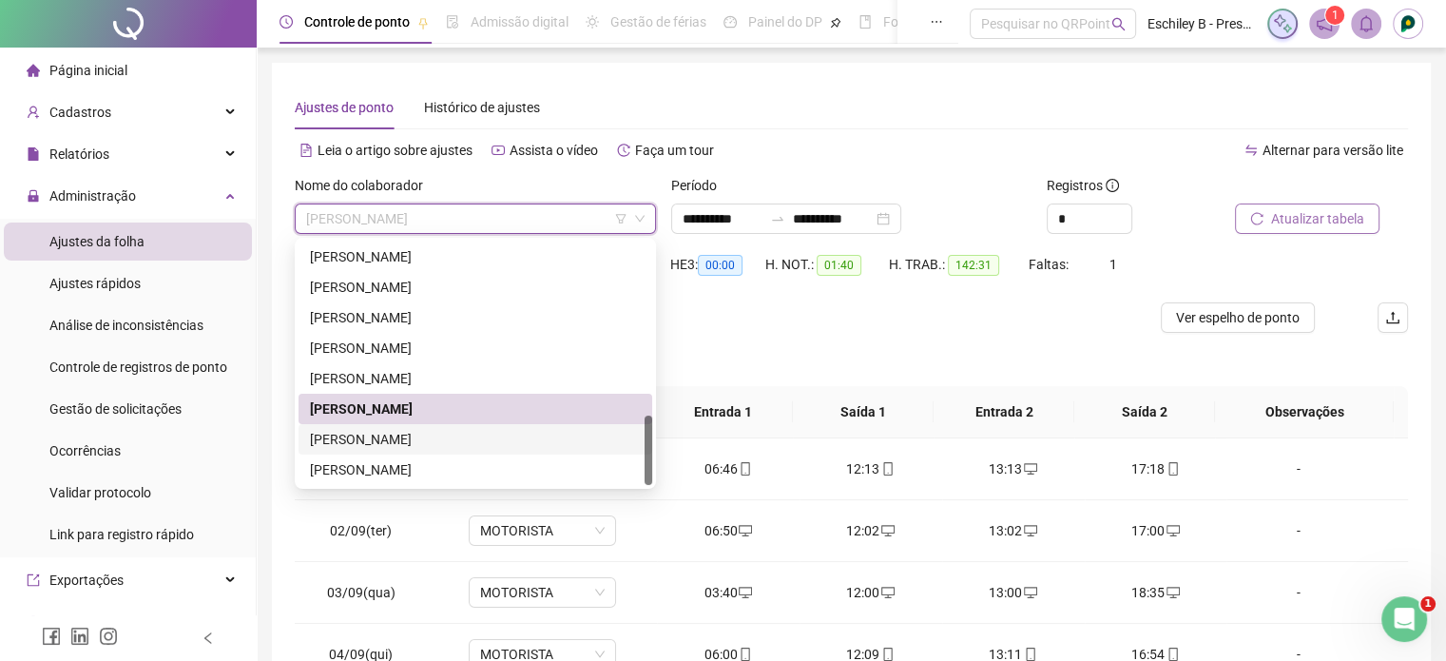
click at [367, 440] on div "[PERSON_NAME]" at bounding box center [475, 439] width 331 height 21
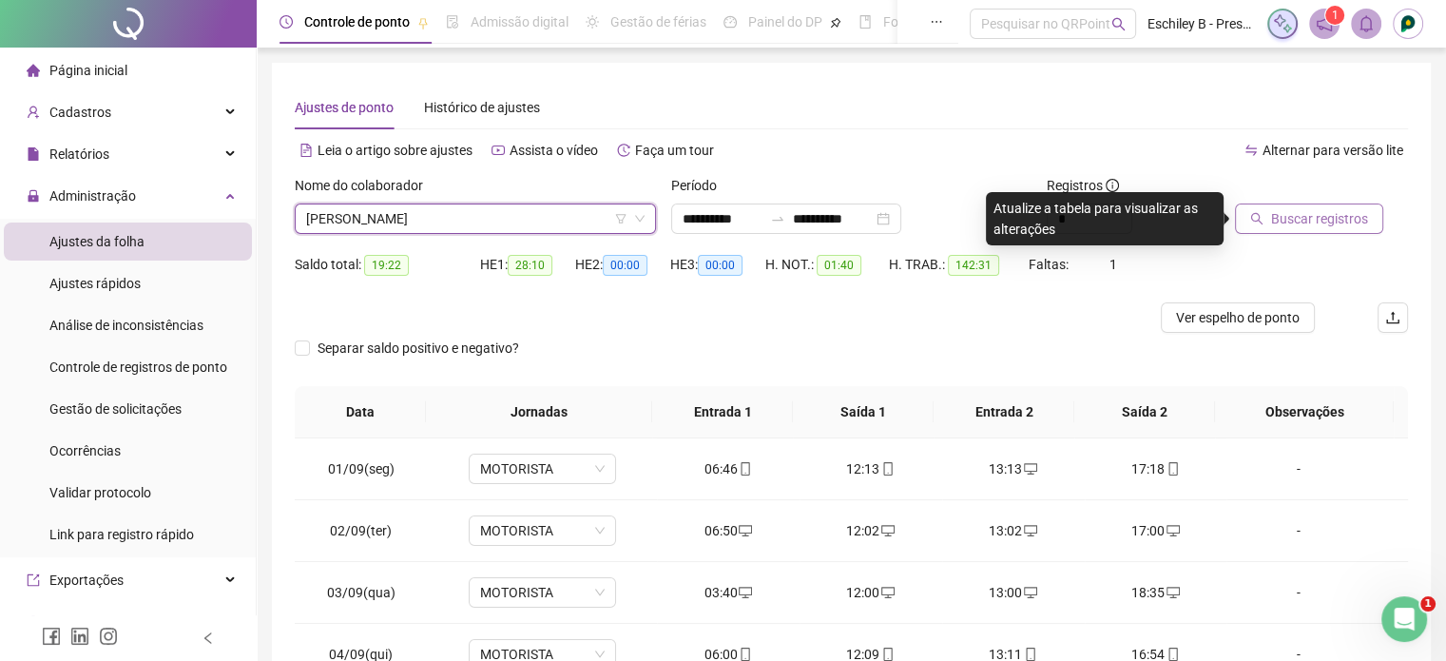
click at [1316, 199] on div at bounding box center [1298, 189] width 126 height 29
click at [1316, 214] on span "Buscar registros" at bounding box center [1319, 218] width 97 height 21
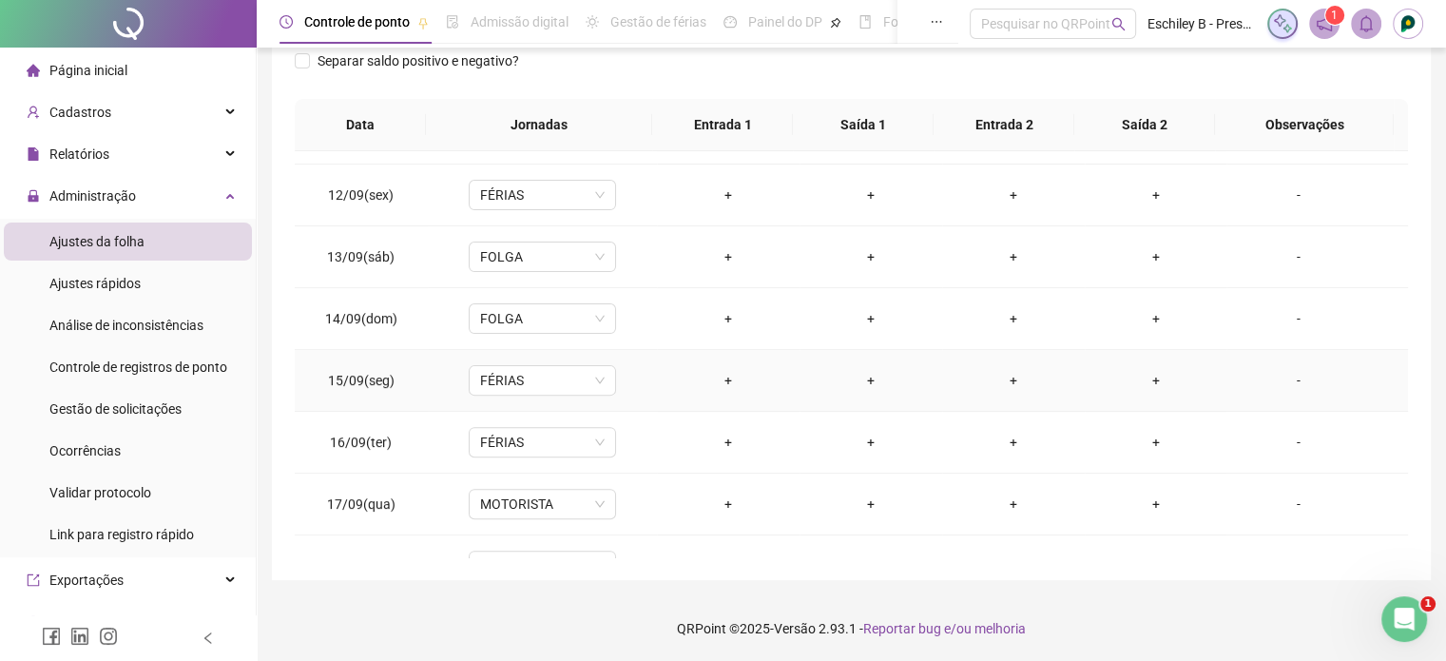
scroll to position [703, 0]
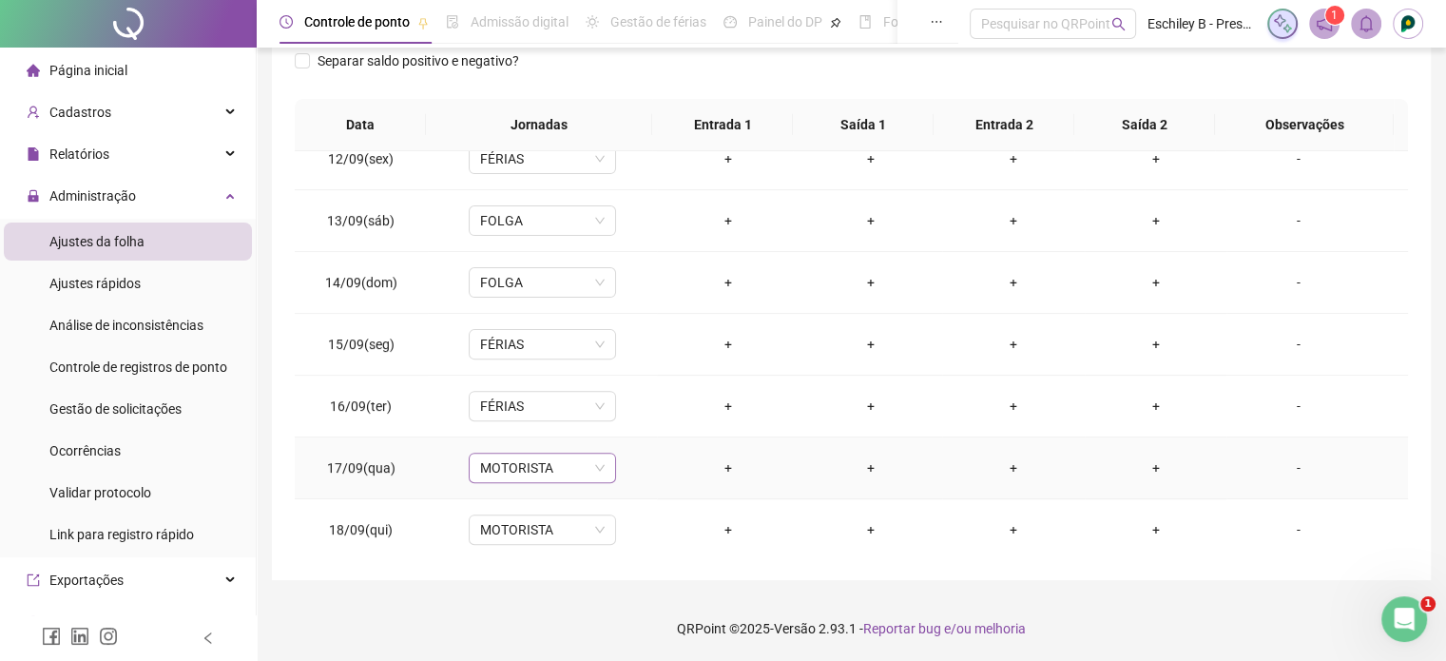
click at [563, 463] on span "MOTORISTA" at bounding box center [542, 468] width 125 height 29
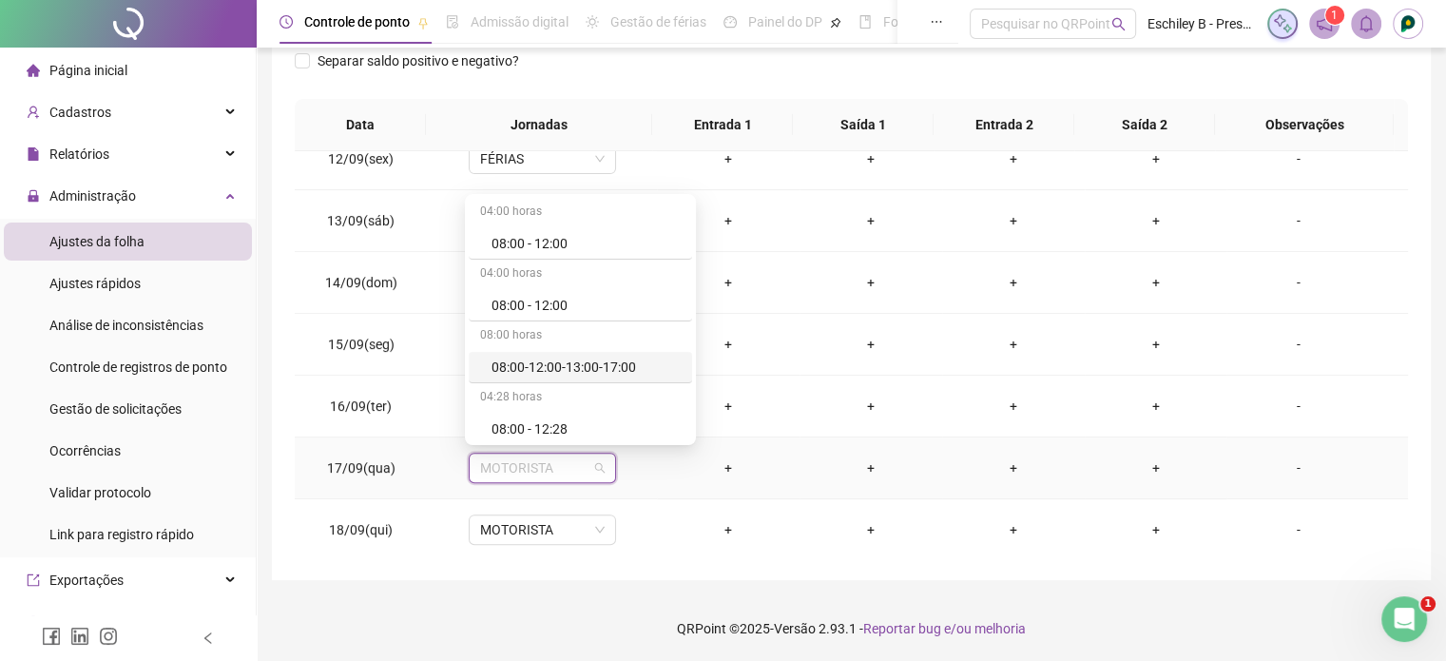
scroll to position [380, 0]
click at [532, 357] on div "Férias" at bounding box center [586, 357] width 189 height 21
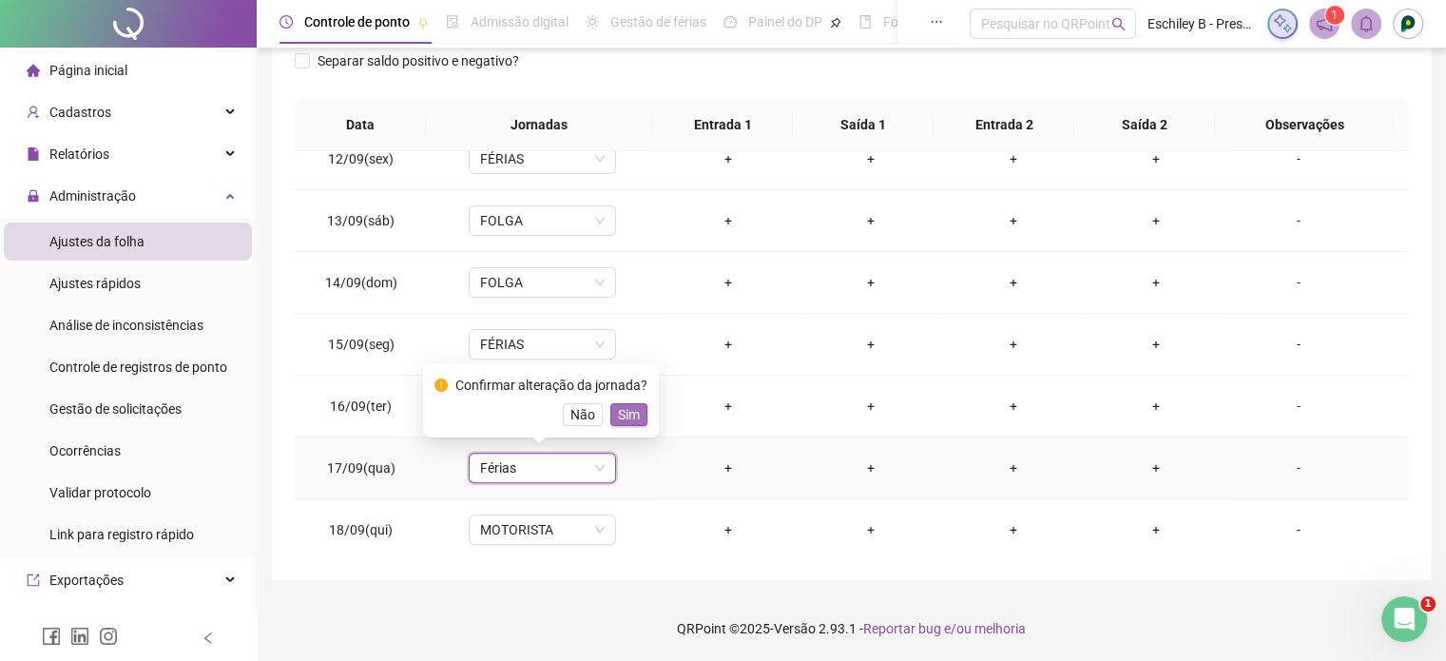
click at [633, 420] on span "Sim" at bounding box center [629, 414] width 22 height 21
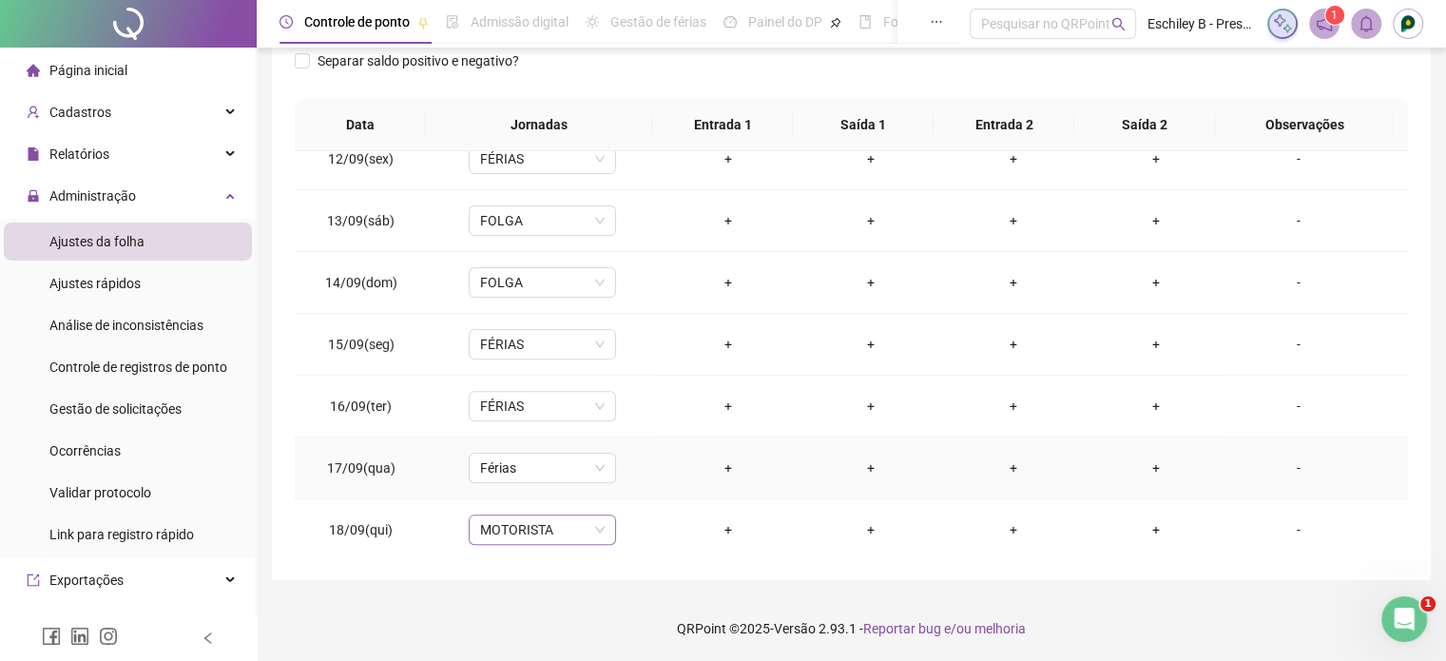
click at [518, 515] on span "MOTORISTA" at bounding box center [542, 529] width 125 height 29
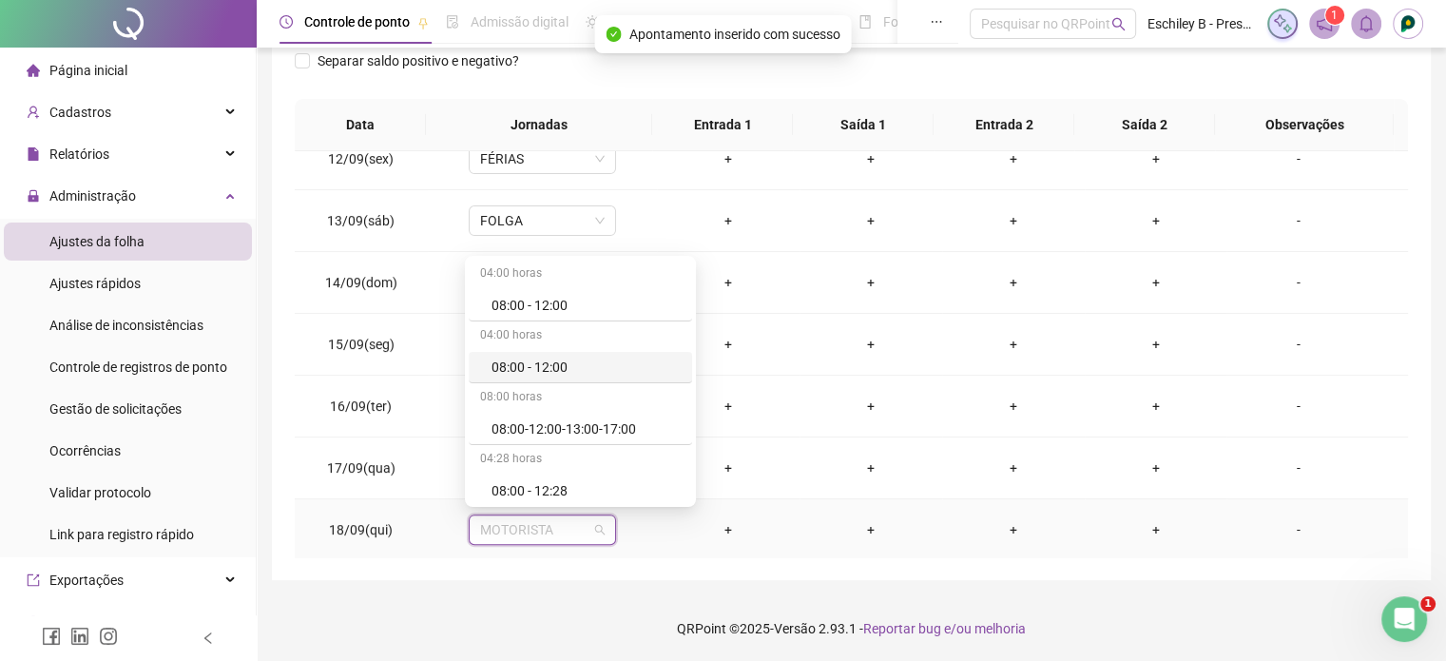
scroll to position [475, 0]
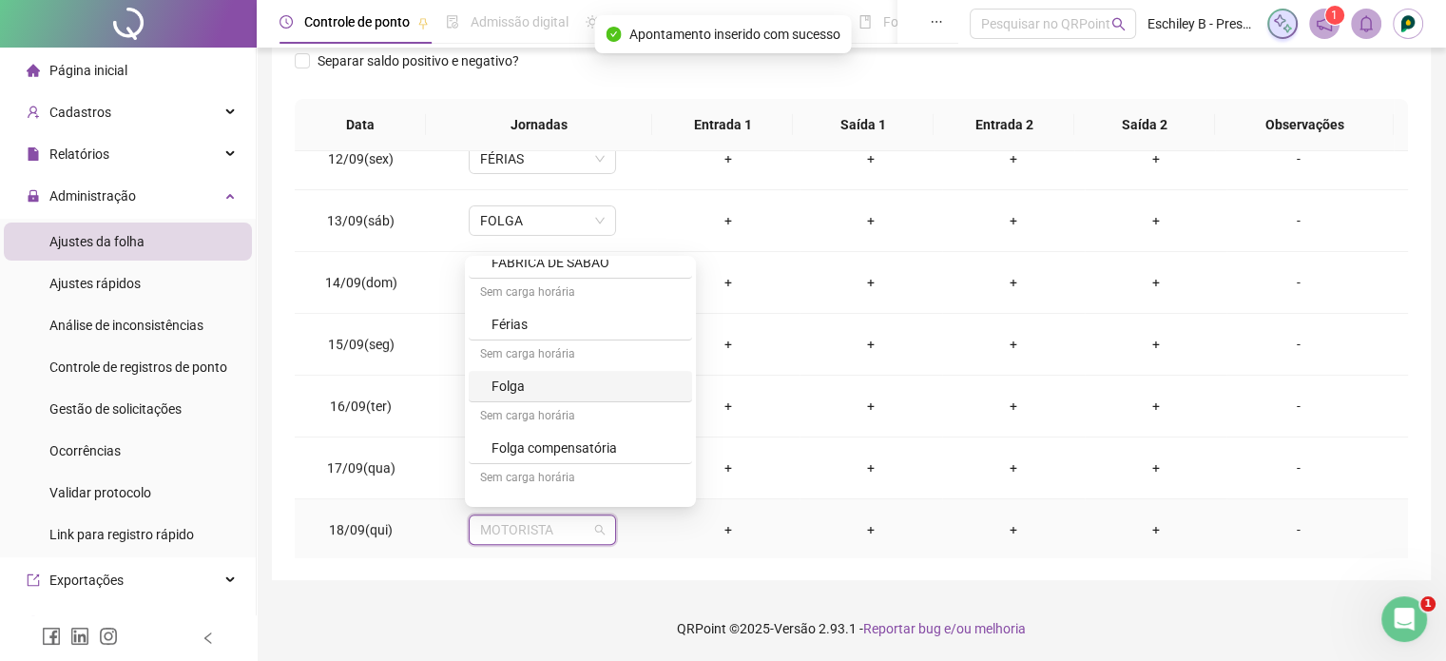
click at [534, 338] on div "Férias" at bounding box center [580, 324] width 223 height 31
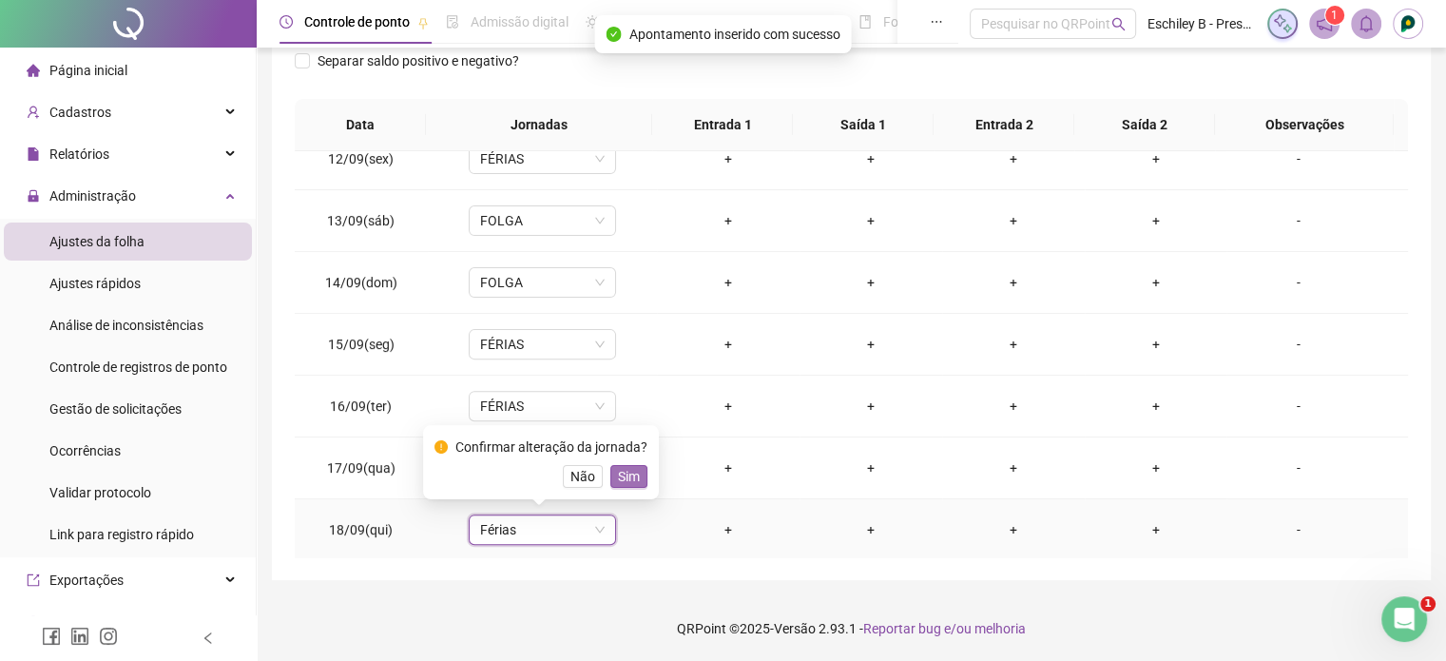
click at [629, 469] on span "Sim" at bounding box center [629, 476] width 22 height 21
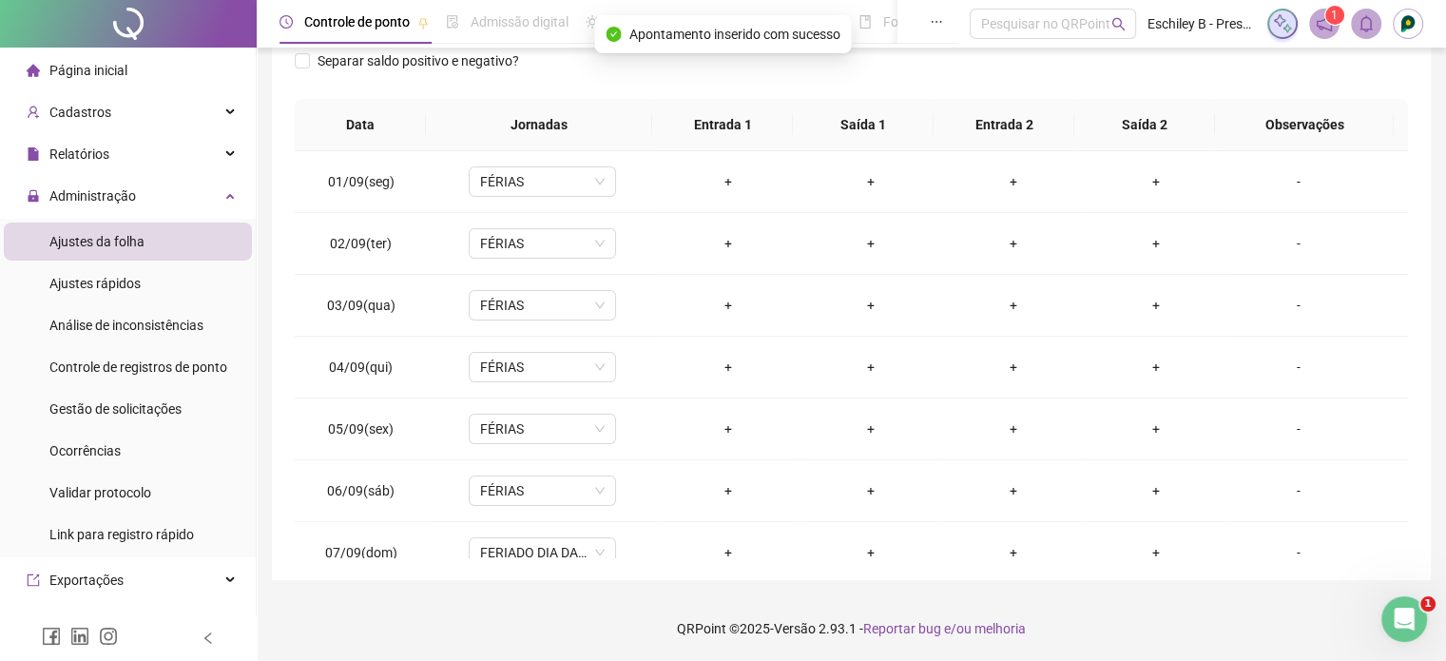
scroll to position [141, 0]
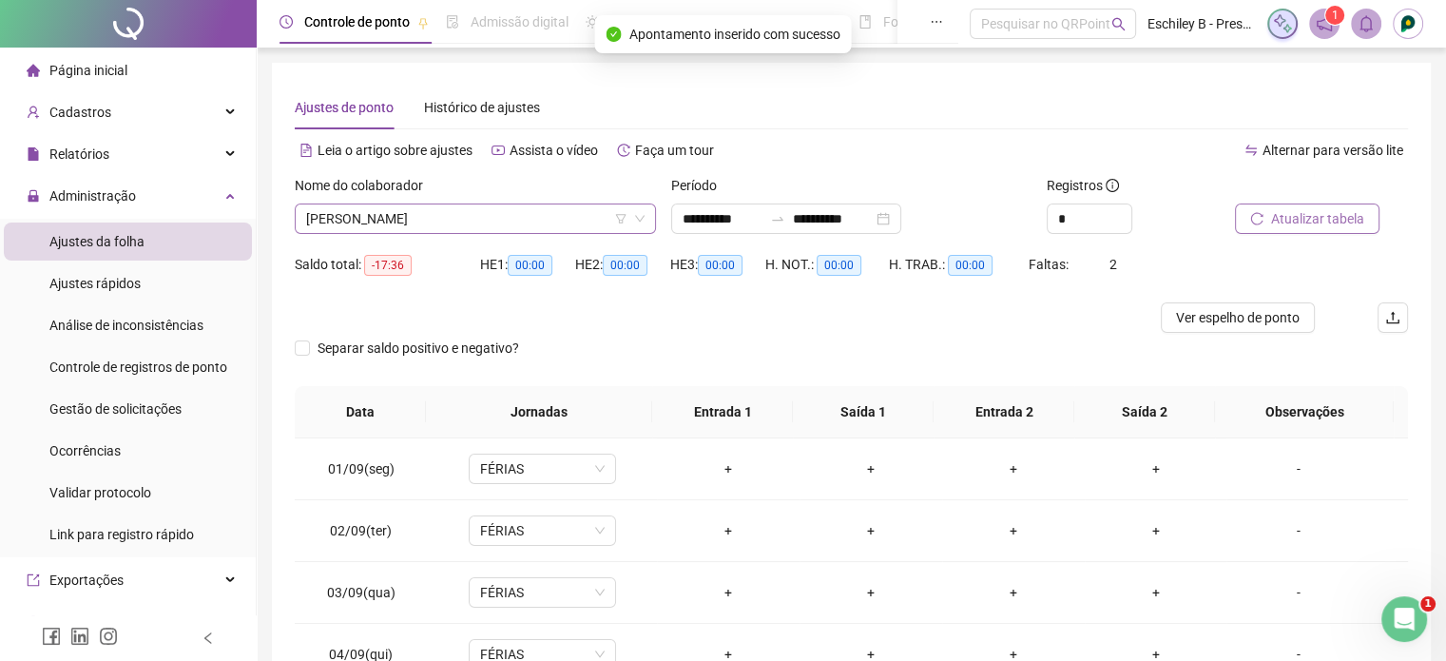
click at [476, 220] on span "[PERSON_NAME]" at bounding box center [475, 218] width 338 height 29
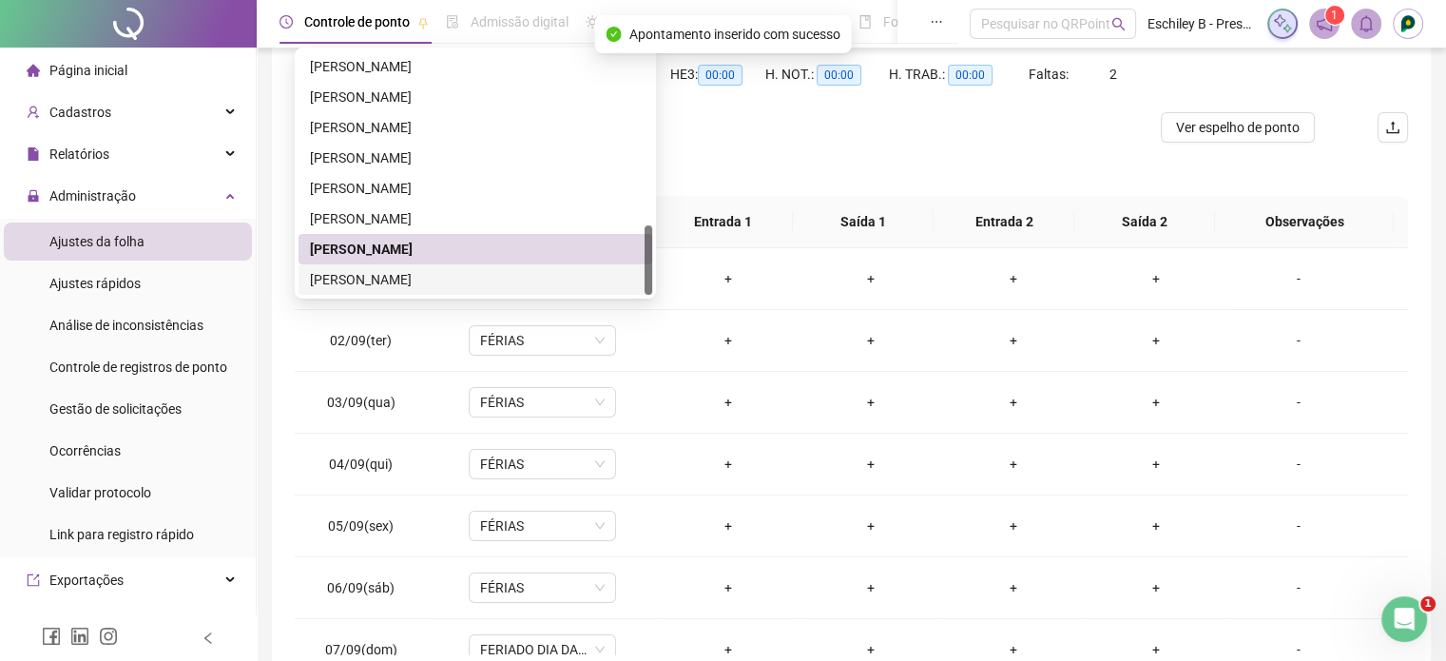
click at [496, 282] on div "[PERSON_NAME]" at bounding box center [475, 279] width 331 height 21
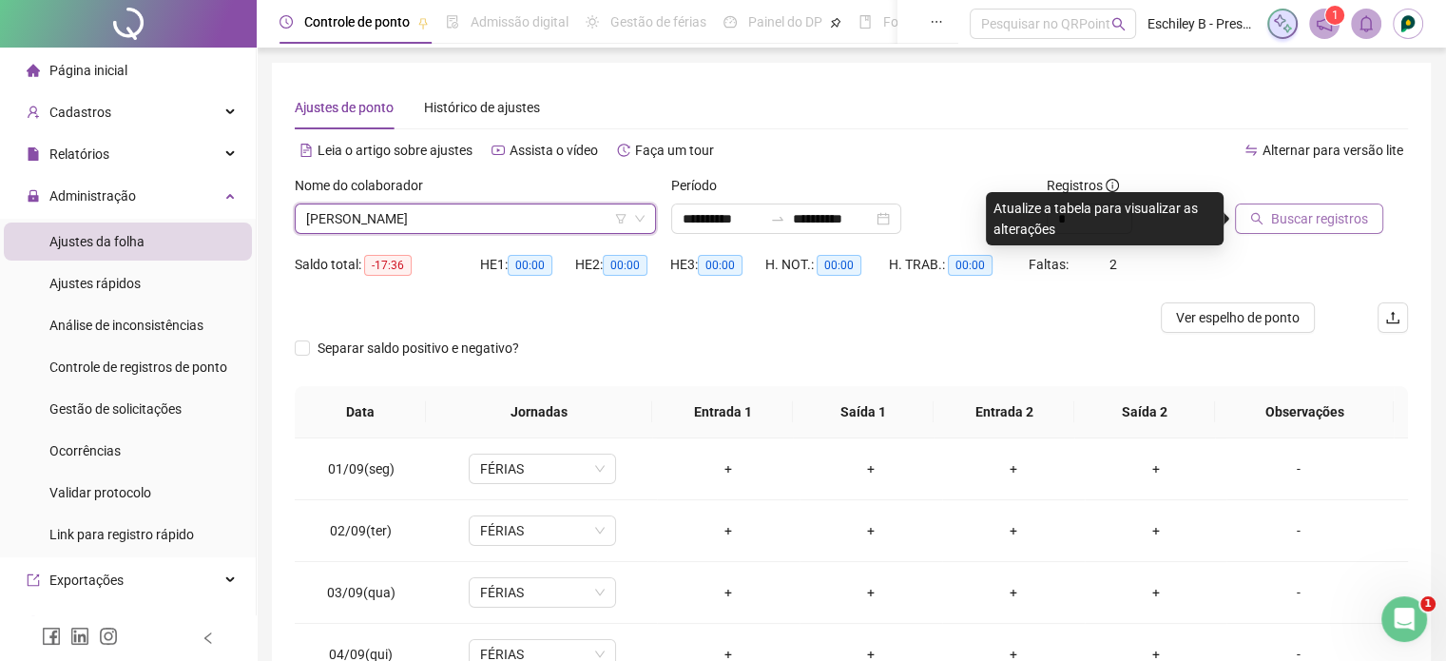
click at [1312, 221] on span "Buscar registros" at bounding box center [1319, 218] width 97 height 21
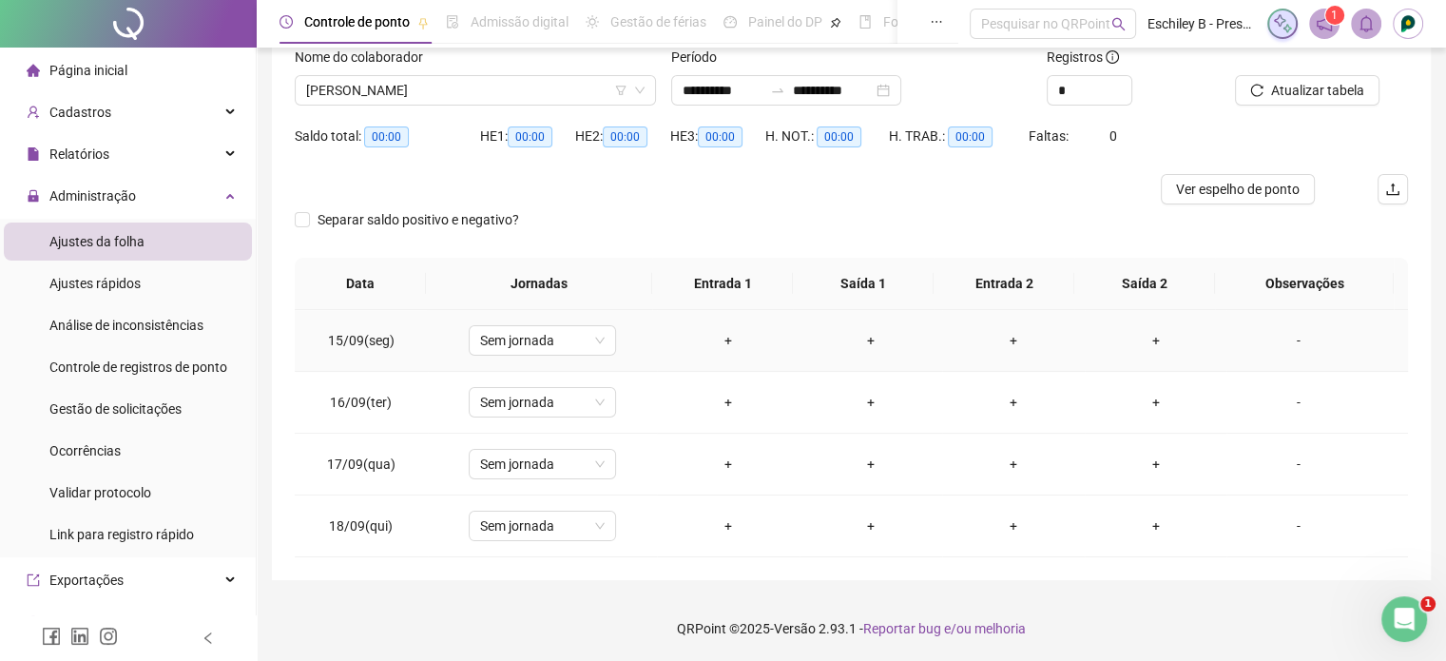
click at [722, 330] on div "+" at bounding box center [728, 340] width 112 height 21
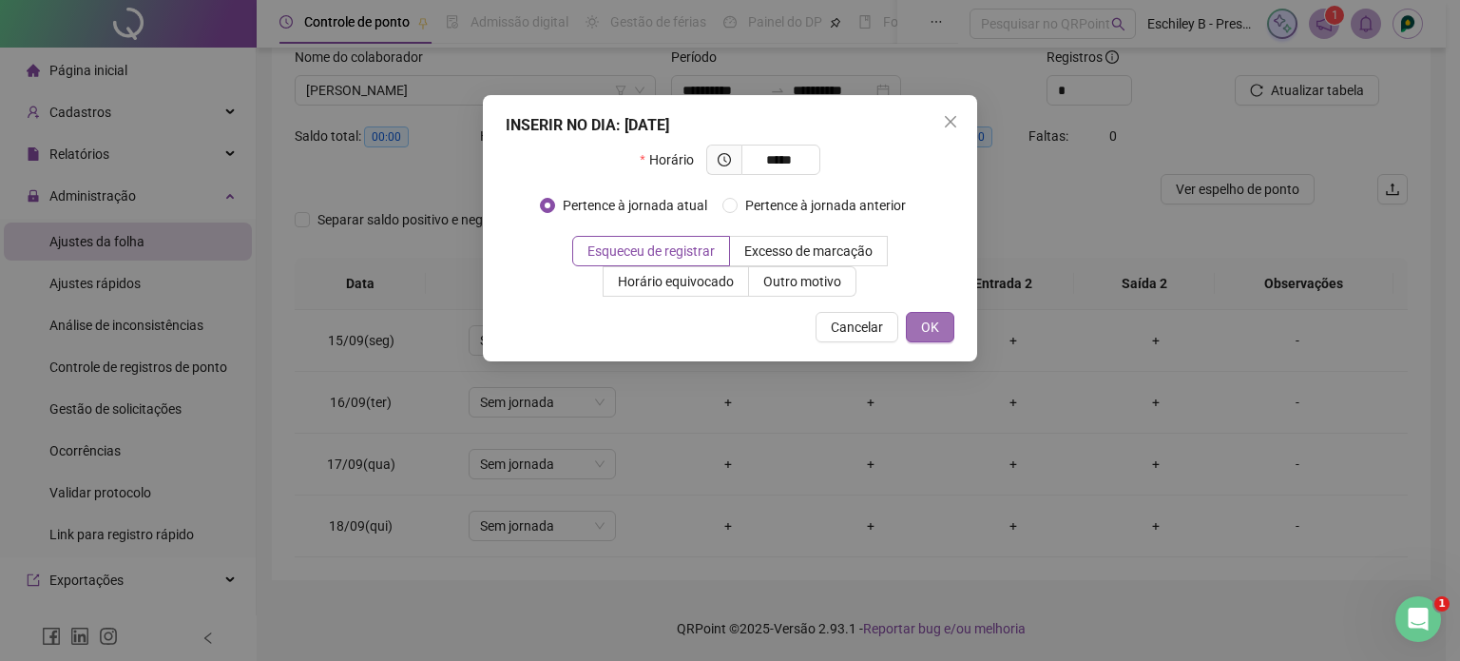
type input "*****"
click at [931, 321] on span "OK" at bounding box center [930, 327] width 18 height 21
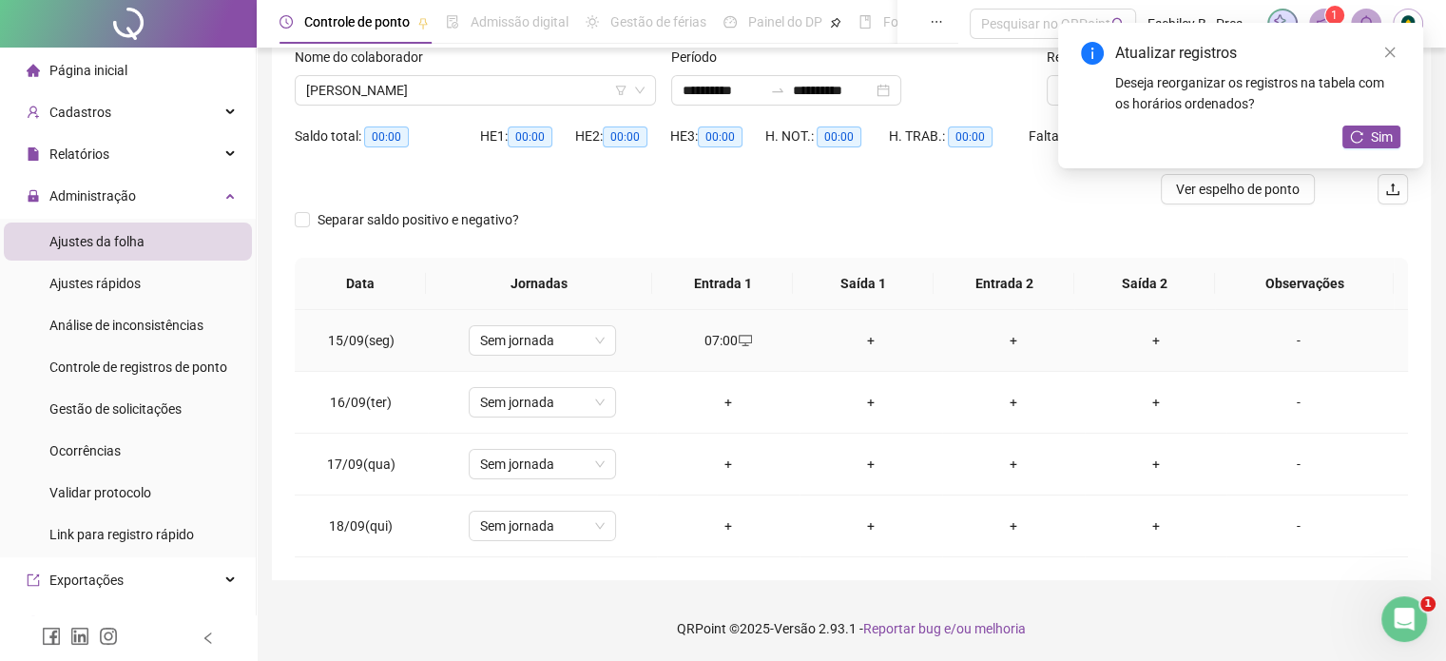
click at [854, 341] on div "+" at bounding box center [871, 340] width 112 height 21
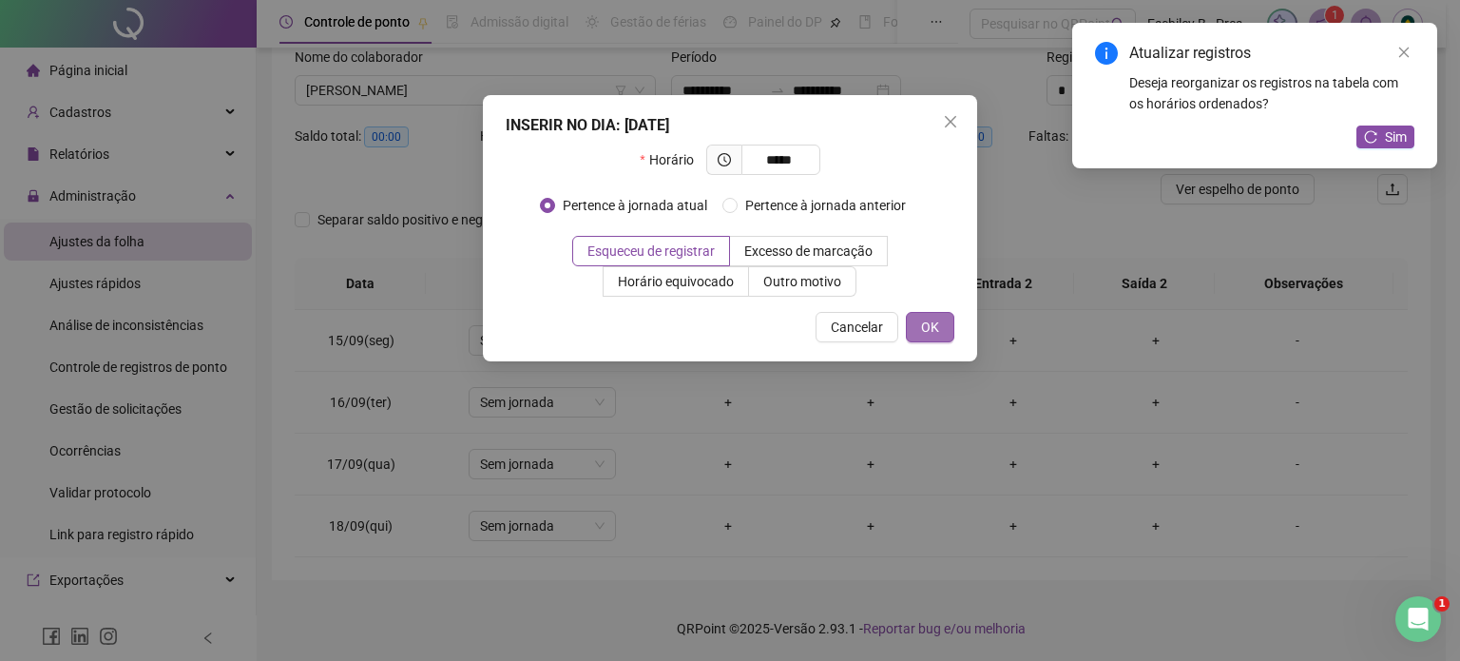
type input "*****"
click at [938, 319] on span "OK" at bounding box center [930, 327] width 18 height 21
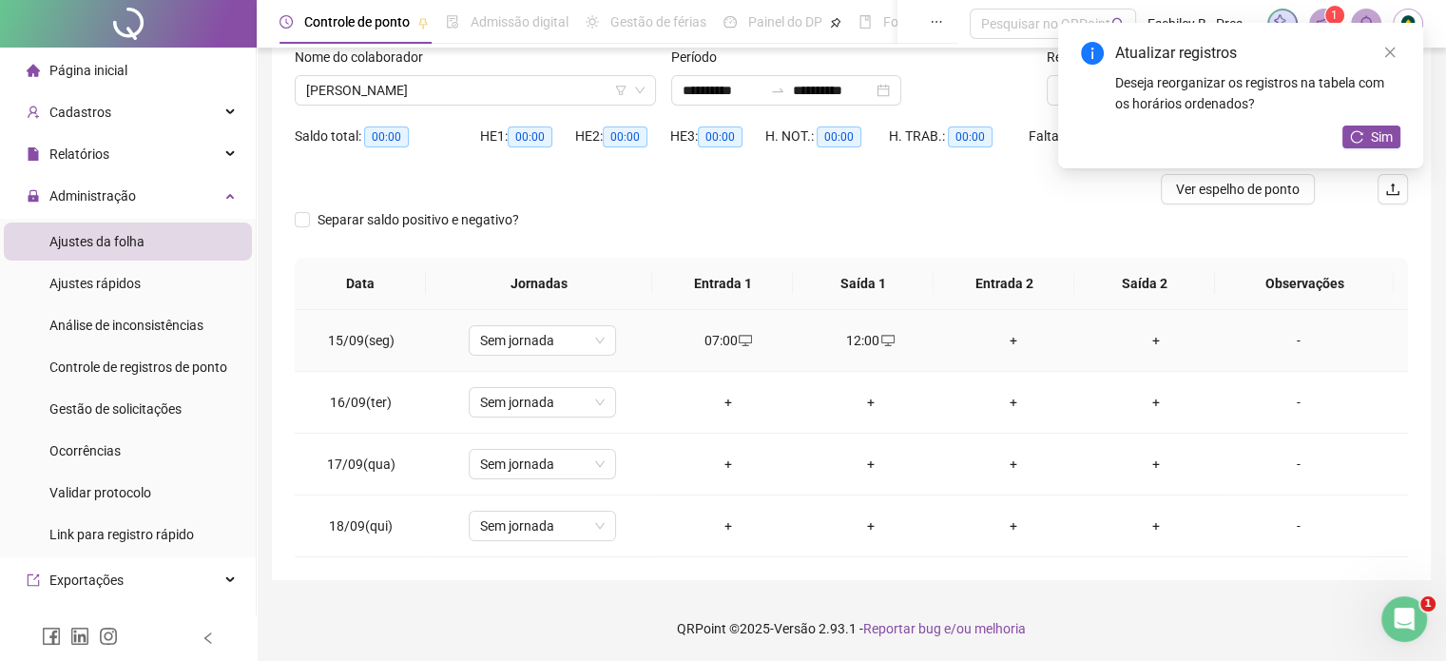
click at [1003, 341] on div "+" at bounding box center [1013, 340] width 112 height 21
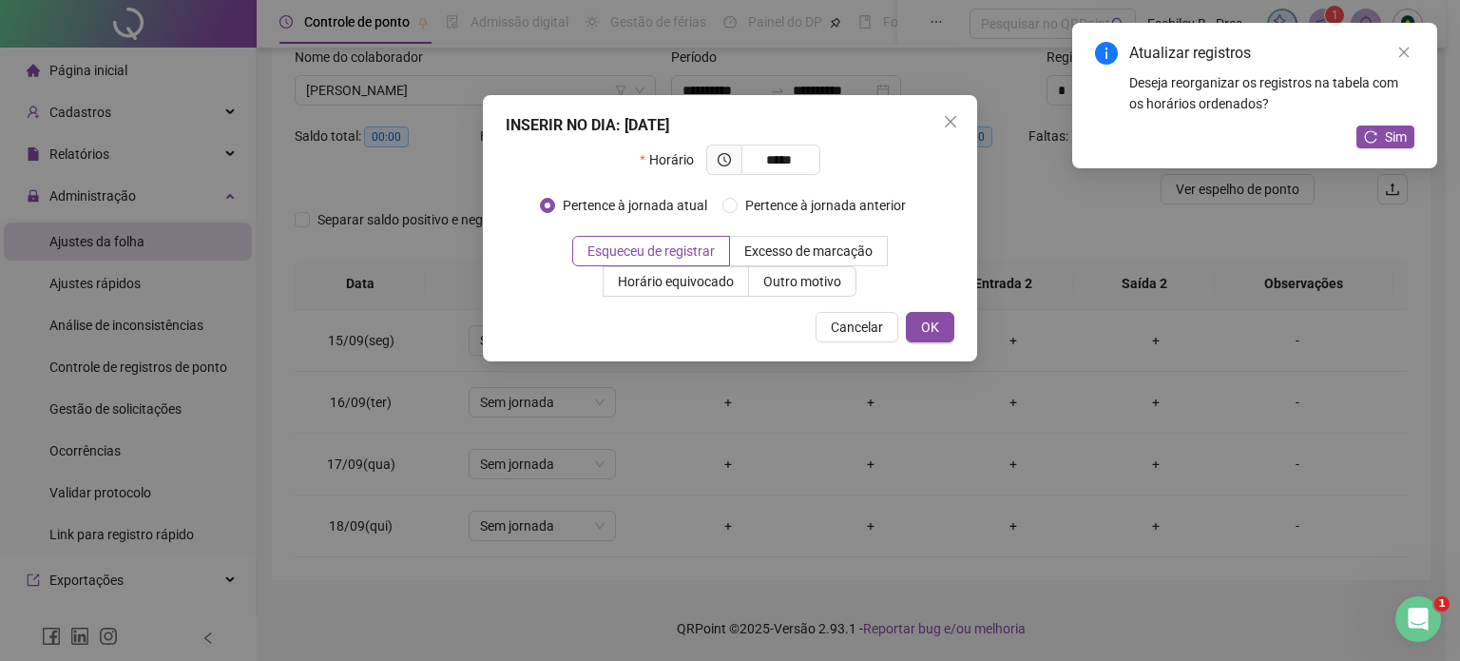
type input "*****"
click at [943, 343] on div "INSERIR NO DIA : [DATE] Horário ***** Pertence à jornada atual Pertence à jorna…" at bounding box center [730, 228] width 494 height 266
click at [943, 337] on button "OK" at bounding box center [930, 327] width 48 height 30
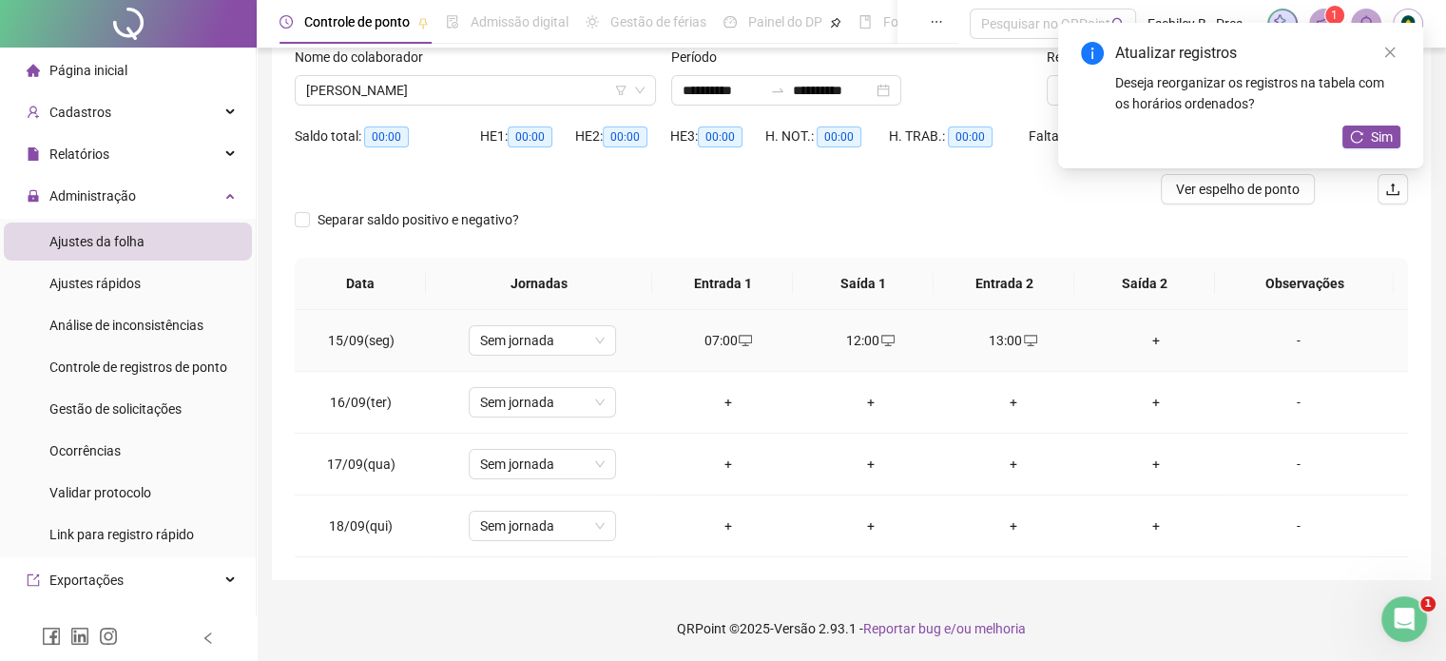
click at [1145, 341] on div "+" at bounding box center [1156, 340] width 112 height 21
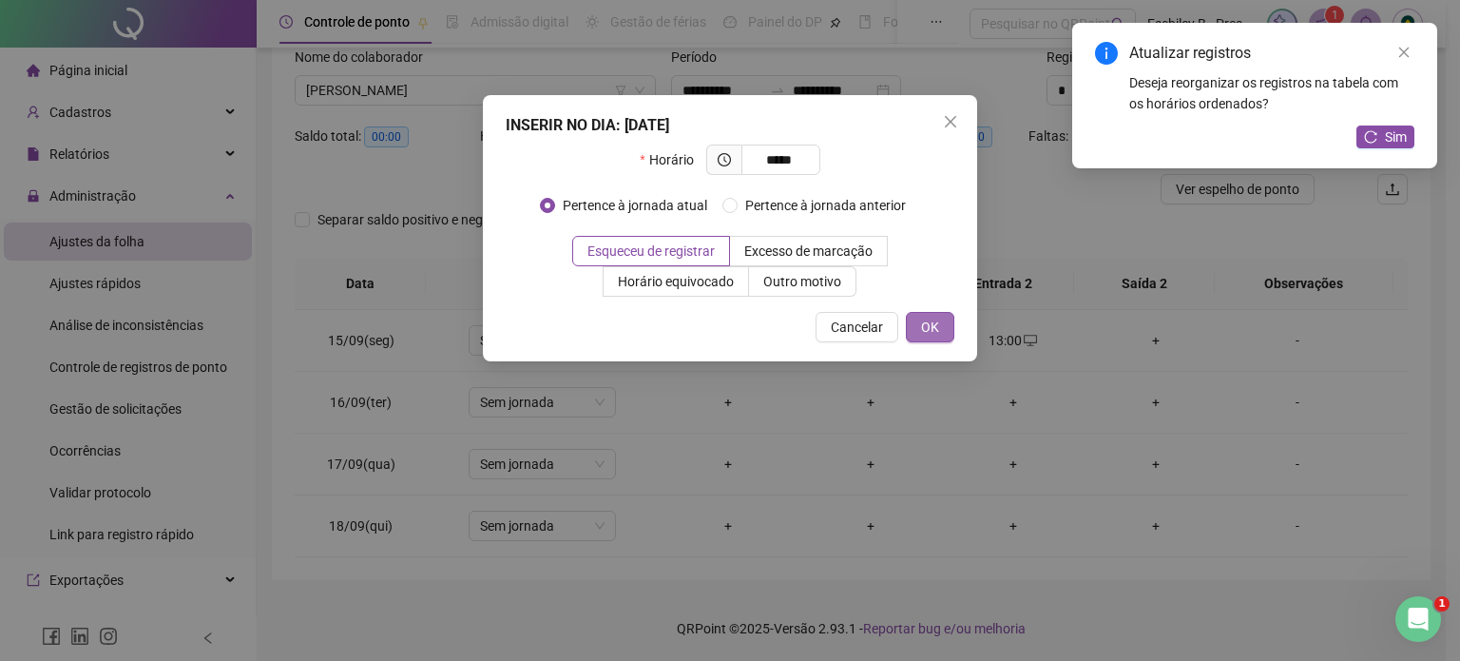
type input "*****"
click at [928, 333] on span "OK" at bounding box center [930, 327] width 18 height 21
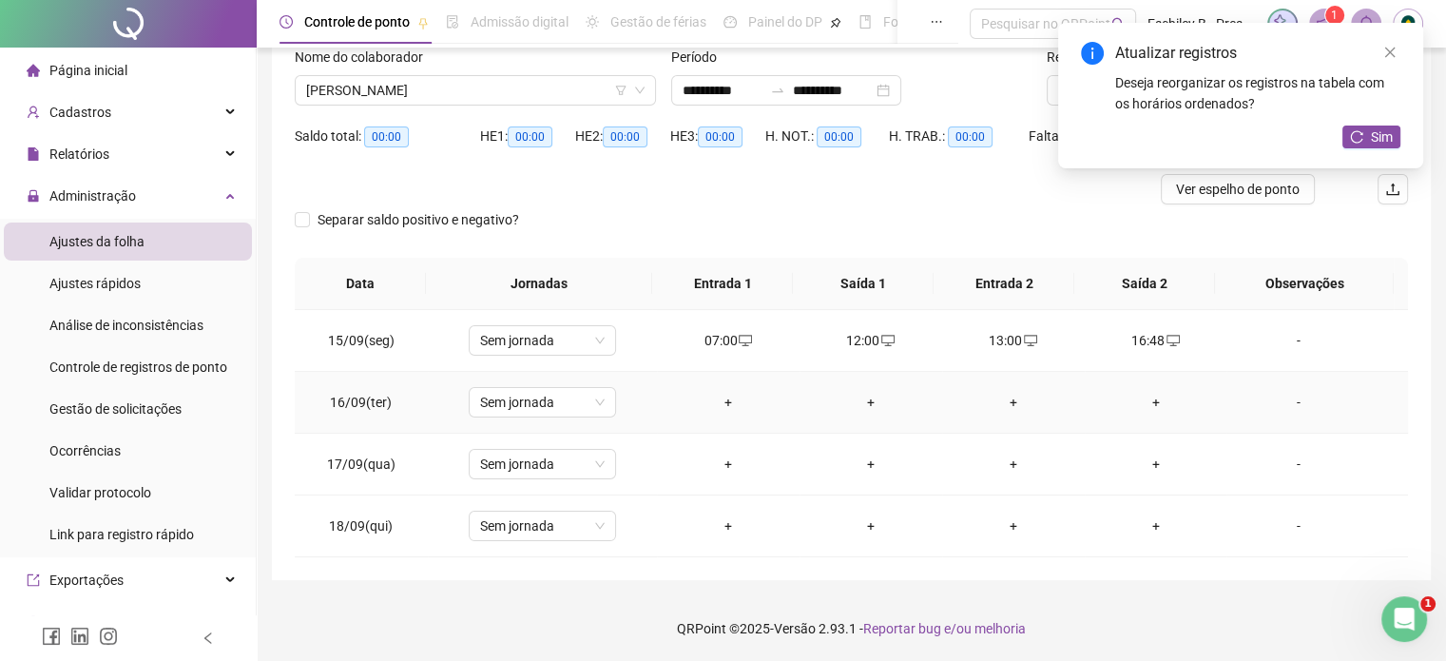
click at [721, 398] on div "+" at bounding box center [728, 402] width 112 height 21
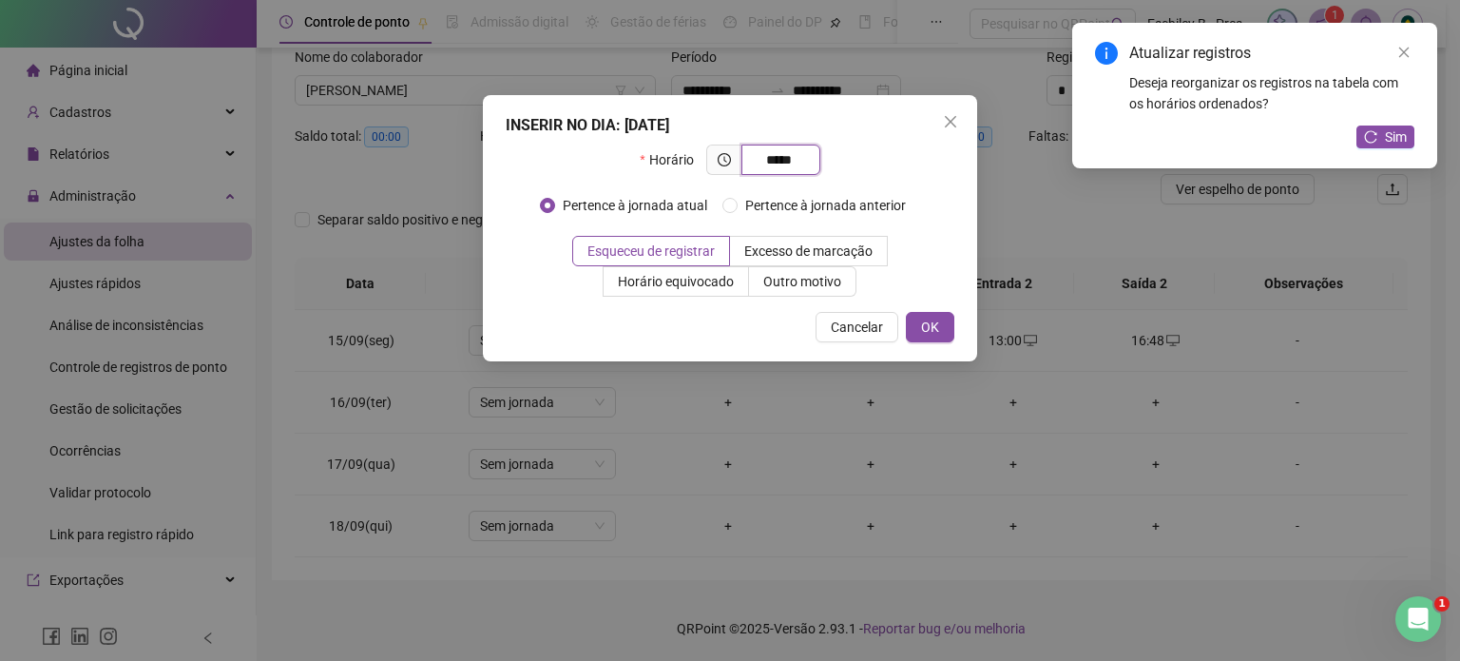
type input "*****"
click at [956, 327] on div "INSERIR NO DIA : [DATE] Horário ***** Pertence à jornada atual Pertence à jorna…" at bounding box center [730, 228] width 494 height 266
click at [928, 333] on span "OK" at bounding box center [930, 327] width 18 height 21
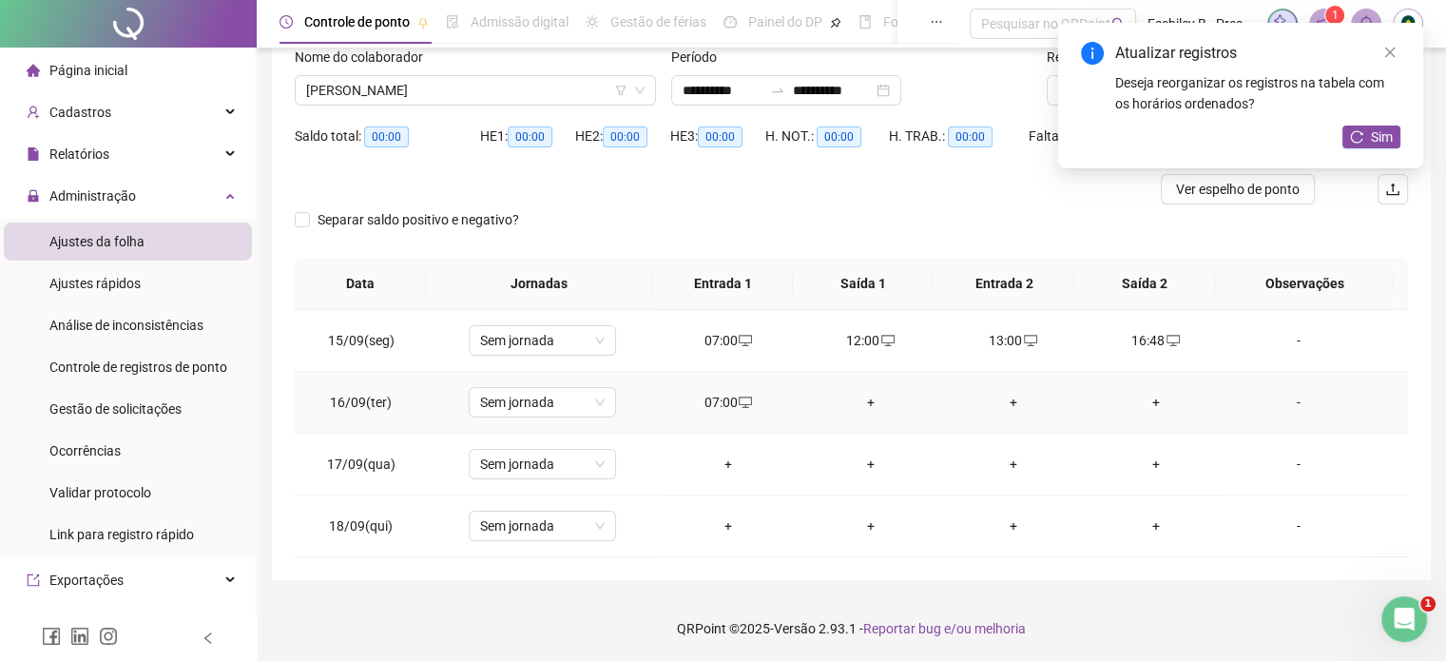
click at [863, 398] on div "+" at bounding box center [871, 402] width 112 height 21
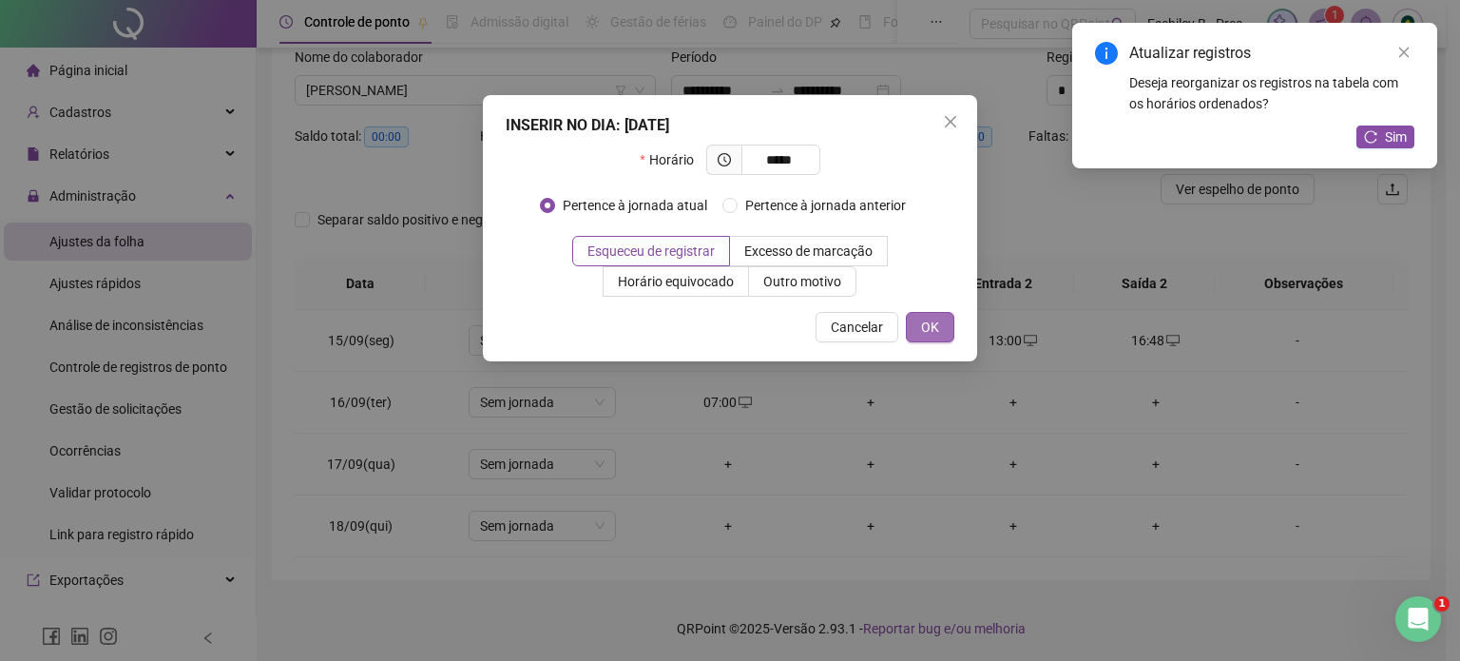
type input "*****"
click at [924, 313] on button "OK" at bounding box center [930, 327] width 48 height 30
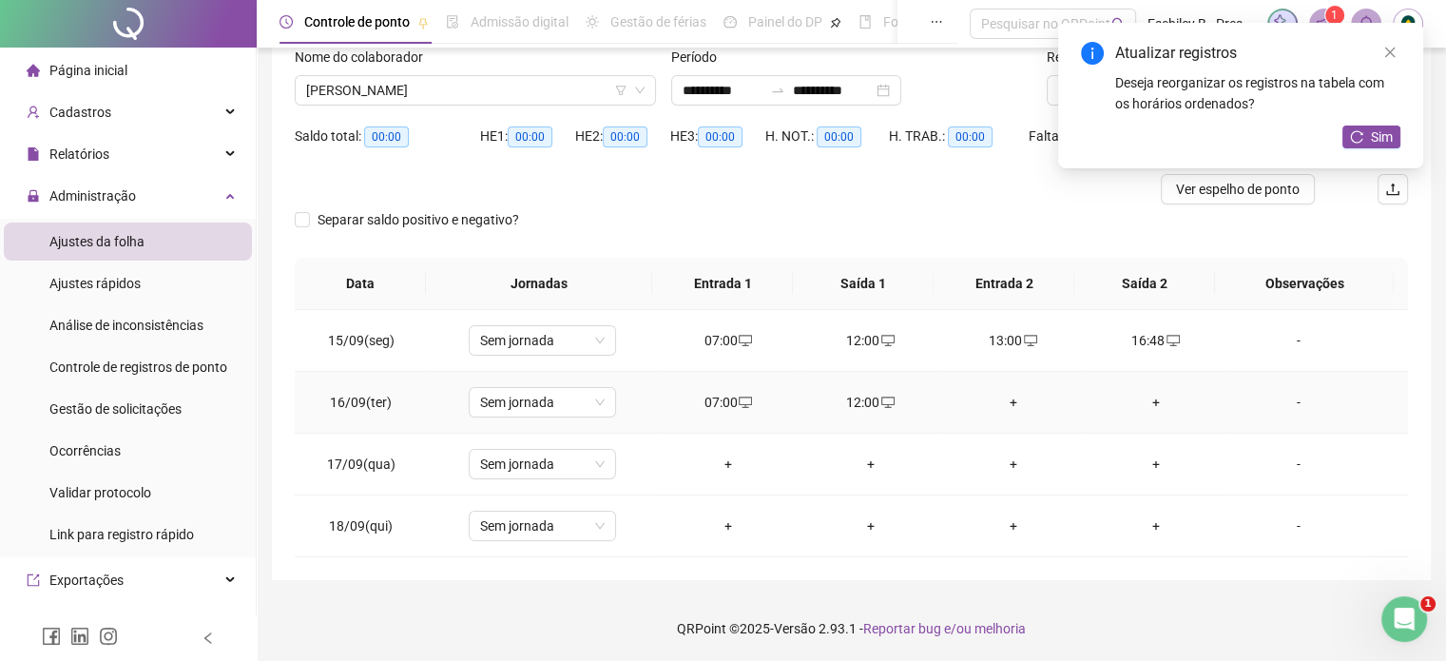
click at [1007, 402] on div "+" at bounding box center [1013, 402] width 112 height 21
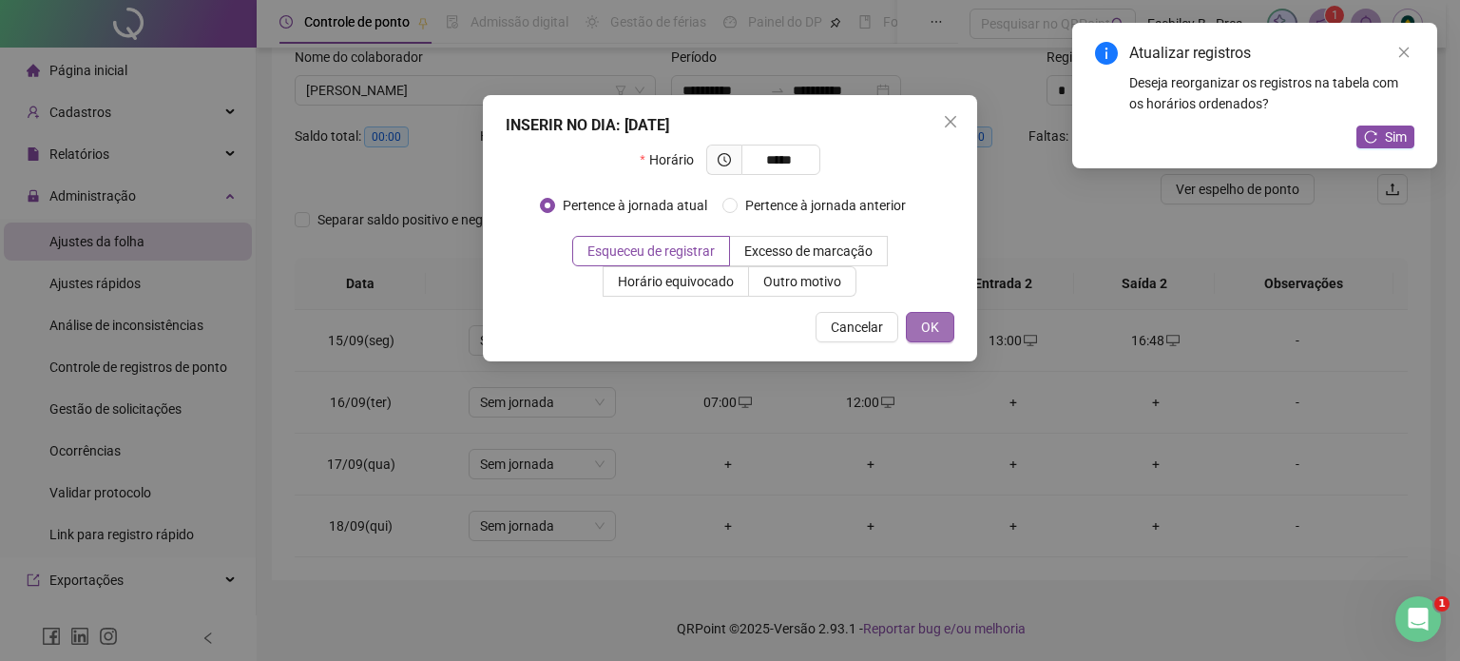
type input "*****"
click at [937, 322] on span "OK" at bounding box center [930, 327] width 18 height 21
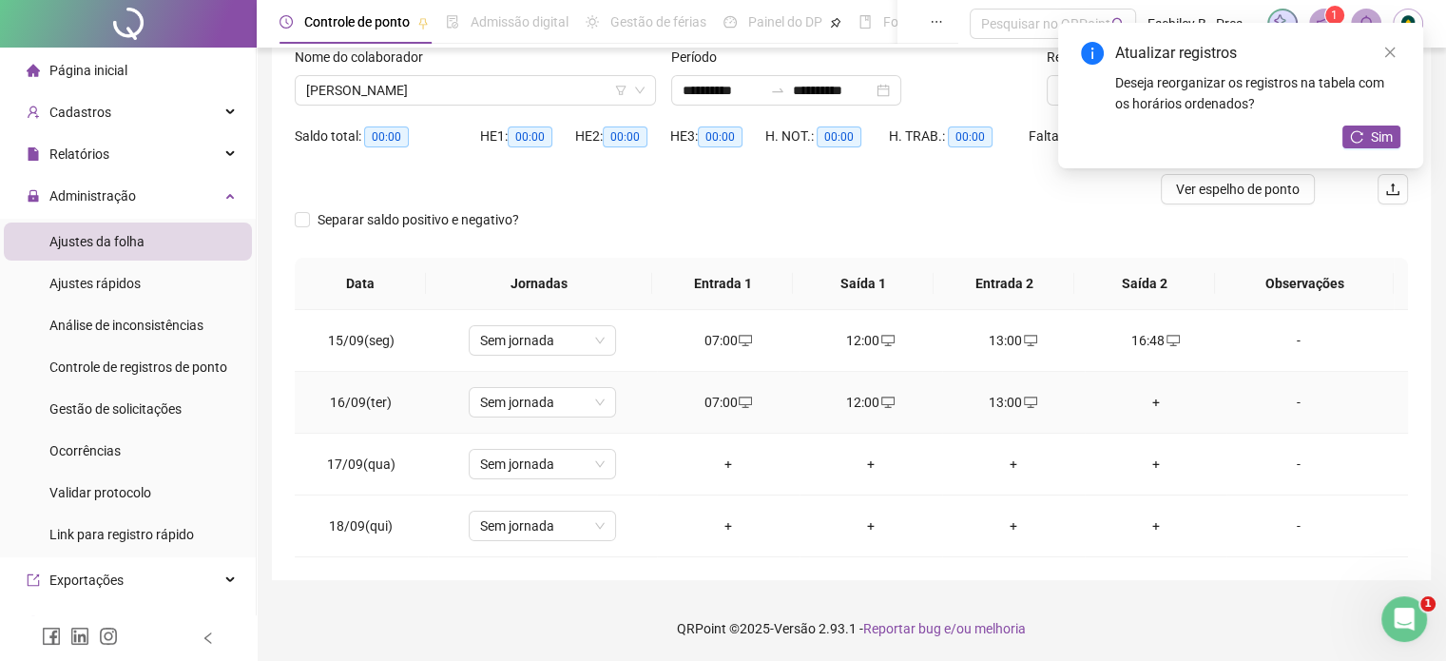
click at [1147, 398] on div "+" at bounding box center [1156, 402] width 112 height 21
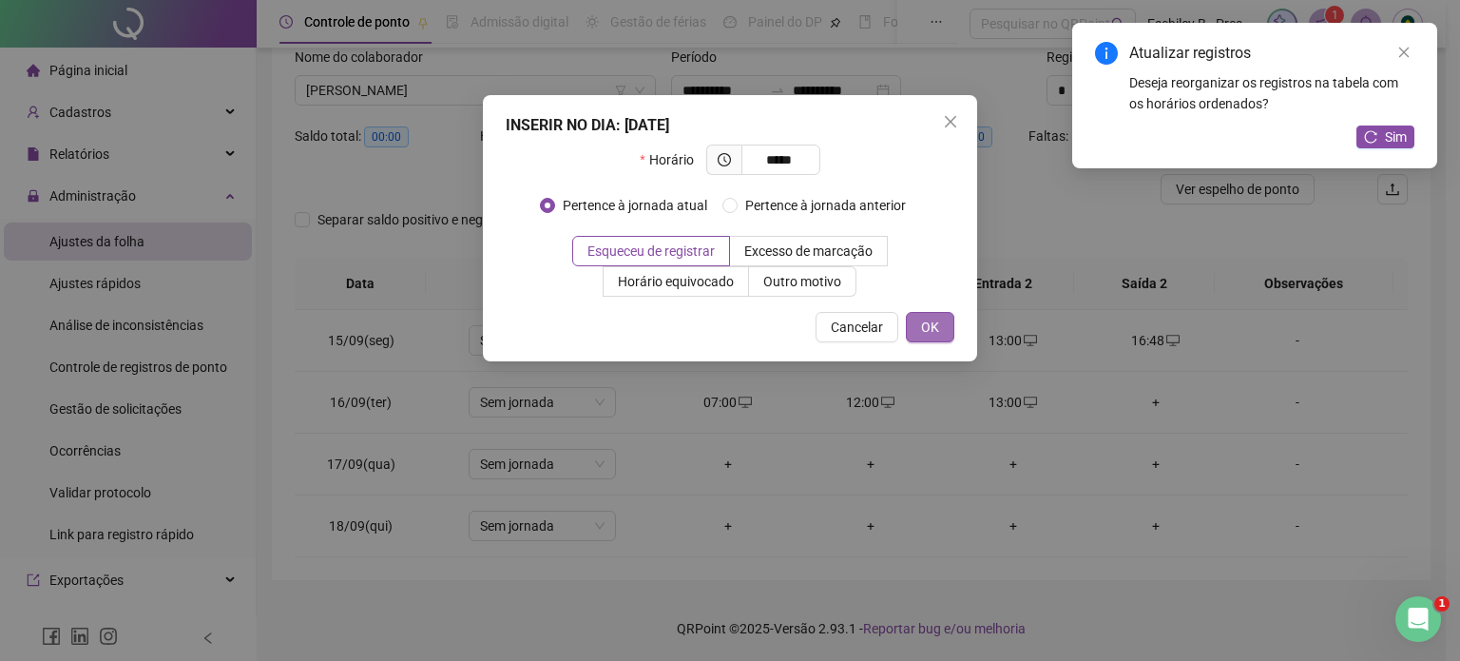
type input "*****"
click at [922, 334] on span "OK" at bounding box center [930, 327] width 18 height 21
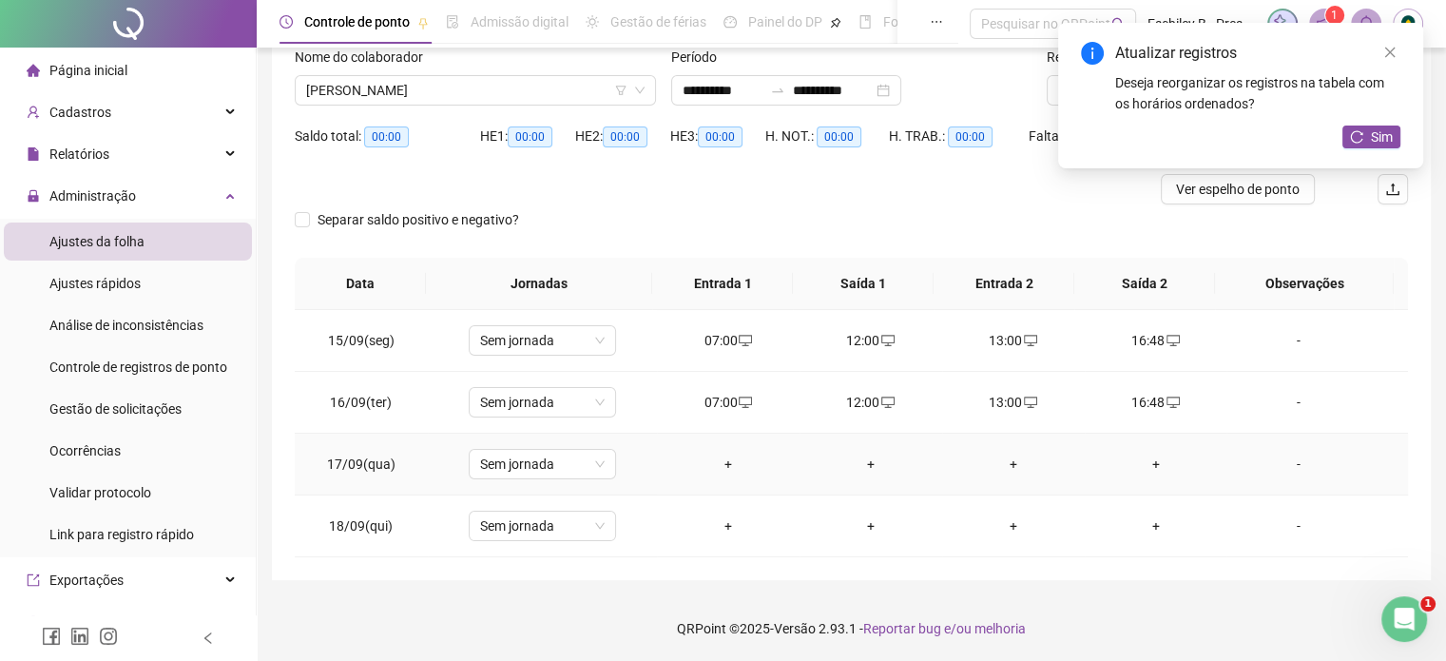
click at [719, 465] on div "+" at bounding box center [728, 464] width 112 height 21
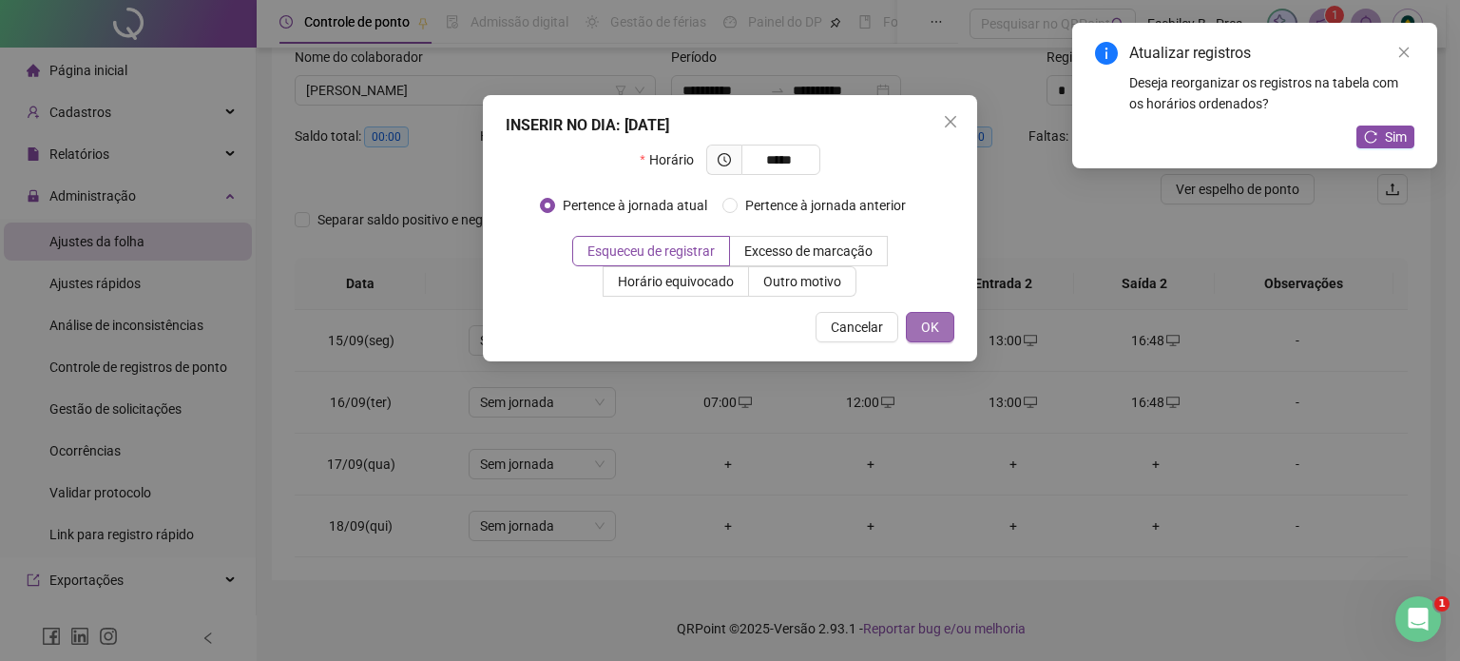
type input "*****"
click at [939, 319] on button "OK" at bounding box center [930, 327] width 48 height 30
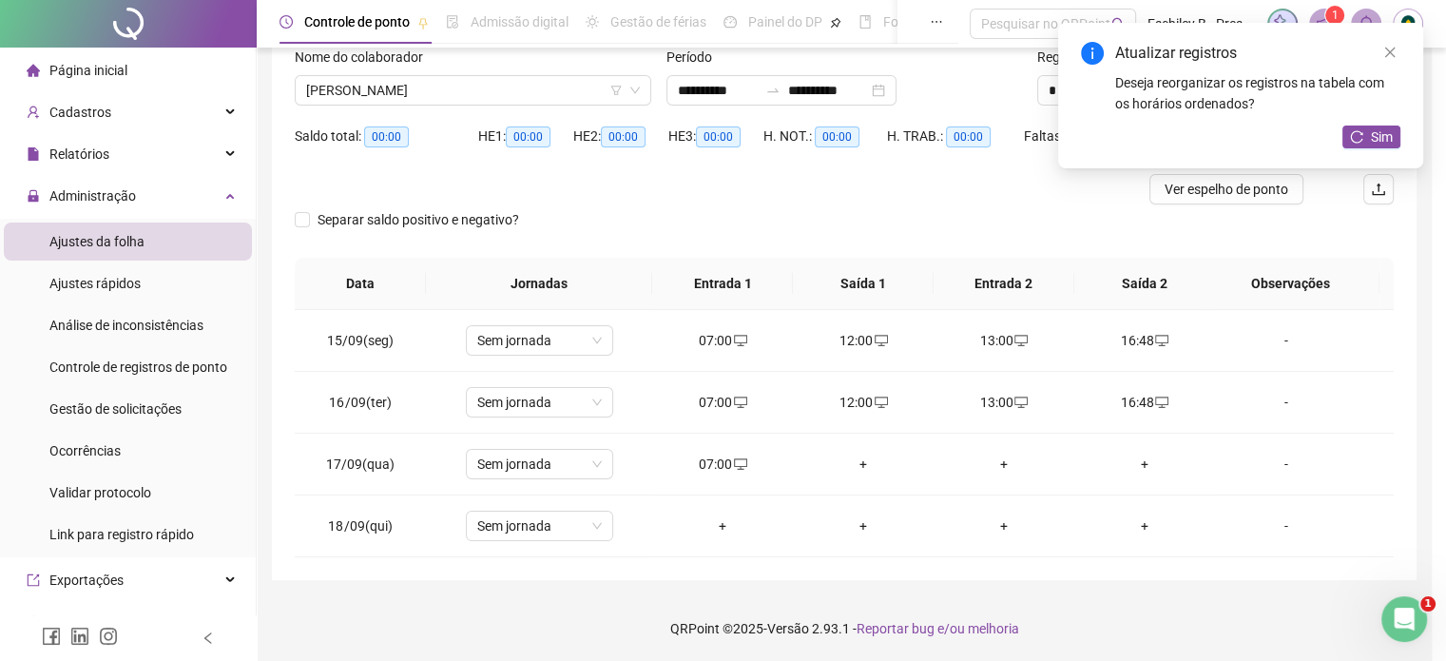
click at [861, 464] on div "+" at bounding box center [863, 464] width 110 height 21
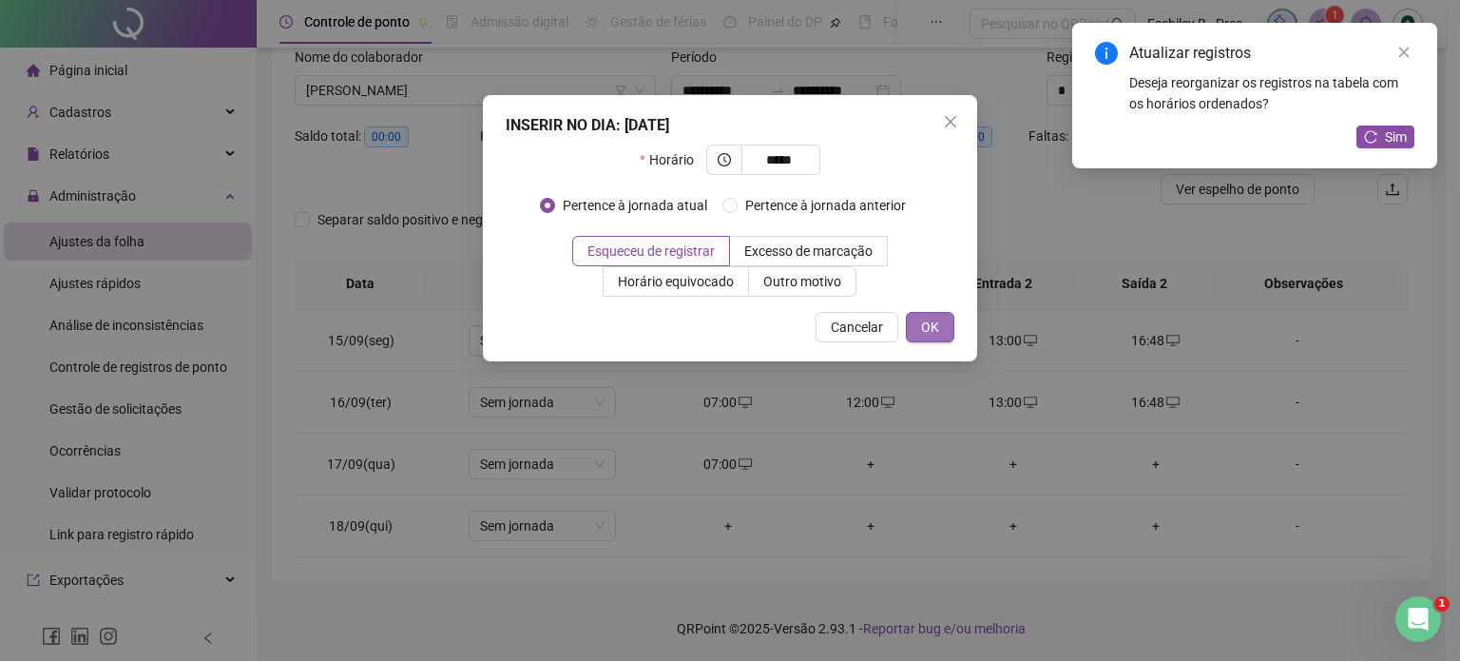
type input "*****"
drag, startPoint x: 912, startPoint y: 323, endPoint x: 951, endPoint y: 440, distance: 123.3
click at [910, 323] on button "OK" at bounding box center [930, 327] width 48 height 30
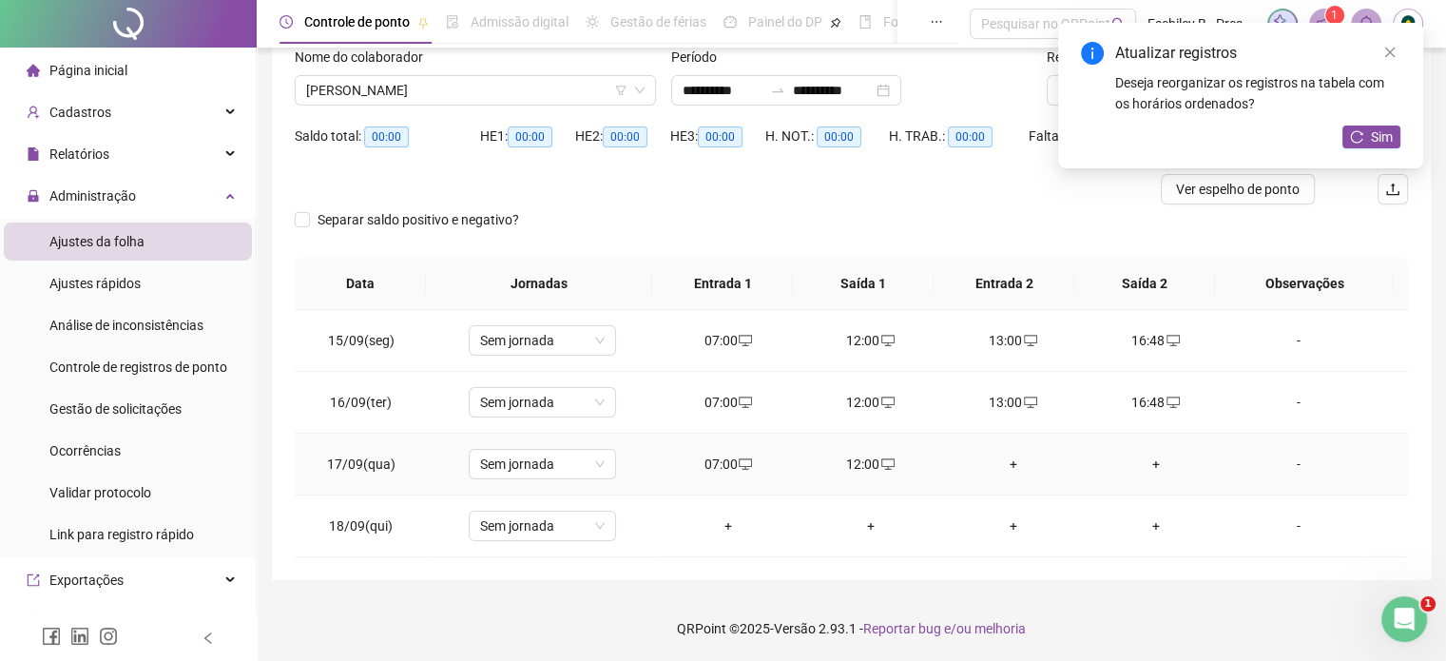
click at [1000, 458] on div "+" at bounding box center [1013, 464] width 112 height 21
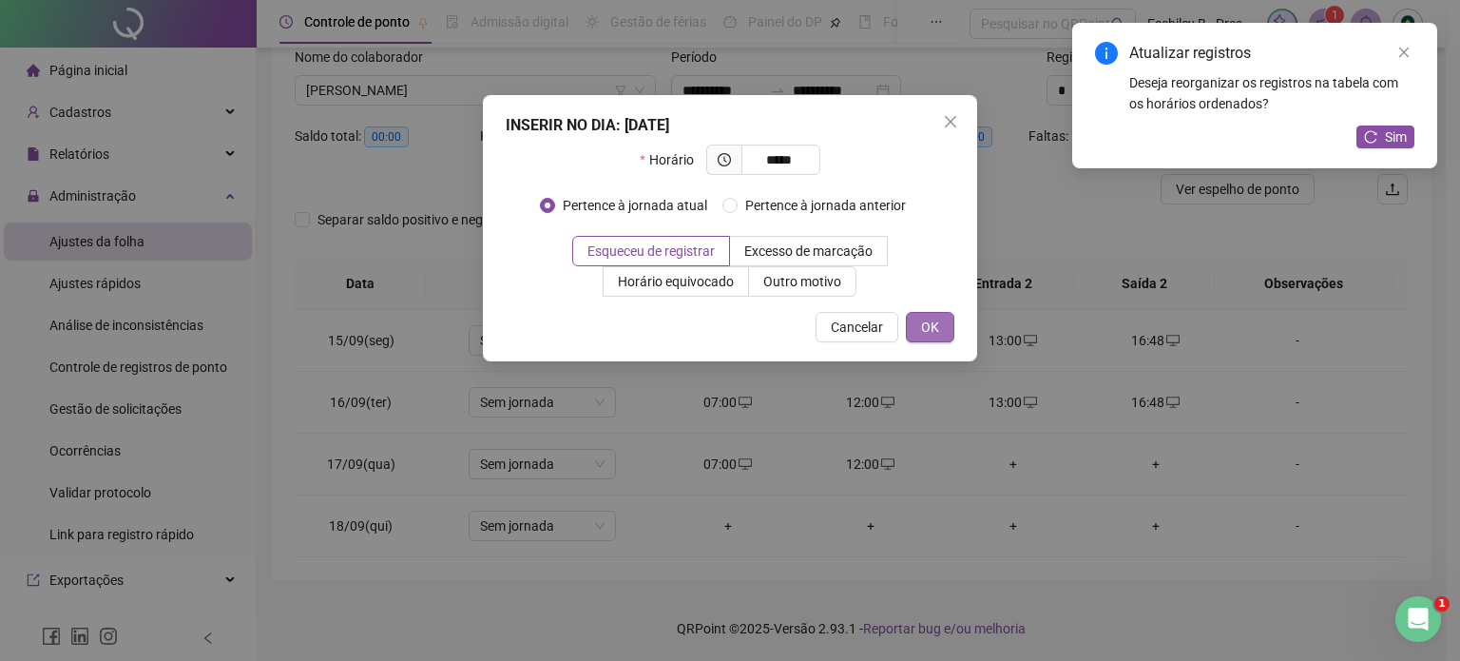
type input "*****"
drag, startPoint x: 925, startPoint y: 326, endPoint x: 953, endPoint y: 339, distance: 30.6
click at [929, 329] on span "OK" at bounding box center [930, 327] width 18 height 21
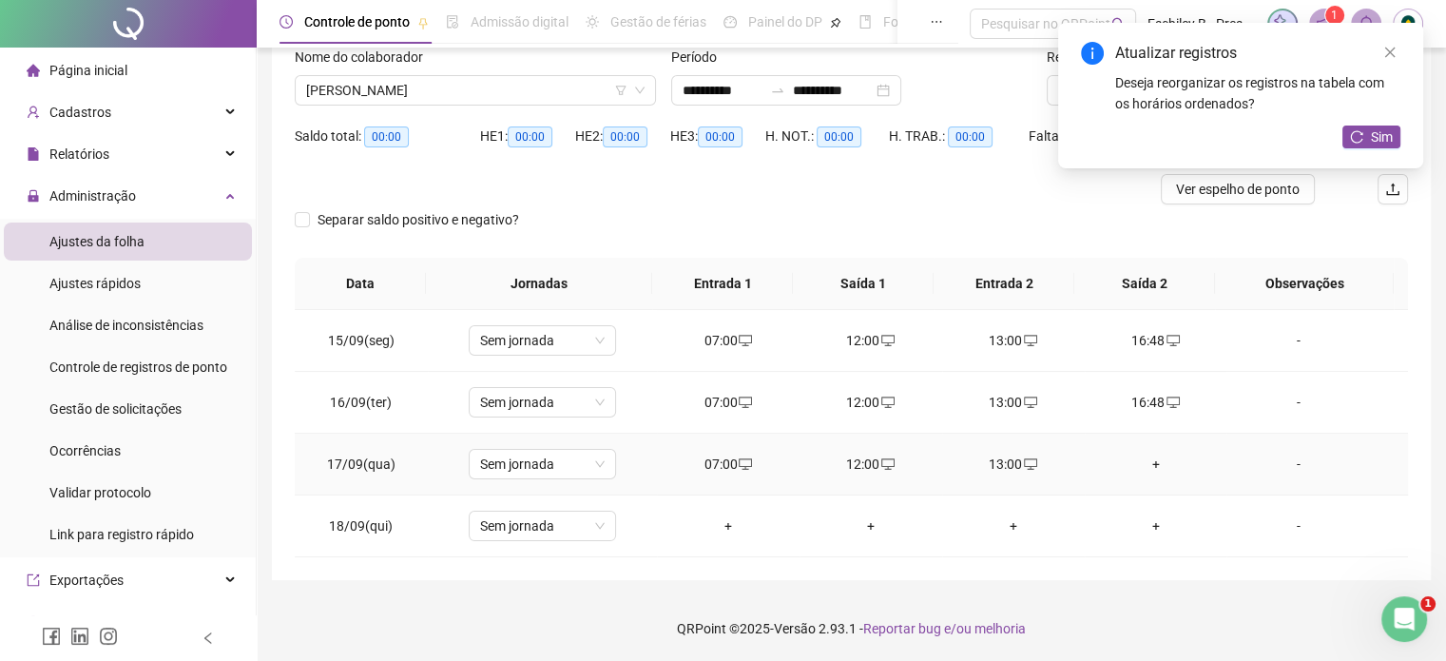
click at [1137, 461] on div "+" at bounding box center [1156, 464] width 112 height 21
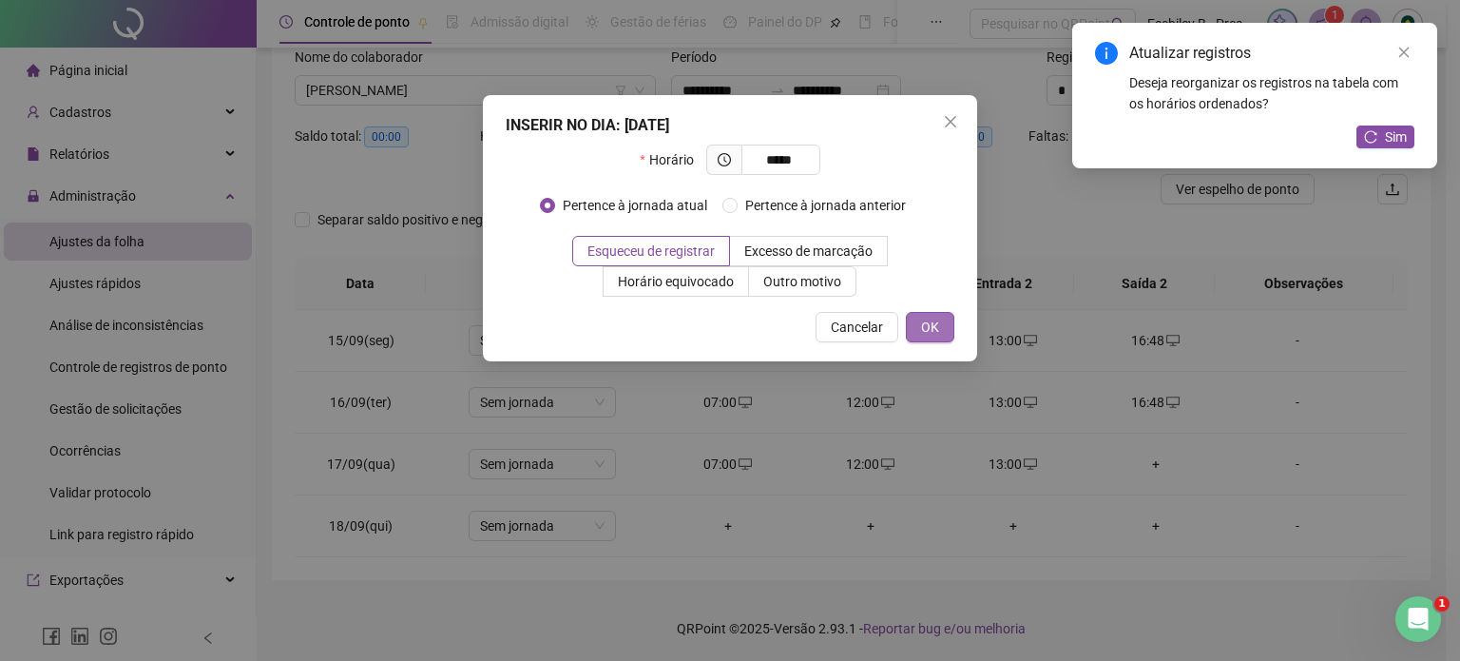
type input "*****"
click at [935, 317] on span "OK" at bounding box center [930, 327] width 18 height 21
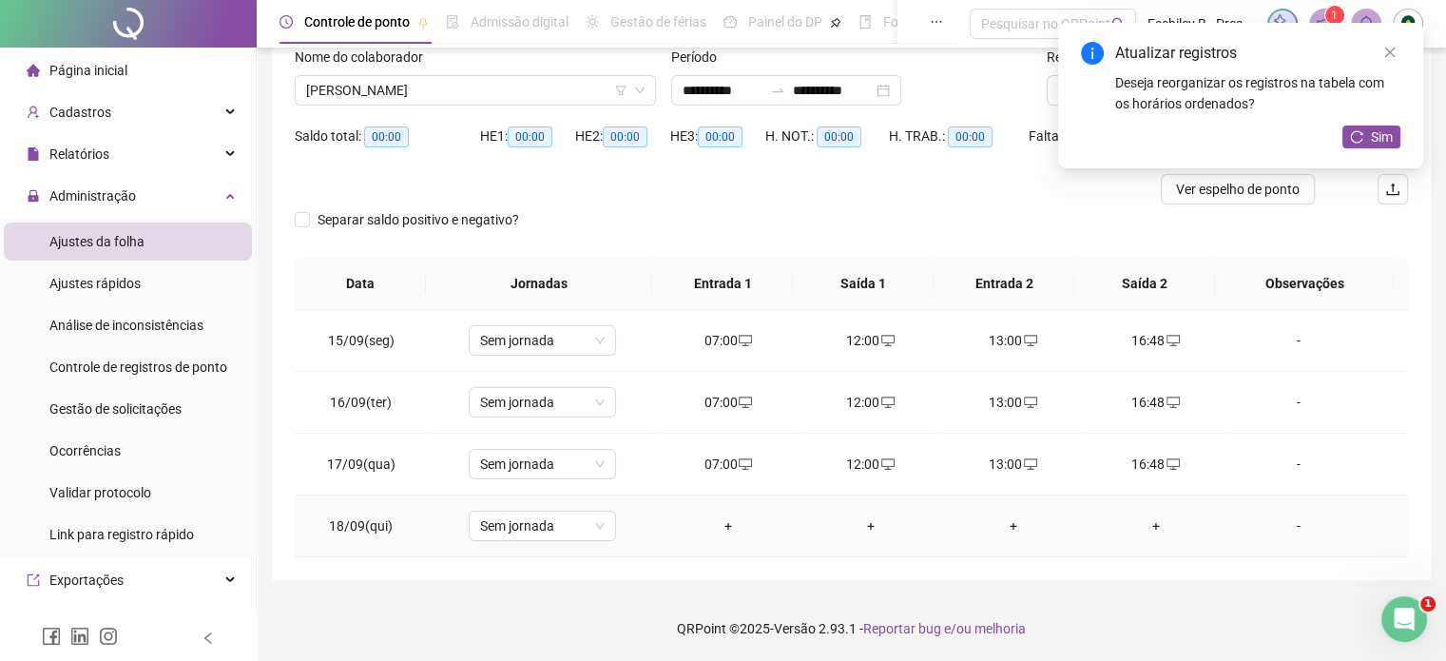
click at [723, 516] on div "+" at bounding box center [728, 525] width 112 height 21
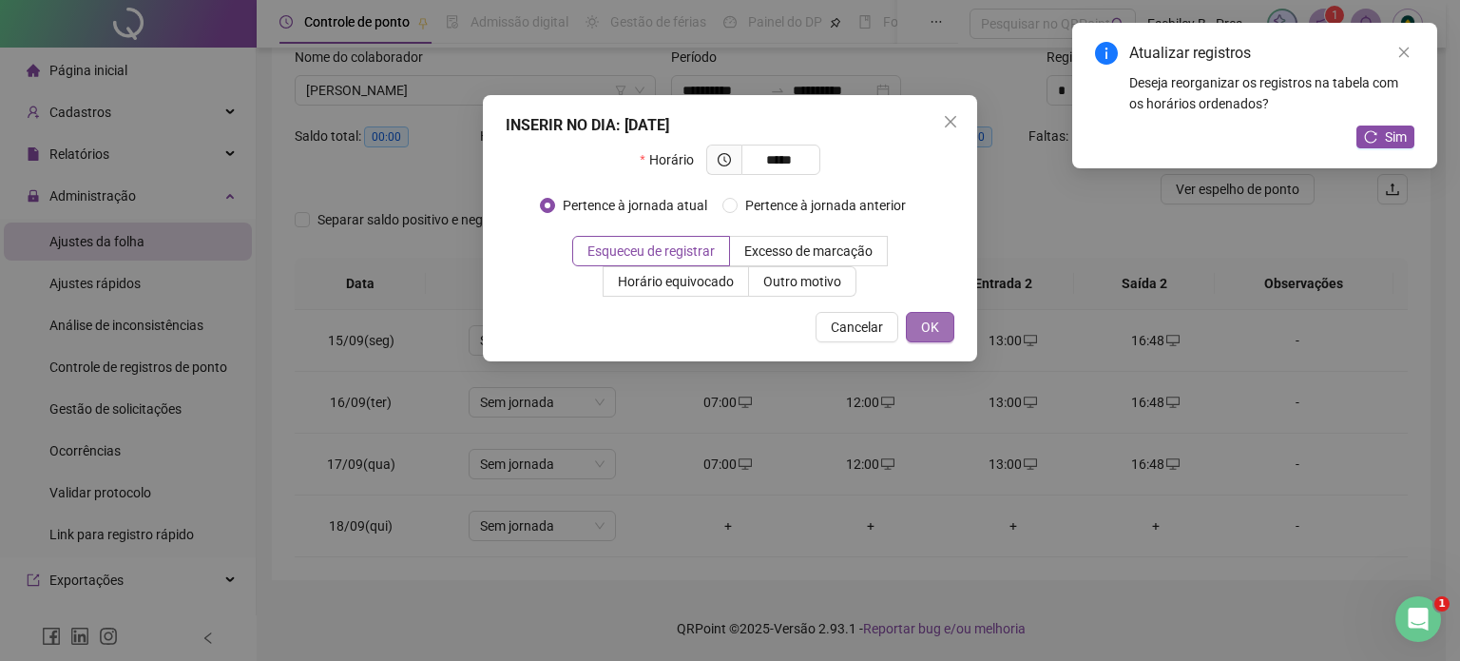
type input "*****"
click at [917, 321] on button "OK" at bounding box center [930, 327] width 48 height 30
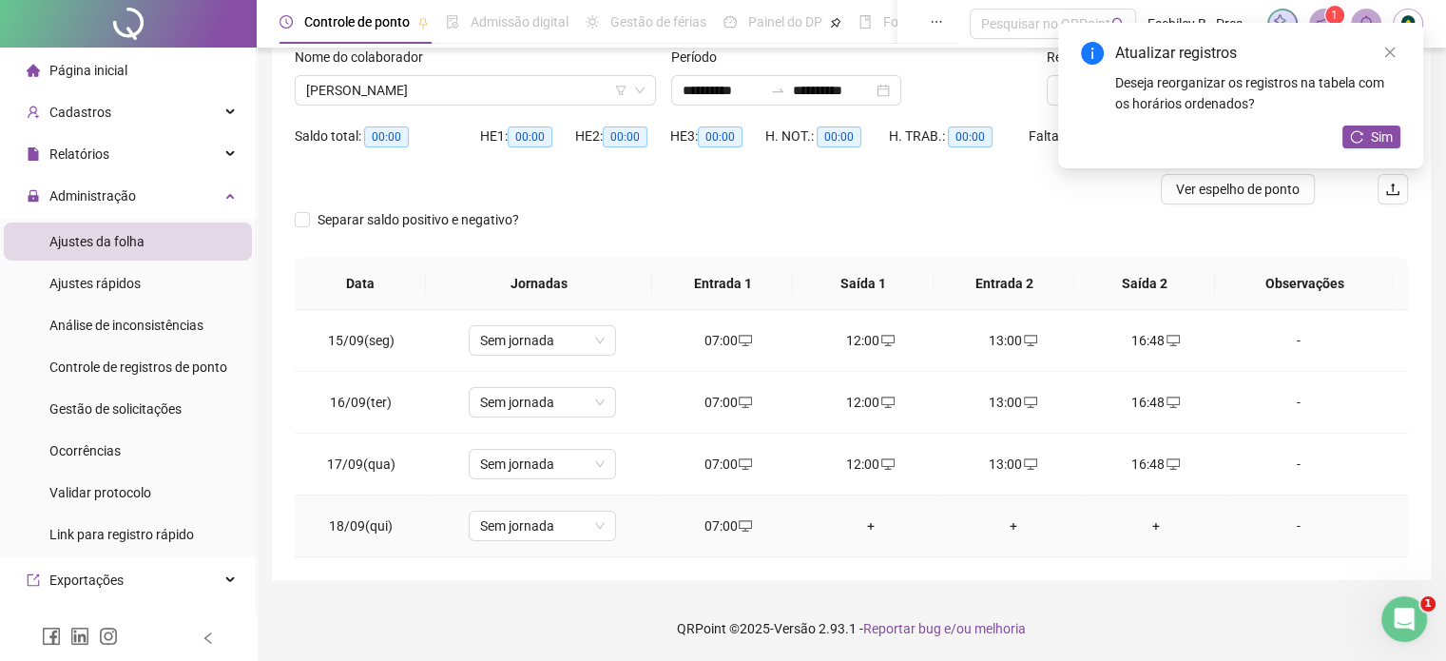
click at [862, 519] on div "+" at bounding box center [871, 525] width 112 height 21
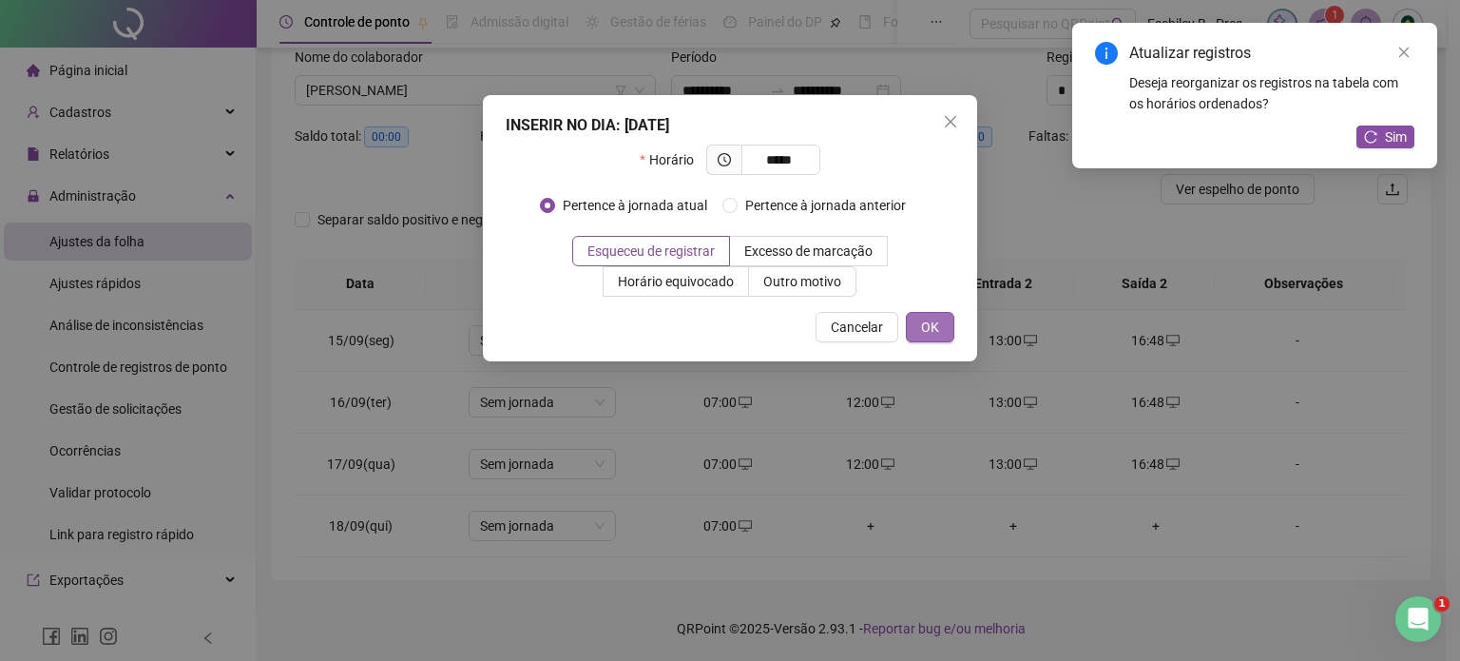
type input "*****"
click at [923, 321] on span "OK" at bounding box center [930, 327] width 18 height 21
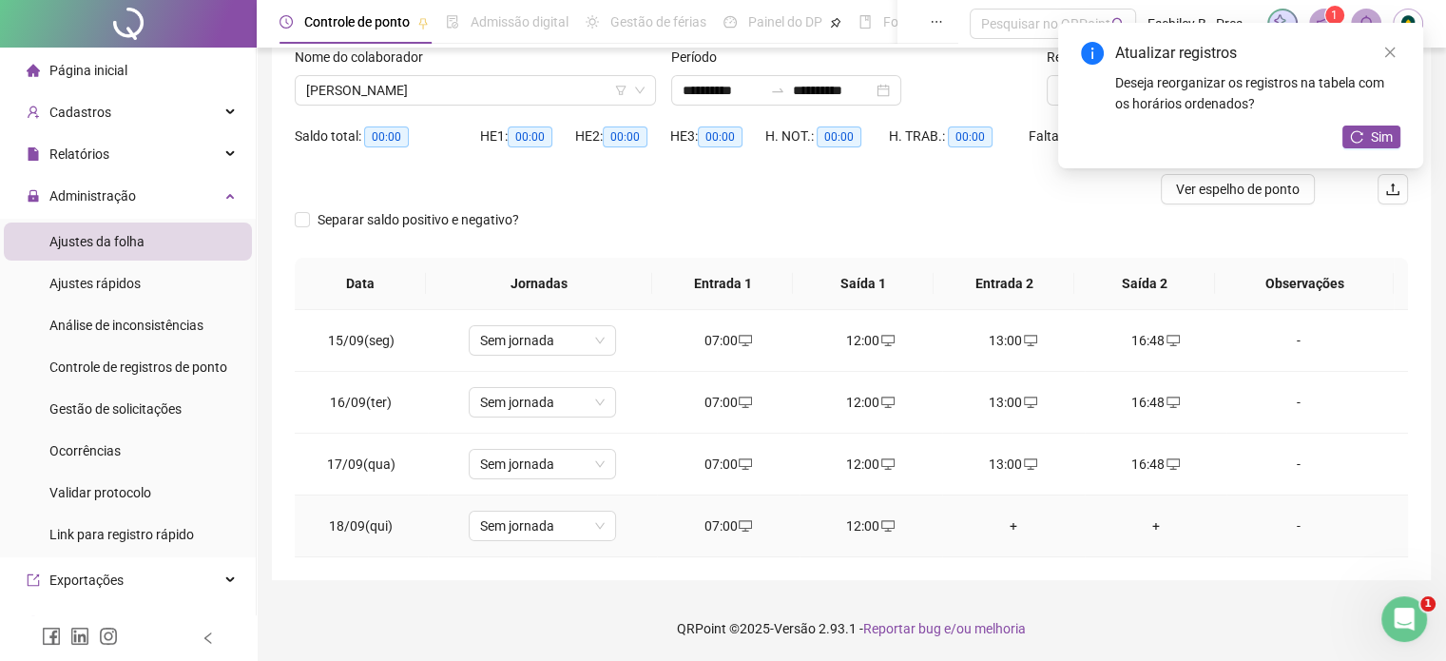
click at [998, 531] on div "+" at bounding box center [1013, 525] width 112 height 21
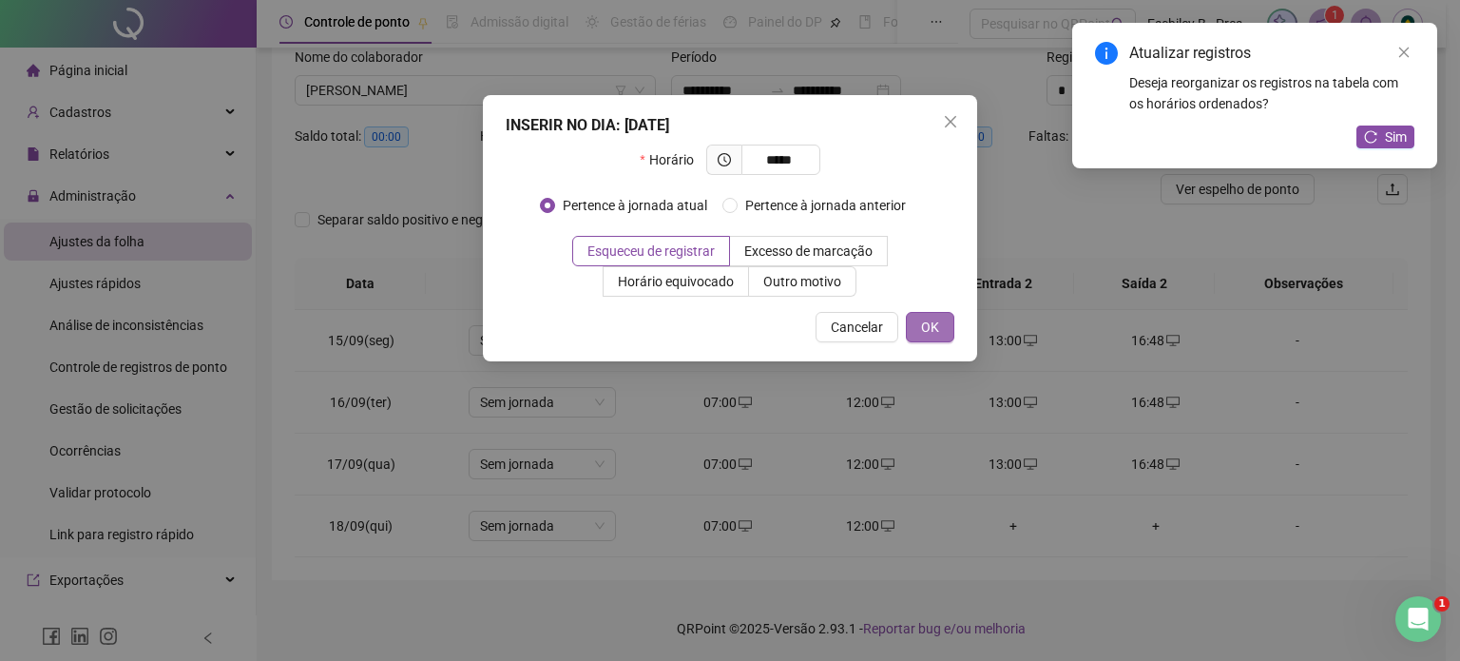
type input "*****"
click at [936, 333] on span "OK" at bounding box center [930, 327] width 18 height 21
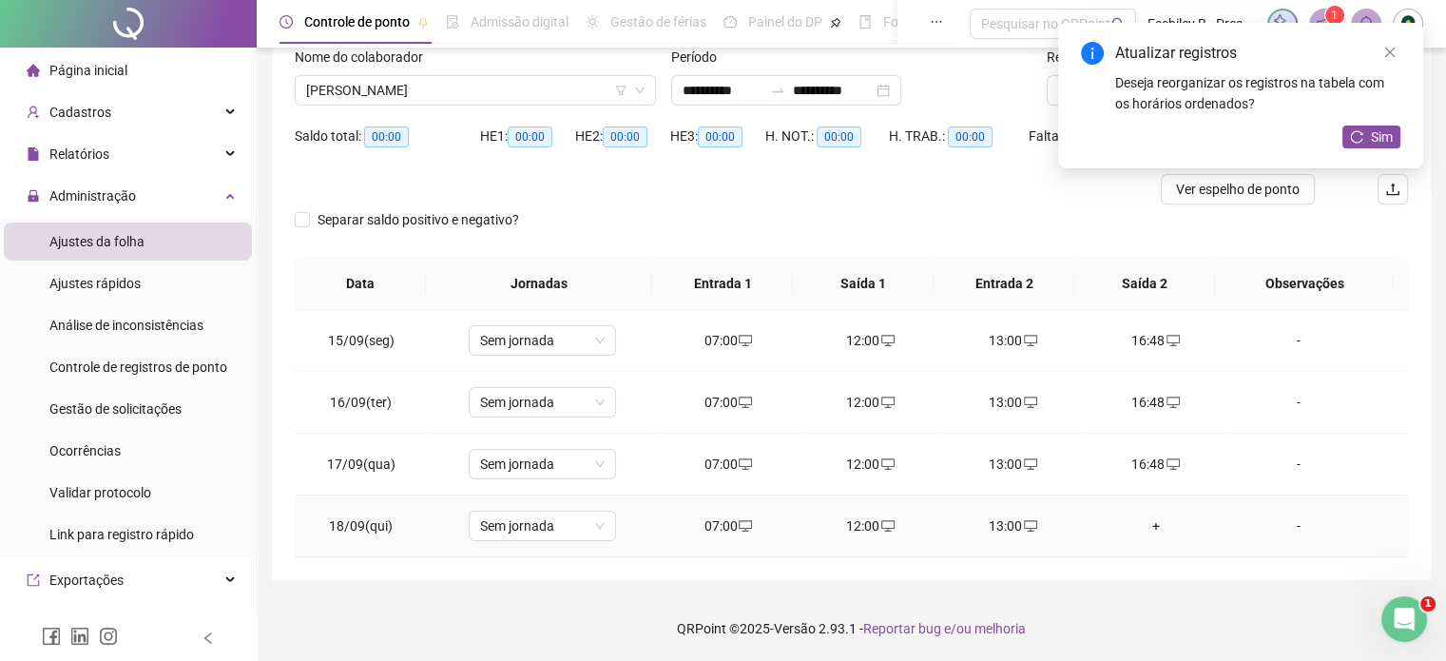
click at [1145, 524] on div "+" at bounding box center [1156, 525] width 112 height 21
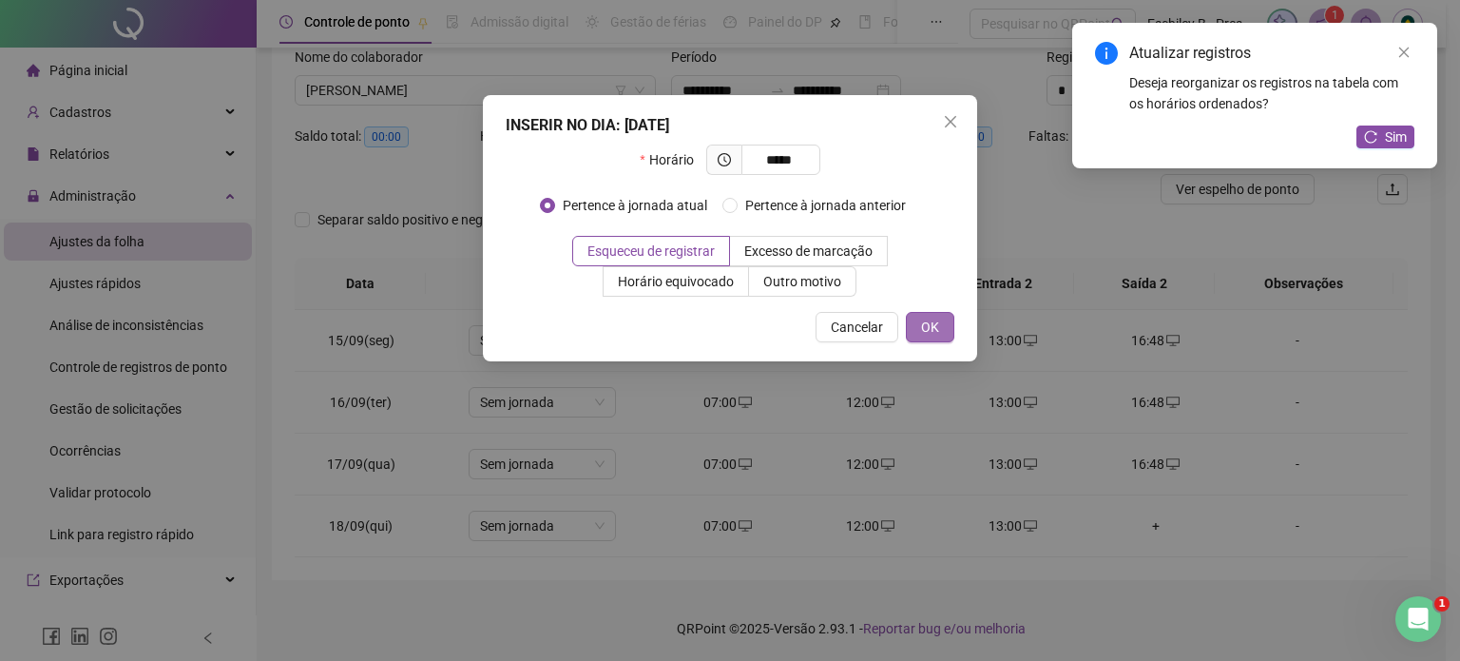
type input "*****"
click at [950, 340] on button "OK" at bounding box center [930, 327] width 48 height 30
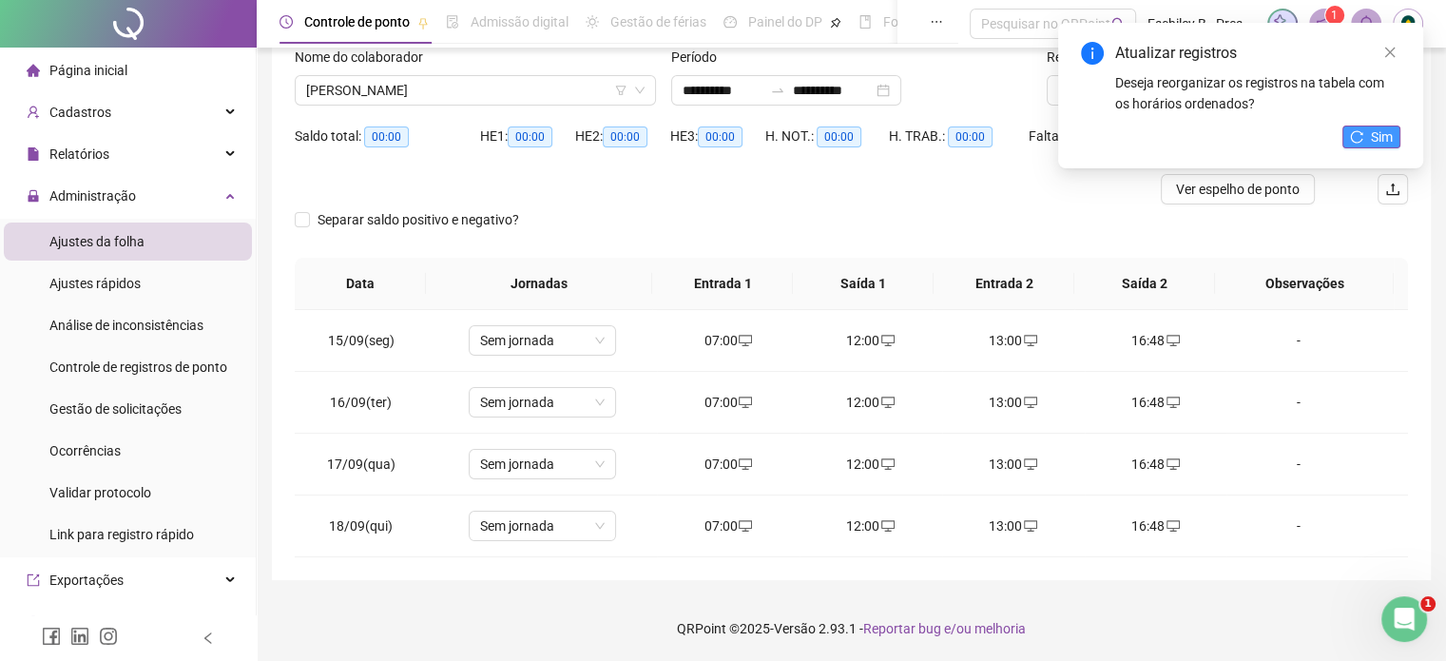
click at [1368, 127] on button "Sim" at bounding box center [1372, 137] width 58 height 23
